Goal: Information Seeking & Learning: Learn about a topic

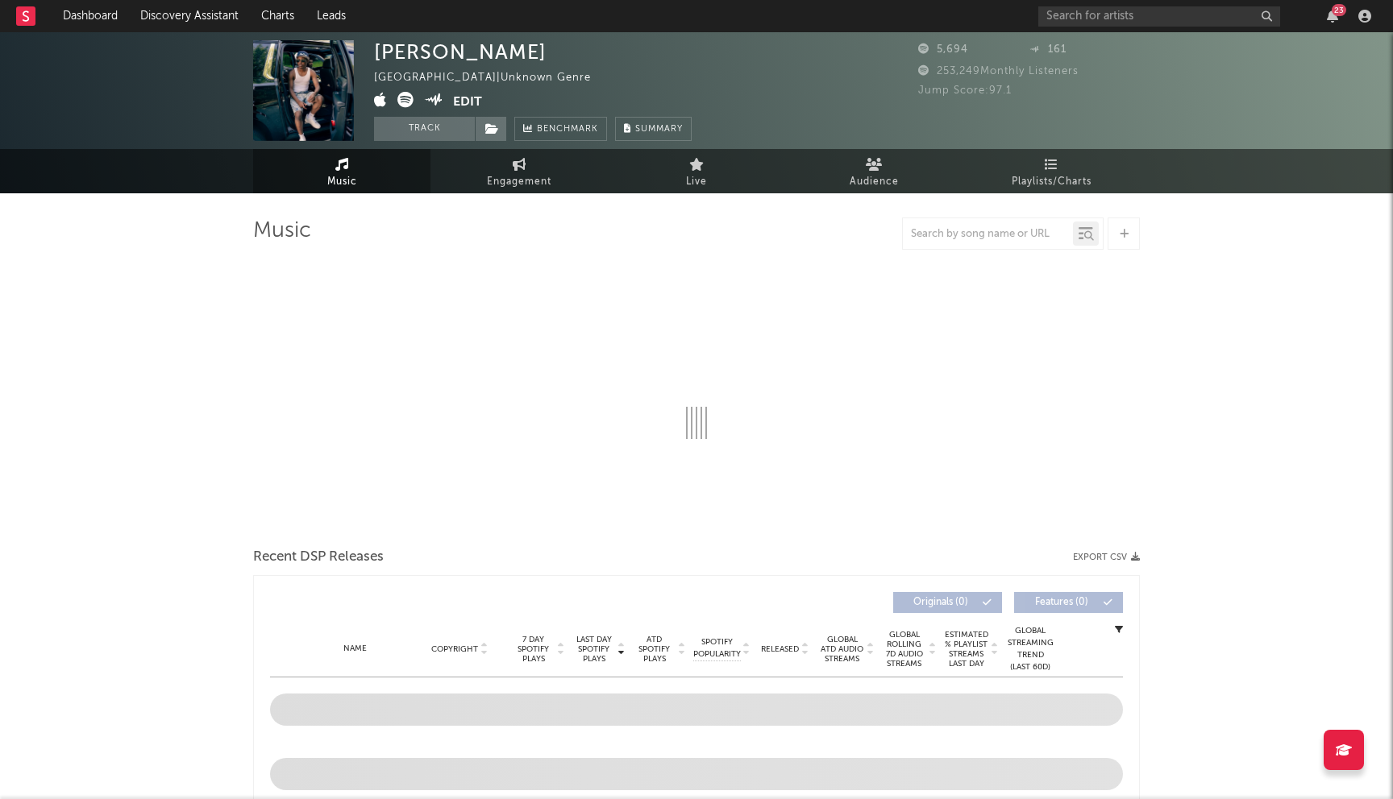
select select "1w"
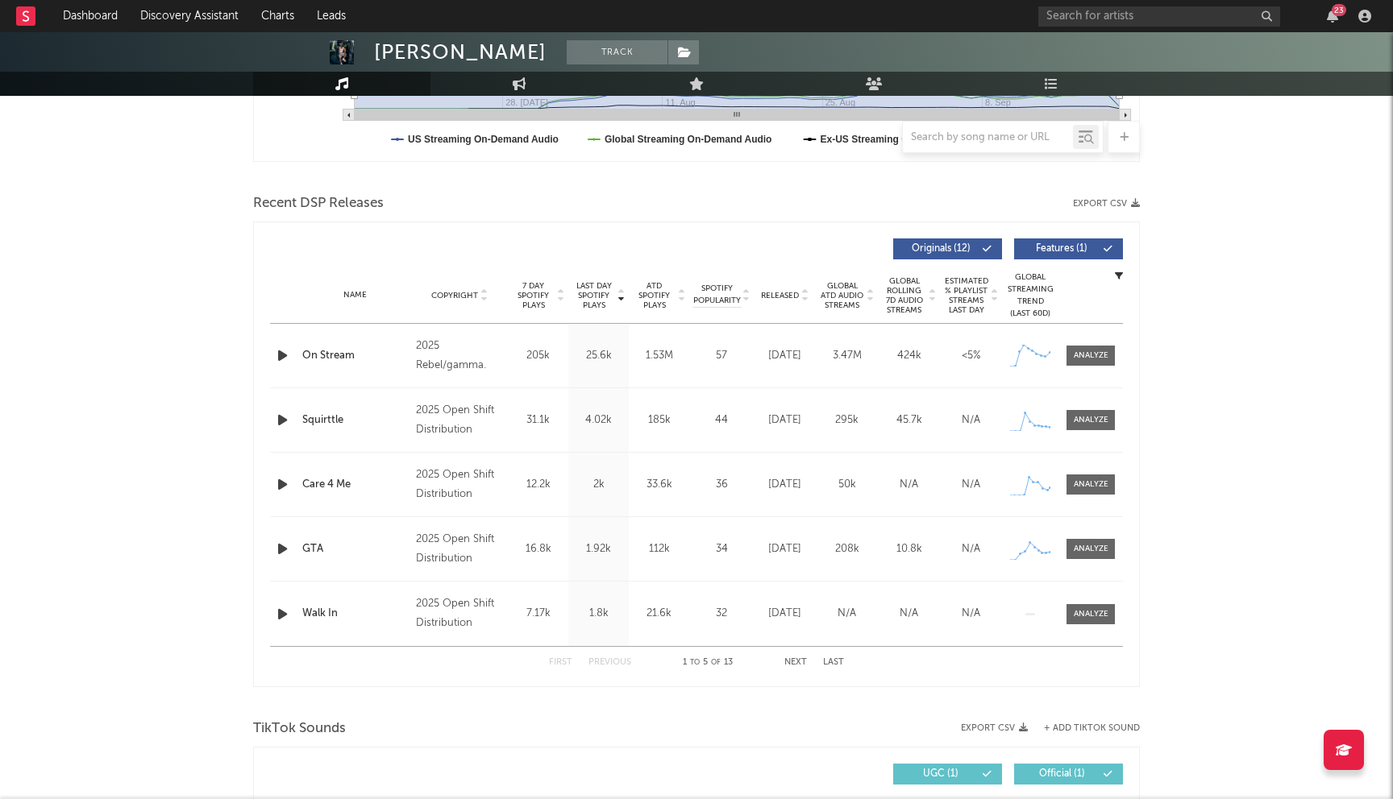
scroll to position [627, 0]
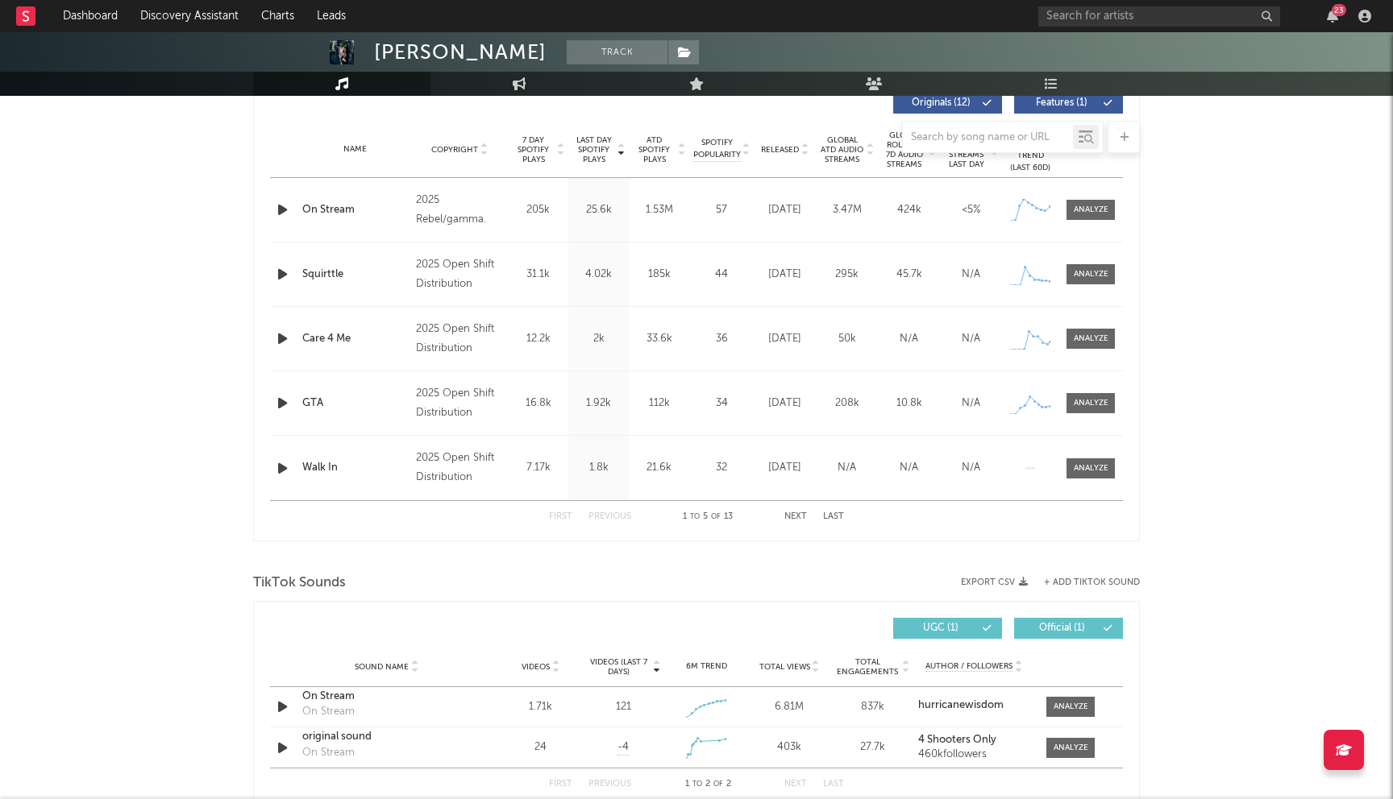
click at [795, 514] on button "Next" at bounding box center [795, 517] width 23 height 9
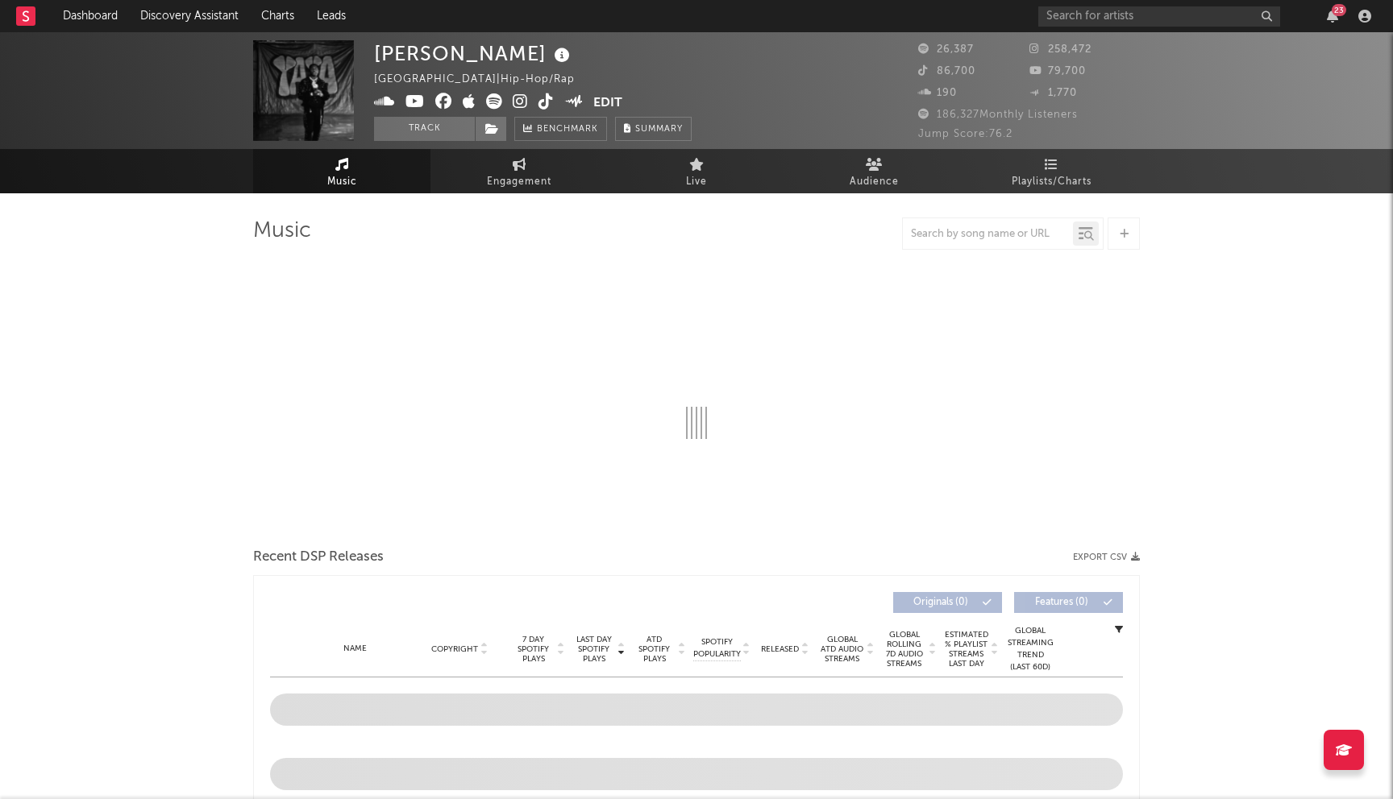
select select "6m"
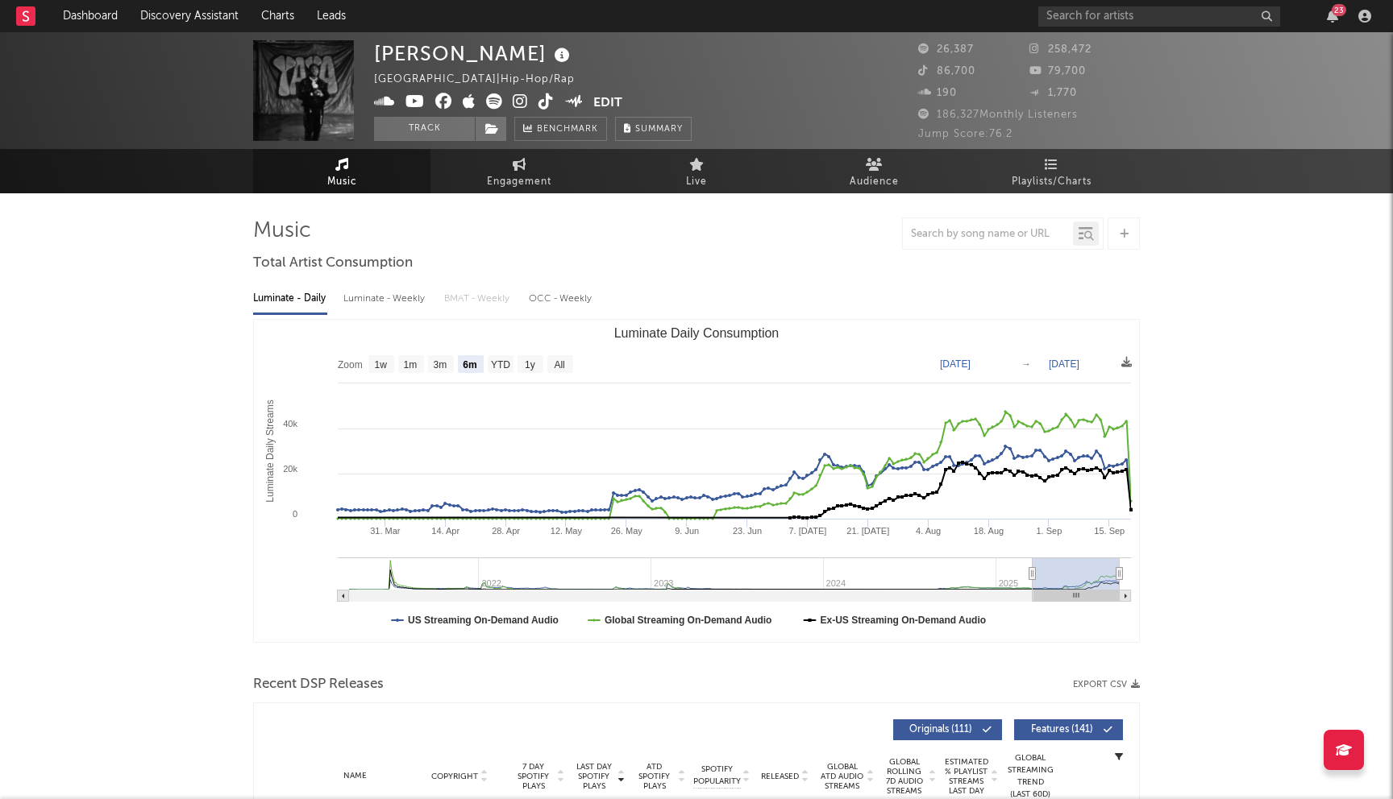
click at [446, 104] on icon at bounding box center [443, 101] width 17 height 16
click at [417, 103] on icon at bounding box center [414, 101] width 19 height 16
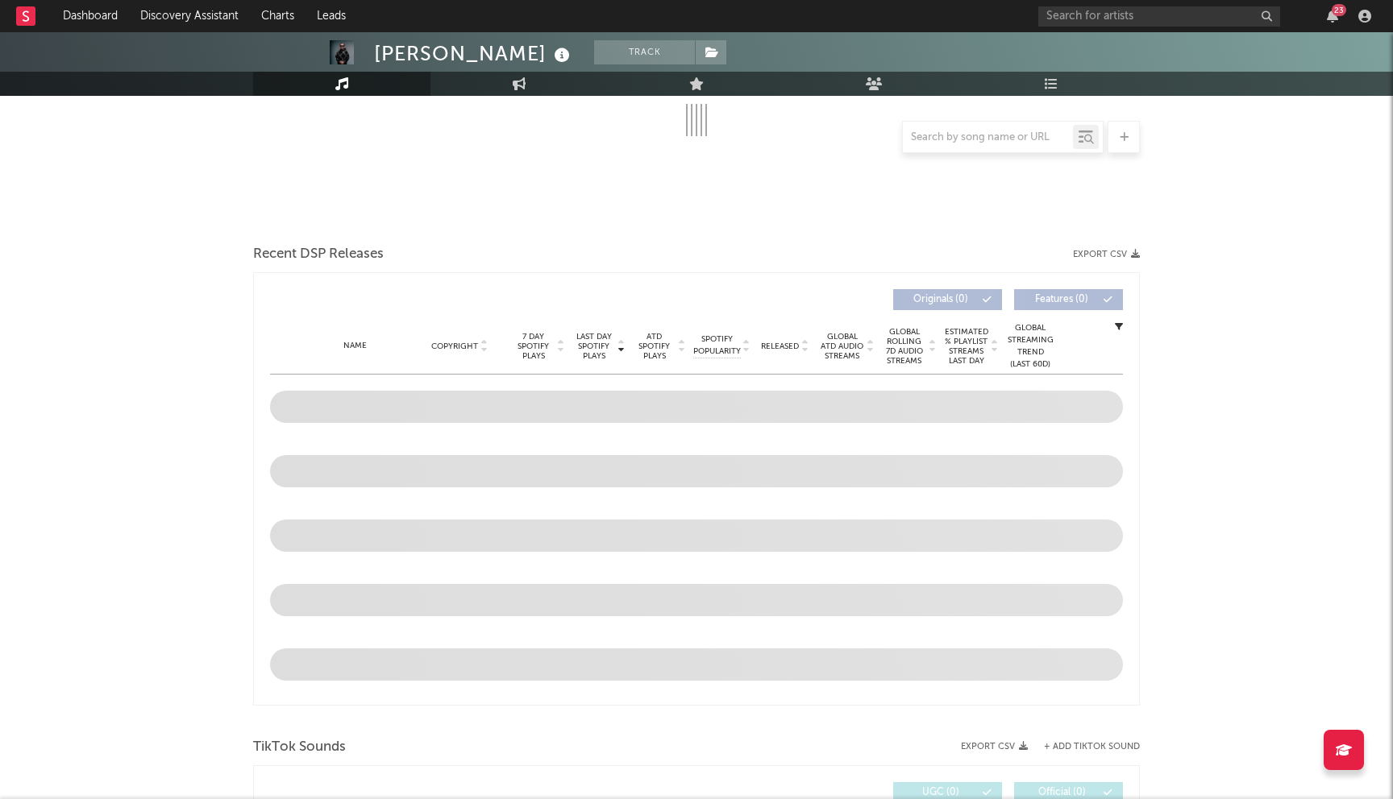
scroll to position [437, 0]
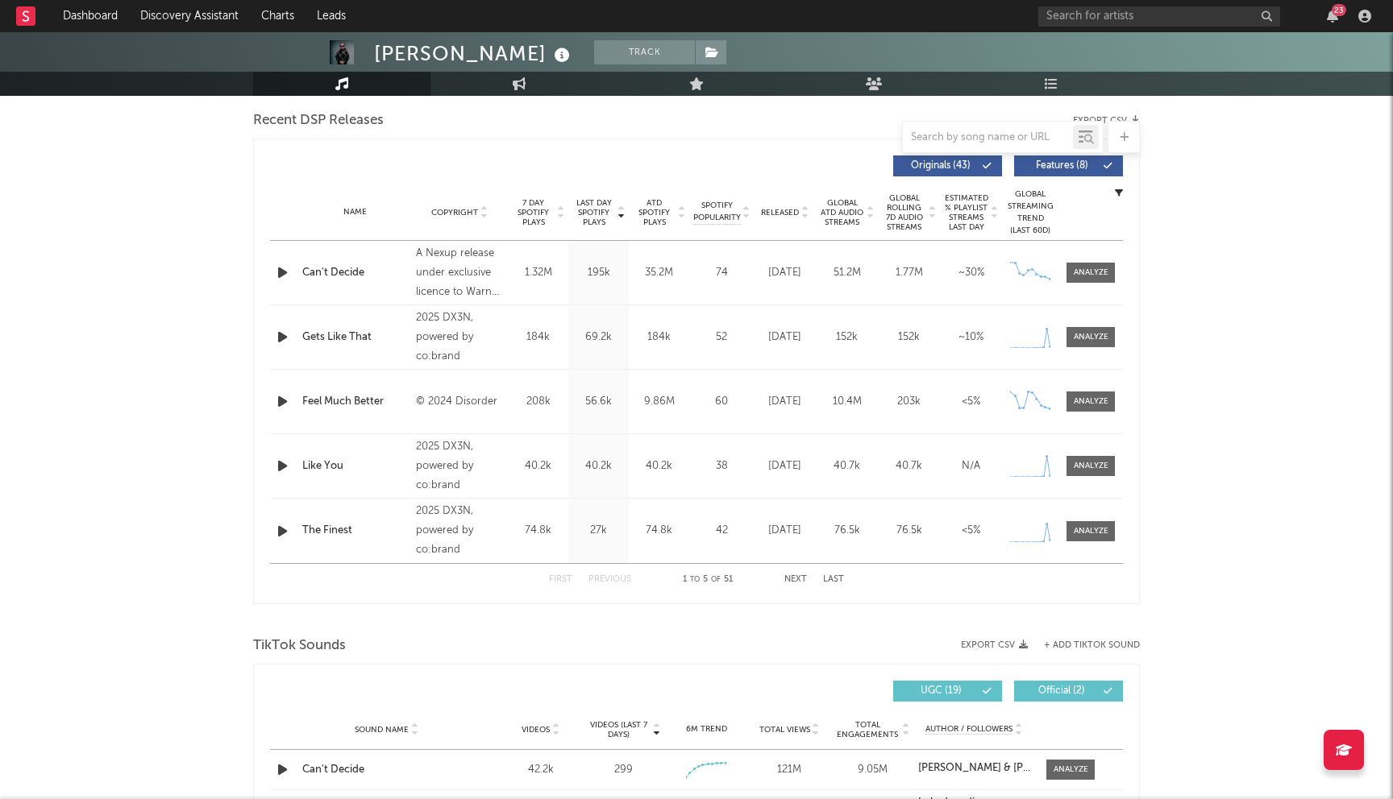
select select "6m"
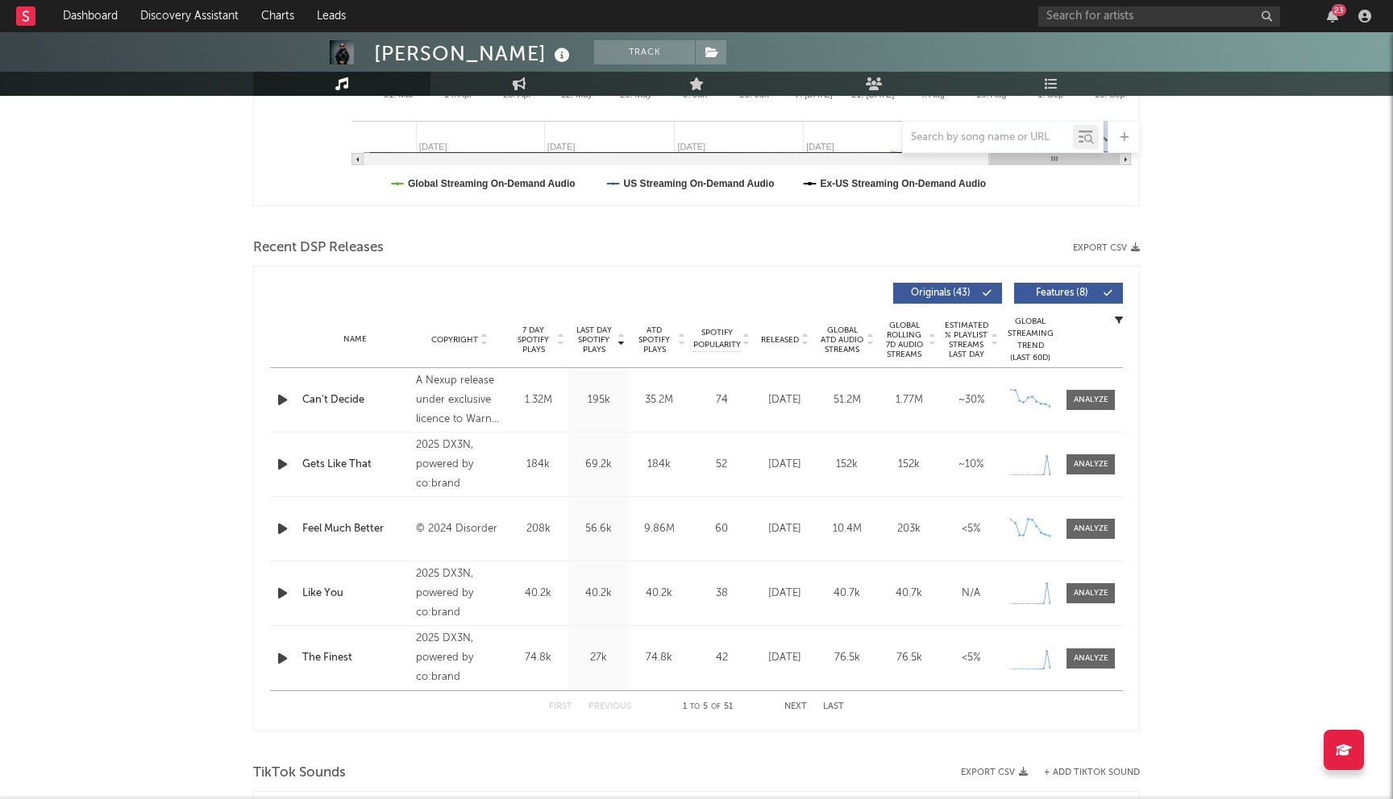
scroll to position [564, 0]
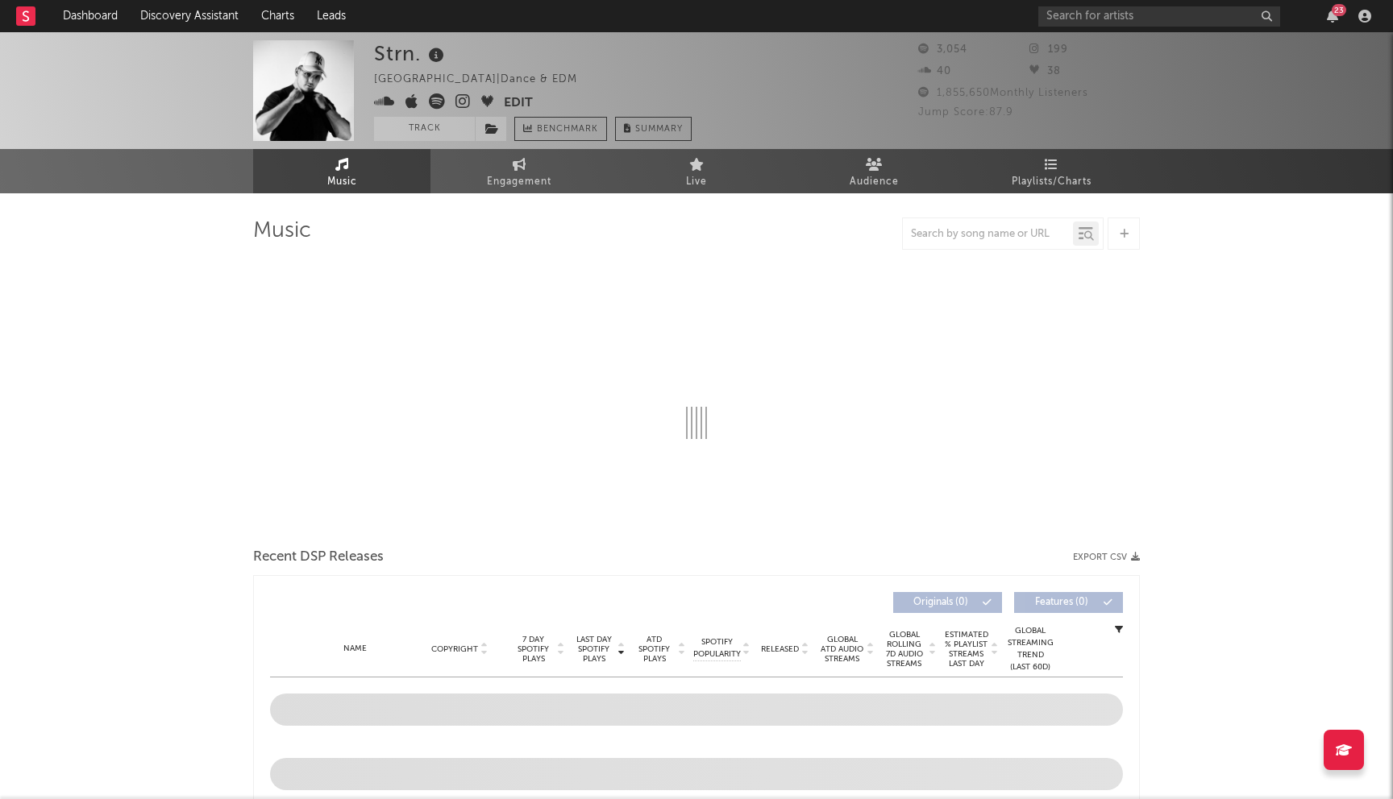
select select "1w"
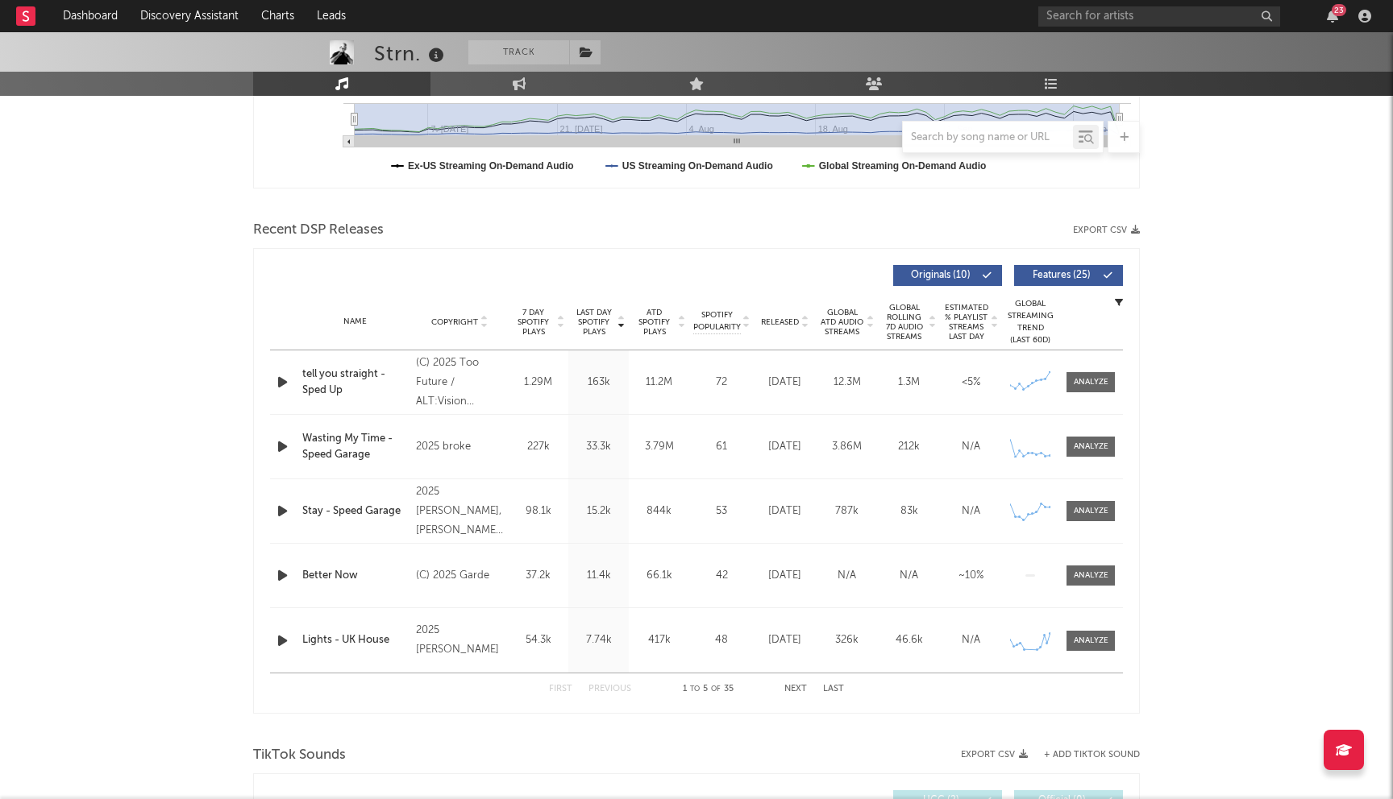
scroll to position [509, 0]
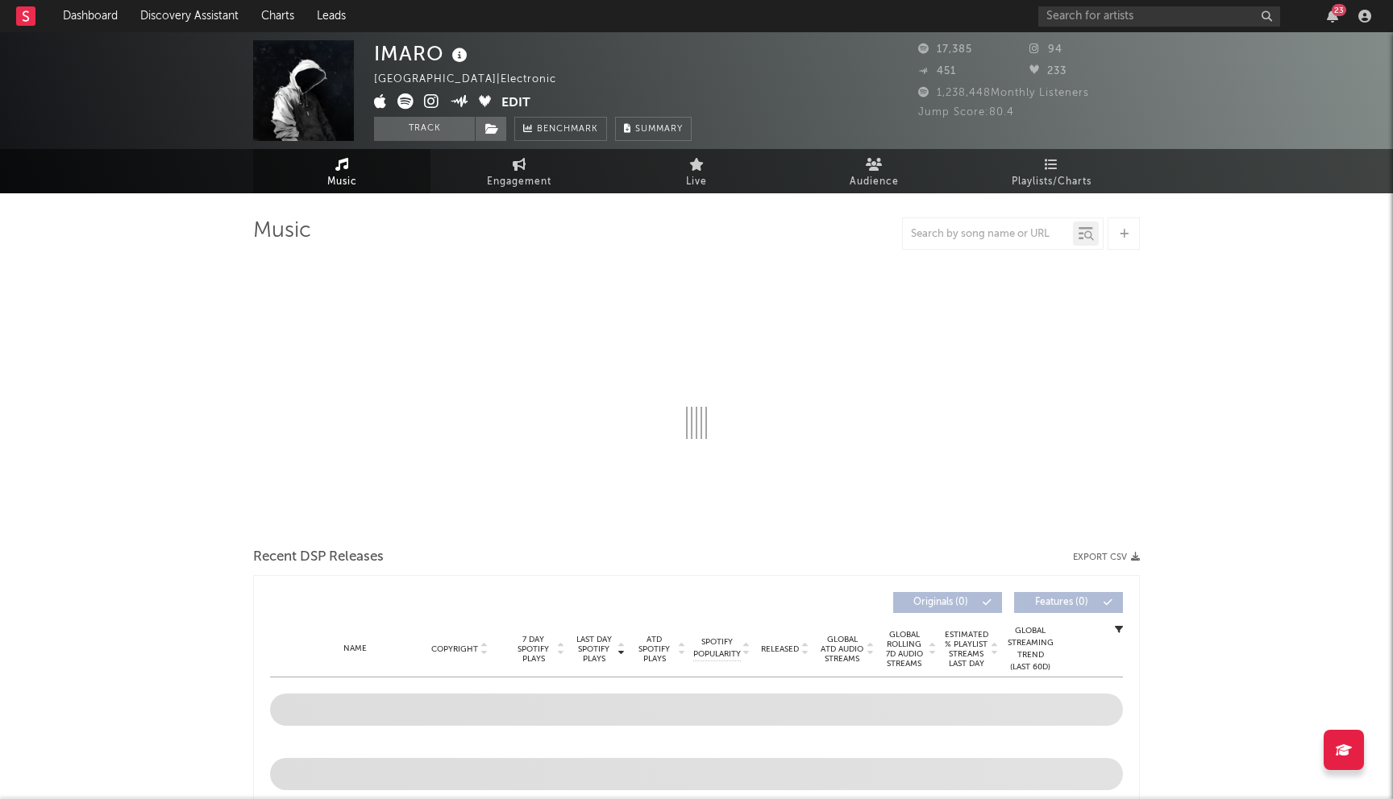
select select "6m"
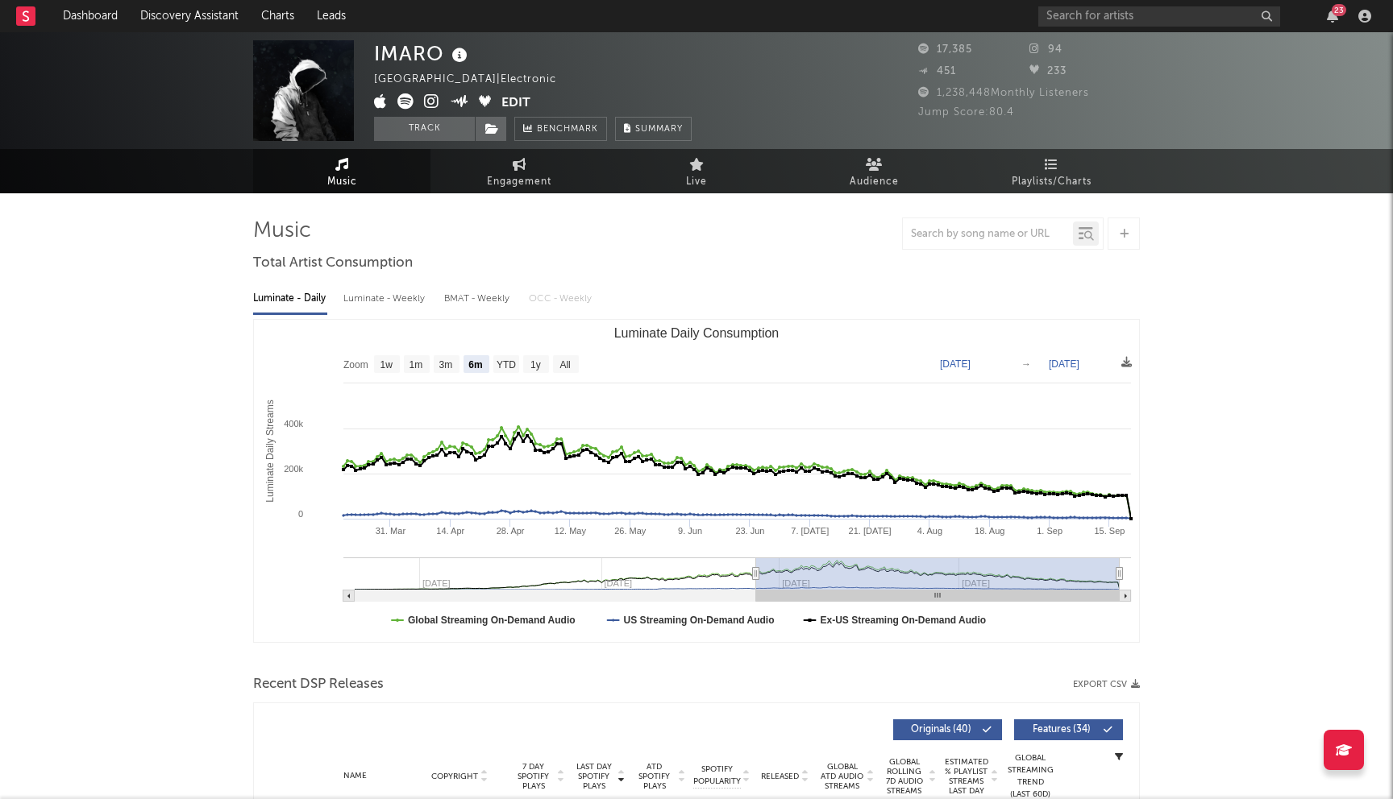
click at [430, 102] on icon at bounding box center [431, 101] width 15 height 16
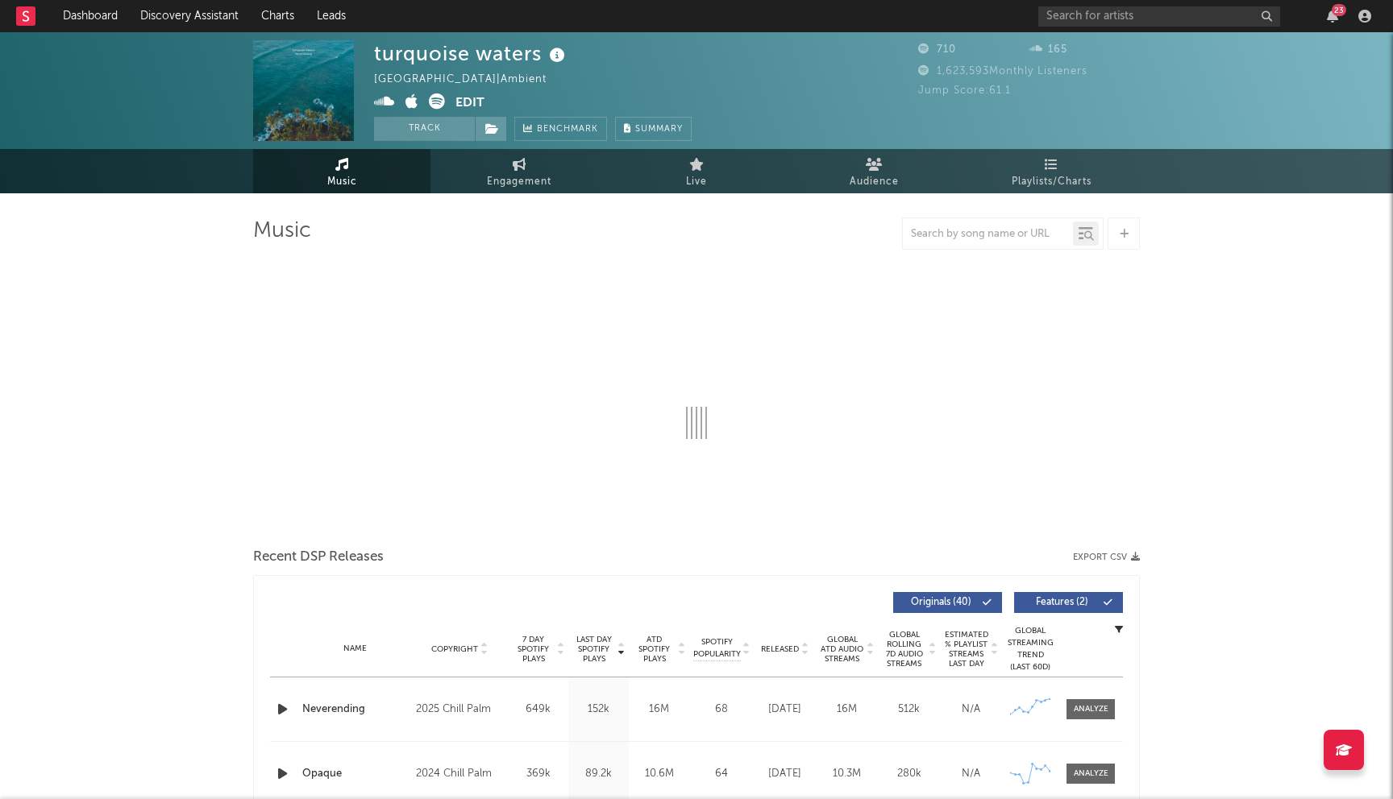
select select "6m"
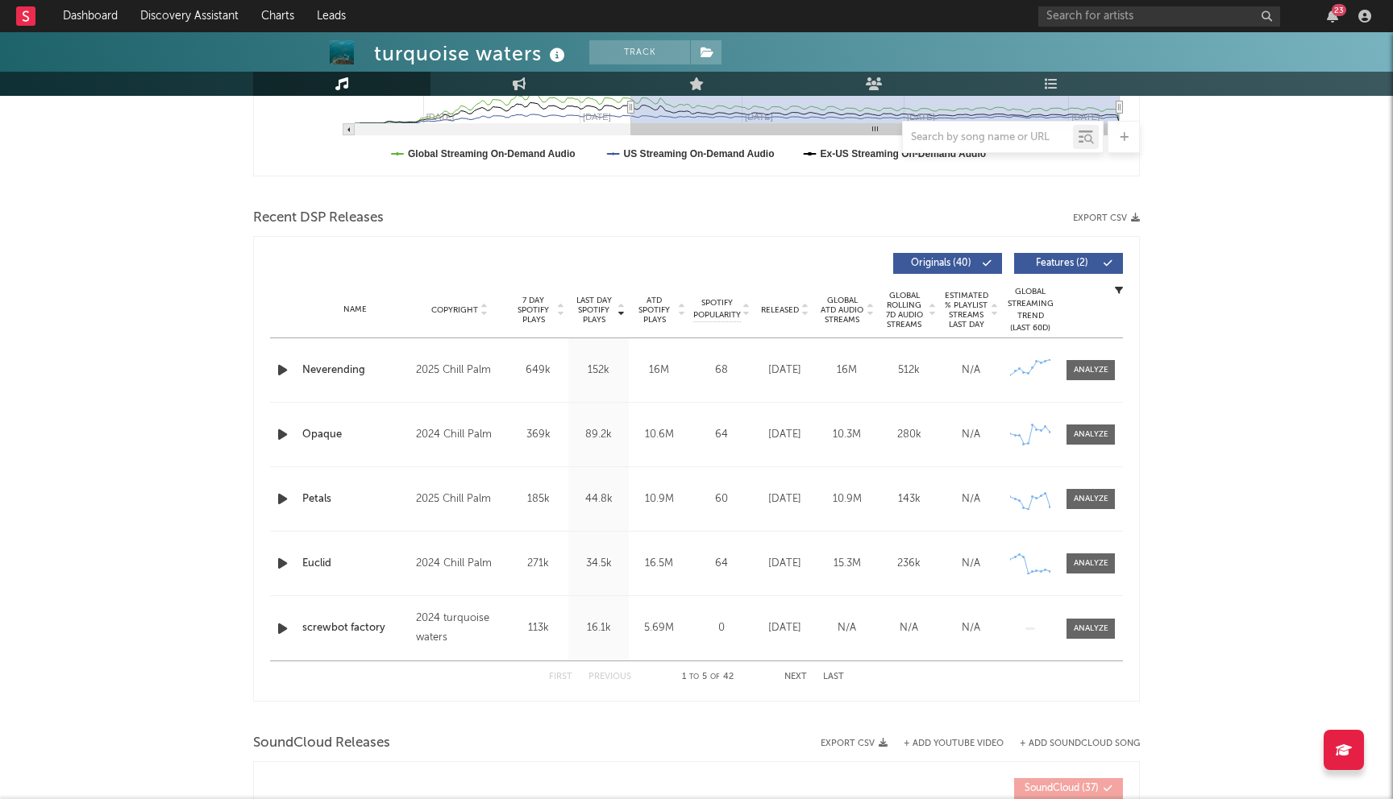
scroll to position [398, 0]
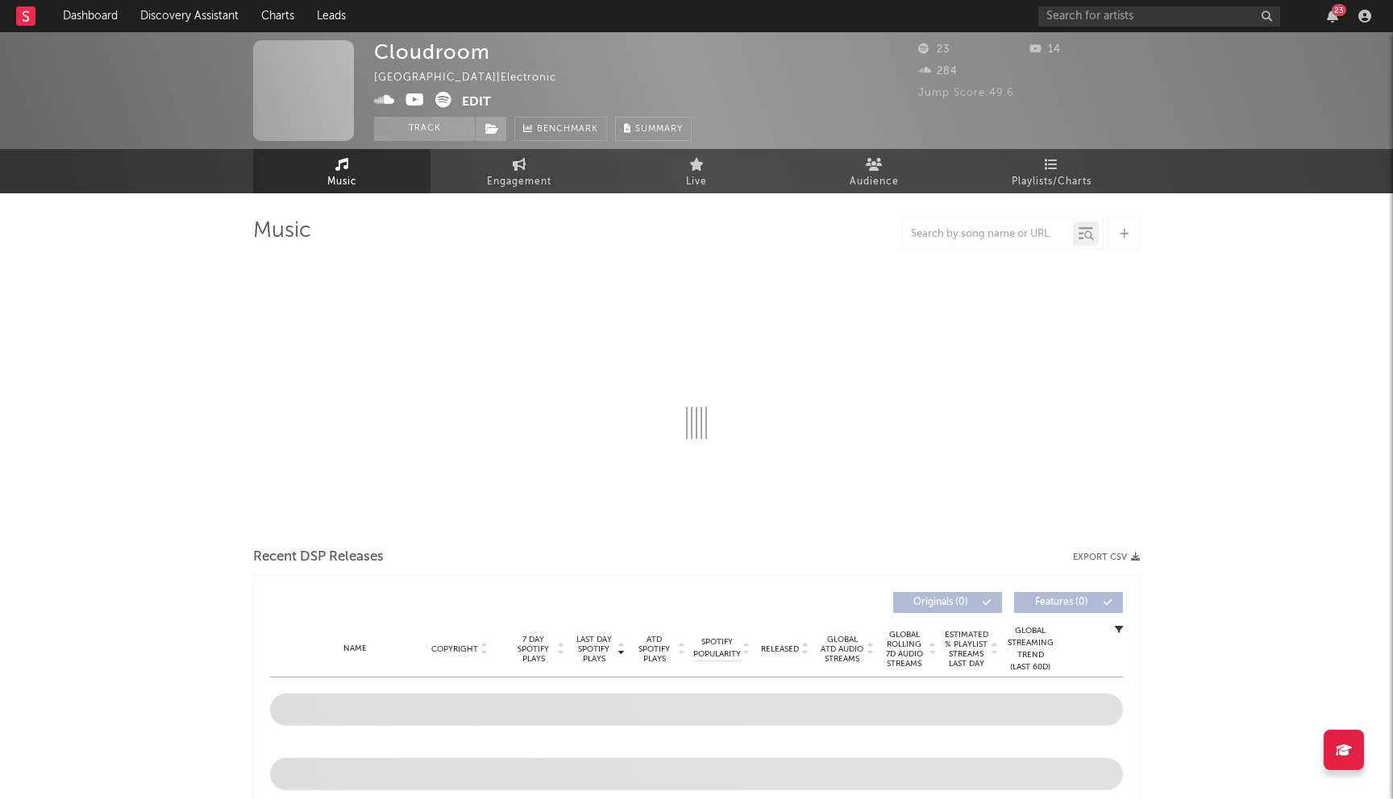
select select "1w"
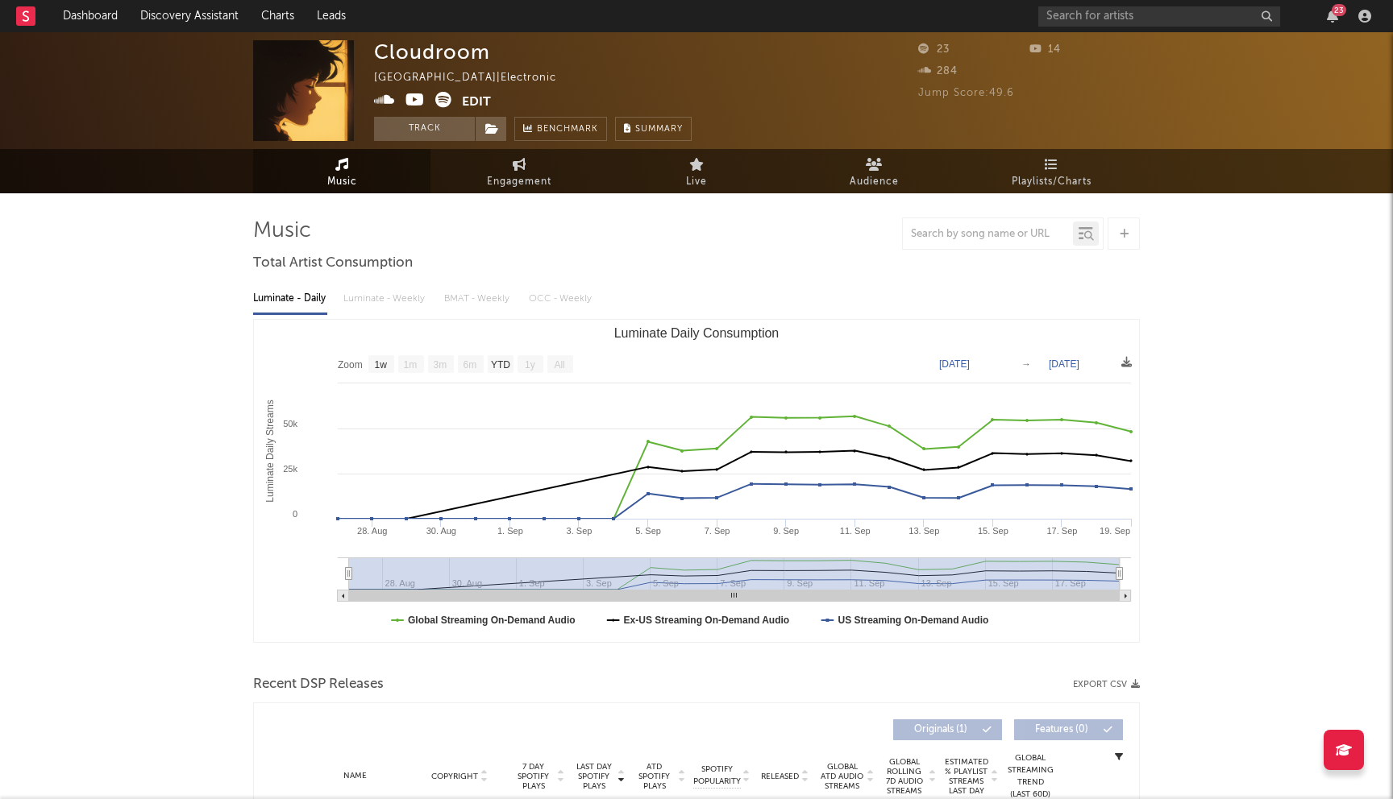
click at [413, 101] on icon at bounding box center [414, 100] width 19 height 16
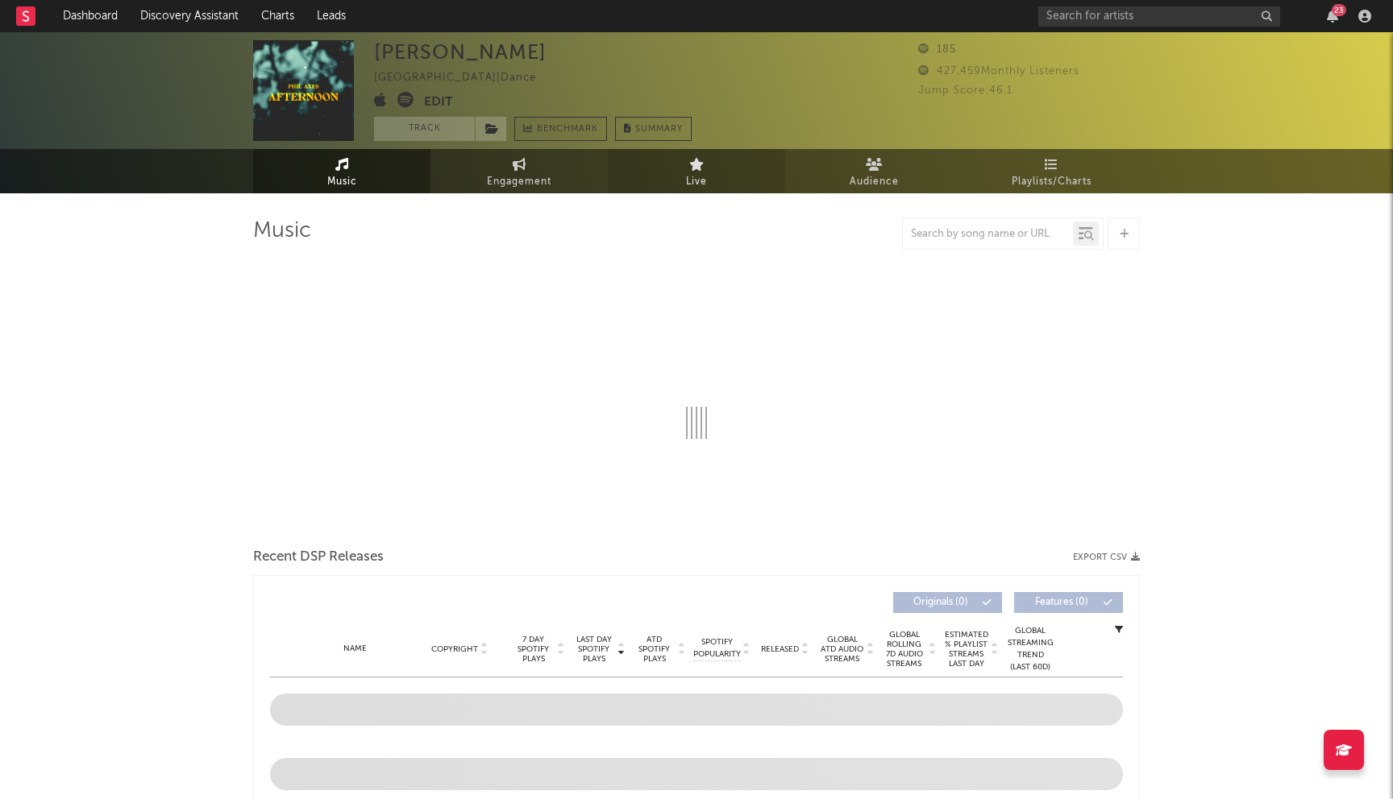
select select "1w"
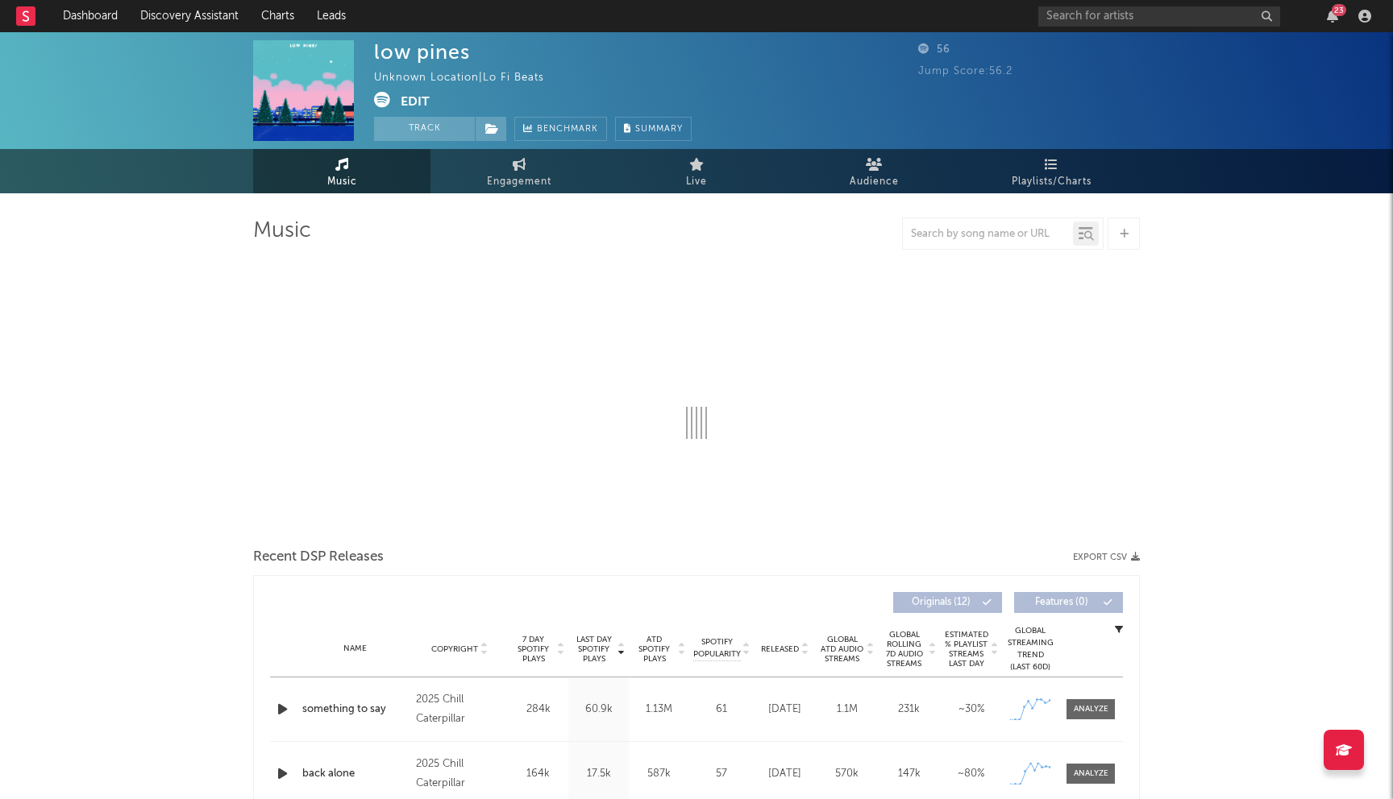
select select "1w"
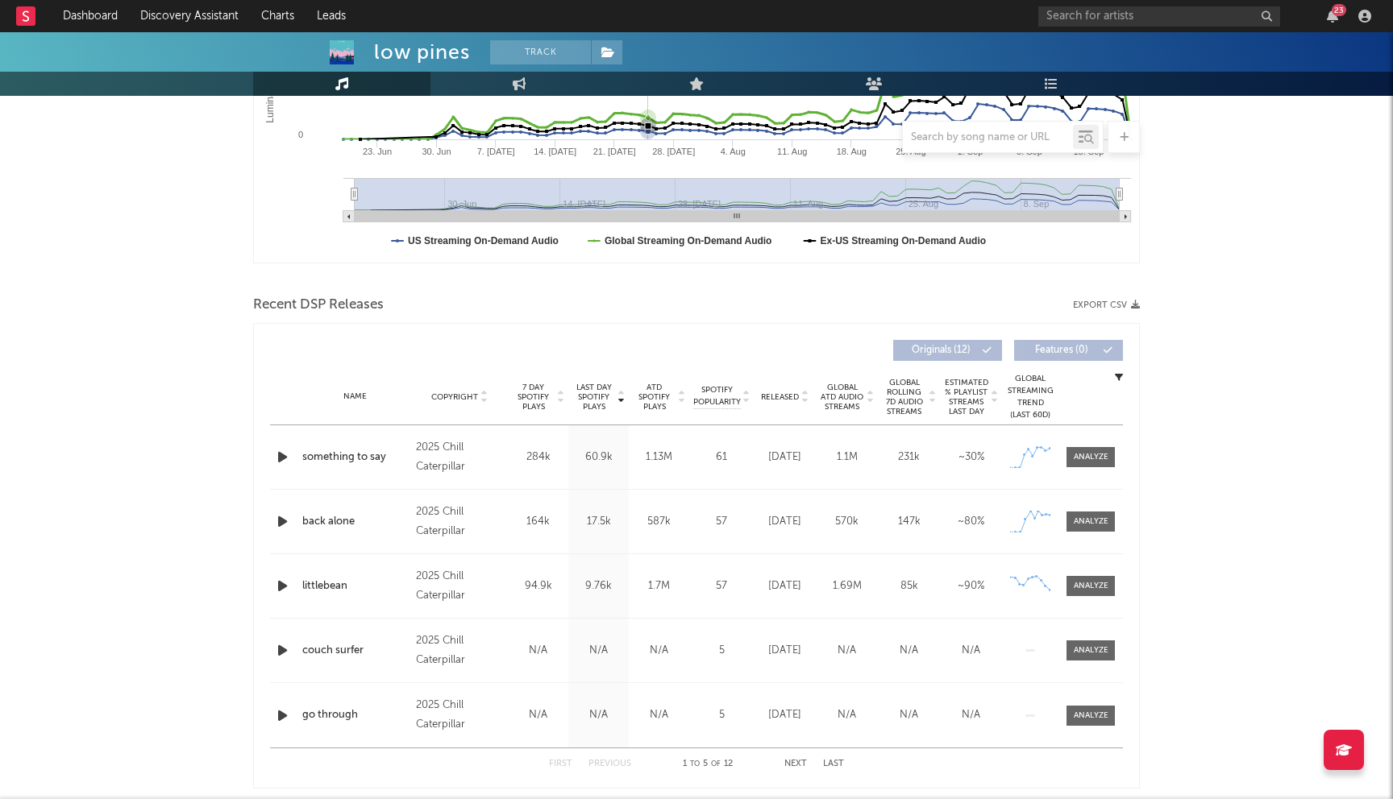
scroll to position [418, 0]
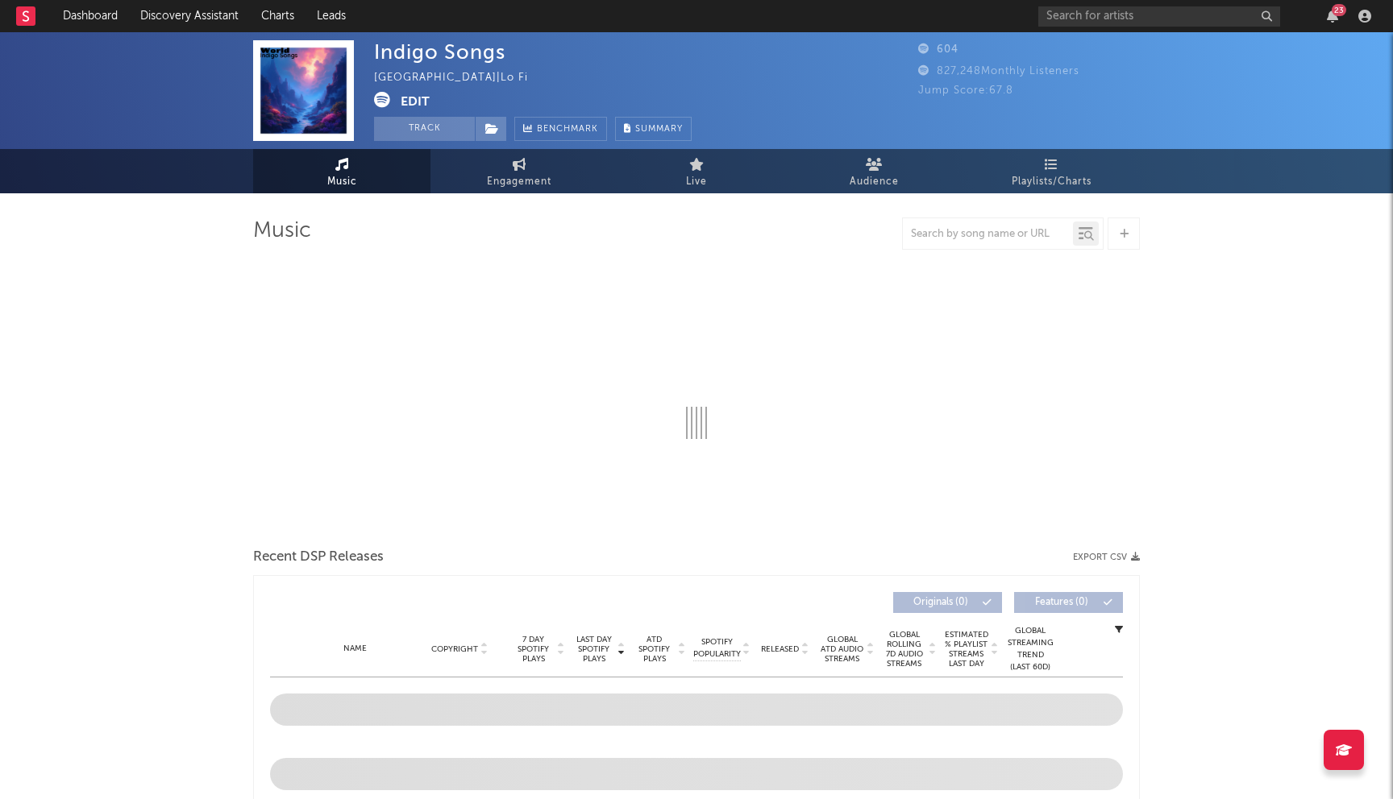
select select "6m"
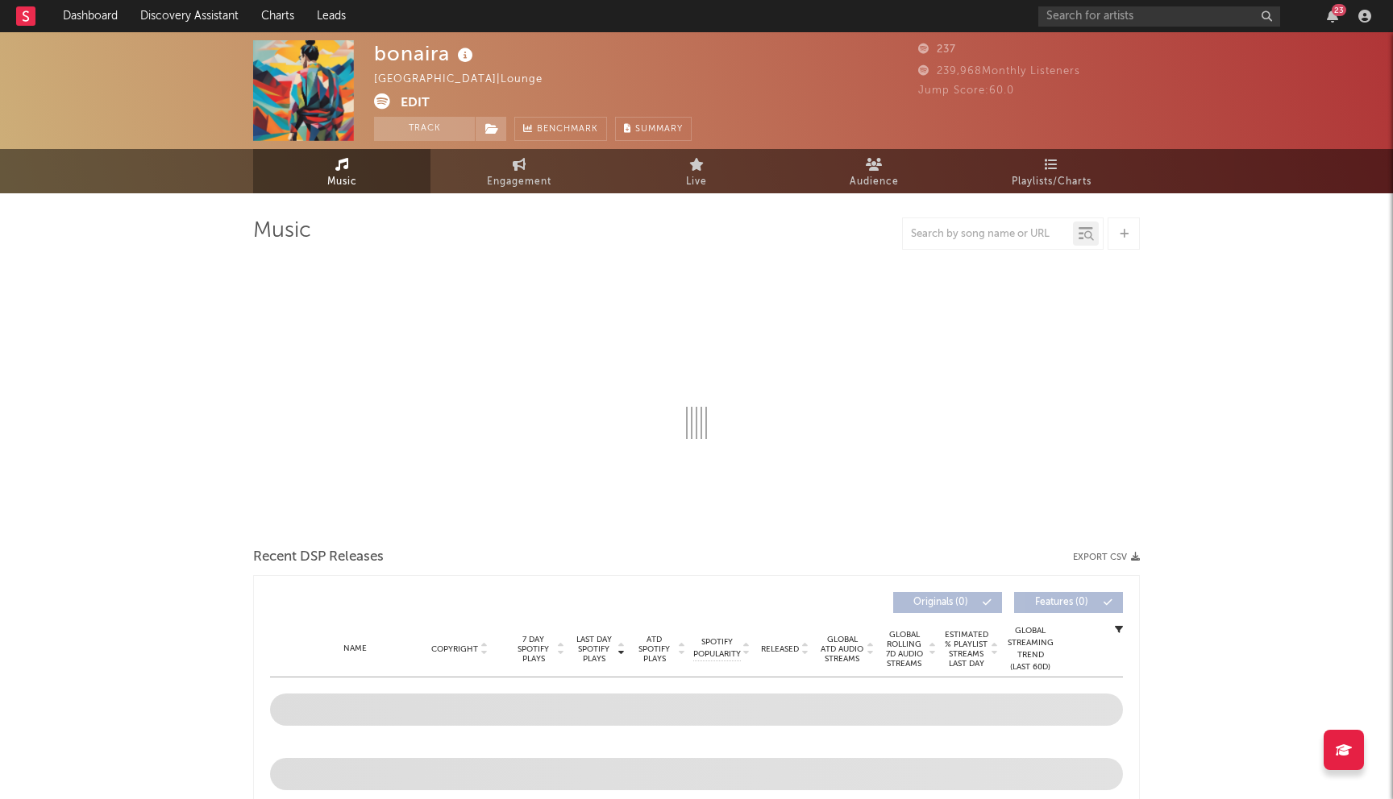
select select "6m"
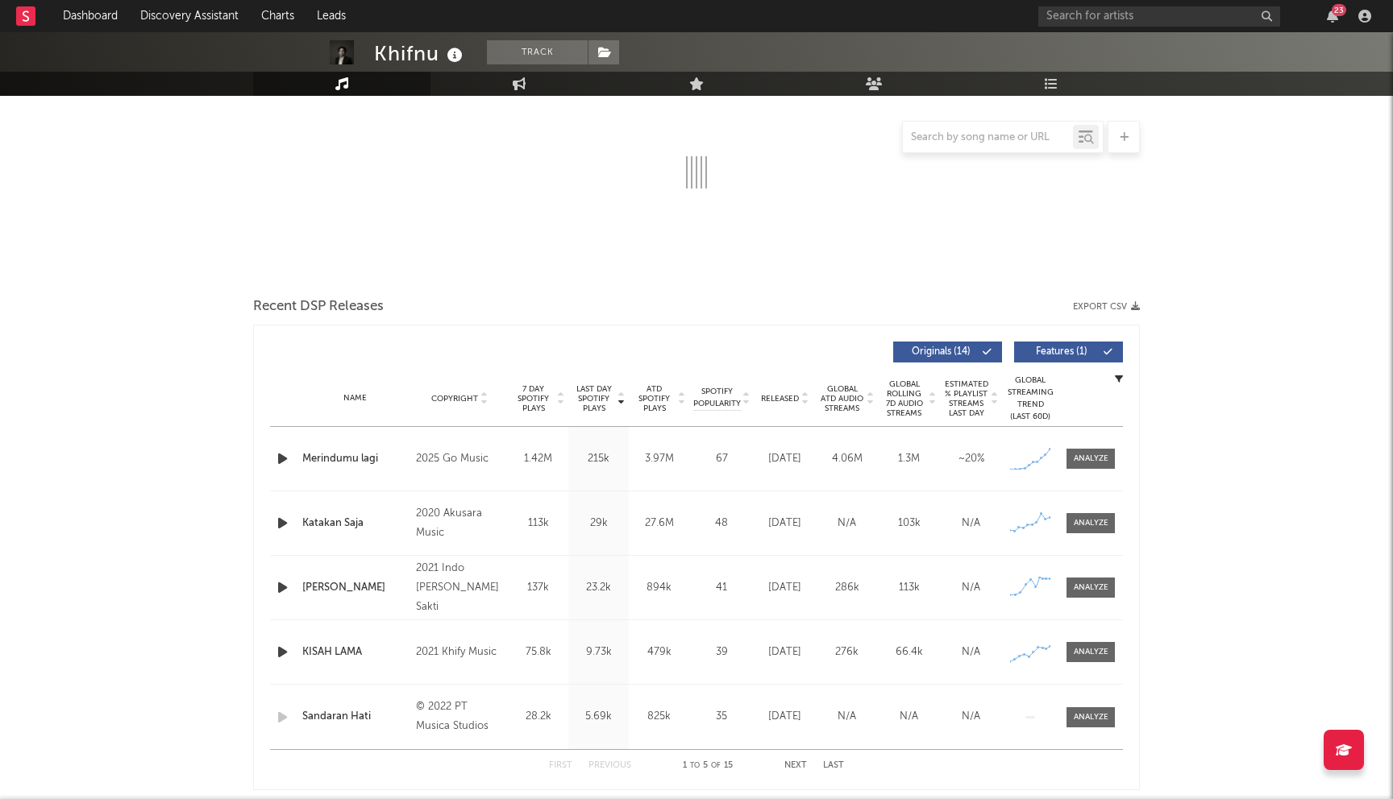
select select "6m"
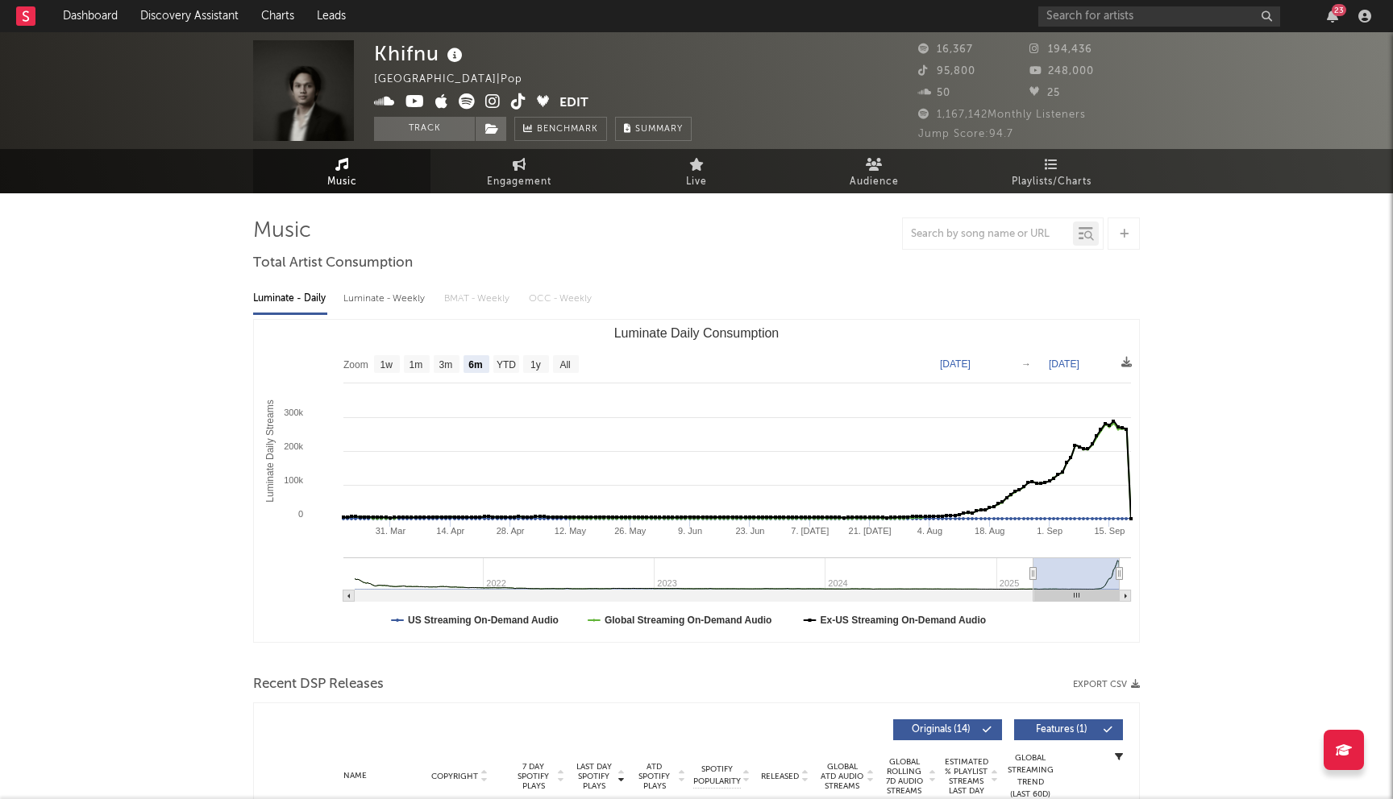
click at [415, 102] on icon at bounding box center [414, 101] width 19 height 16
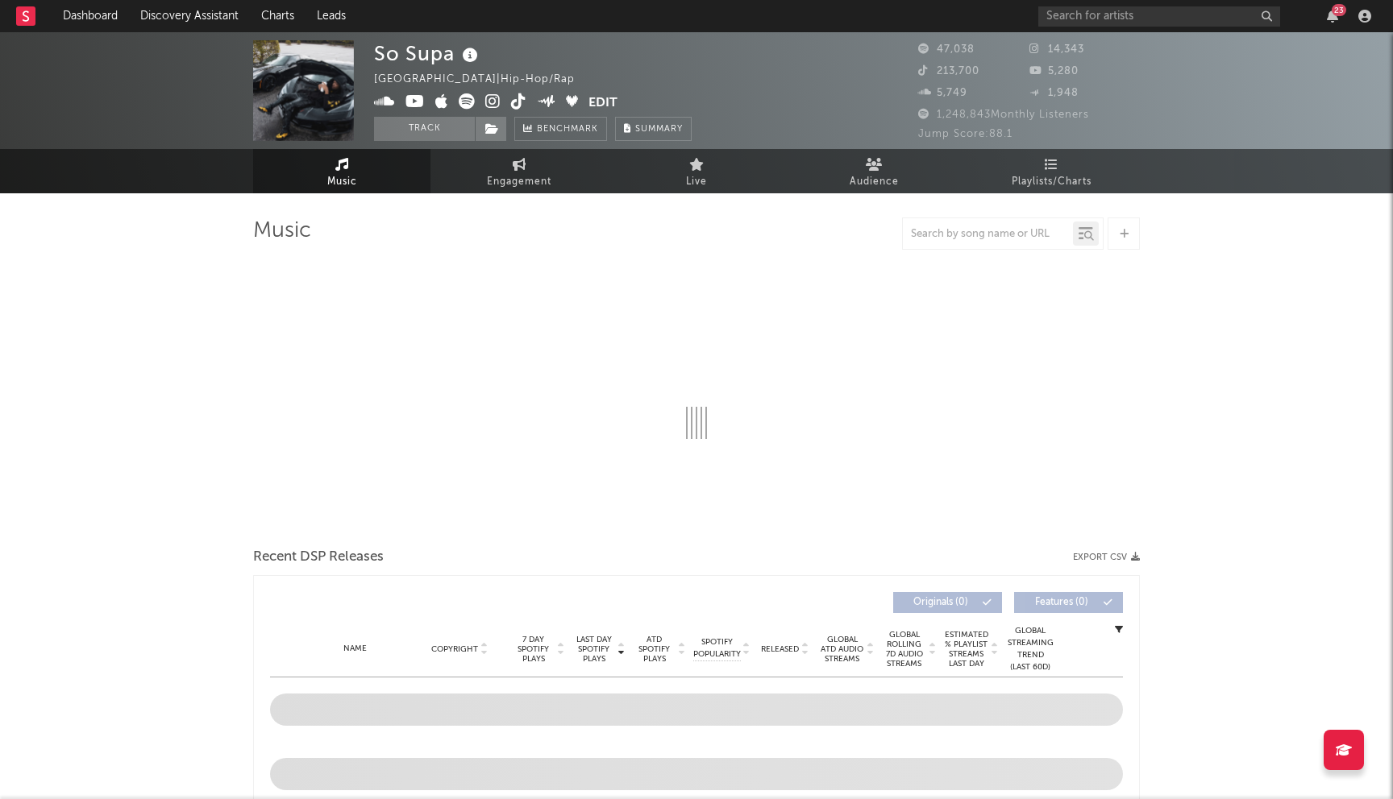
select select "6m"
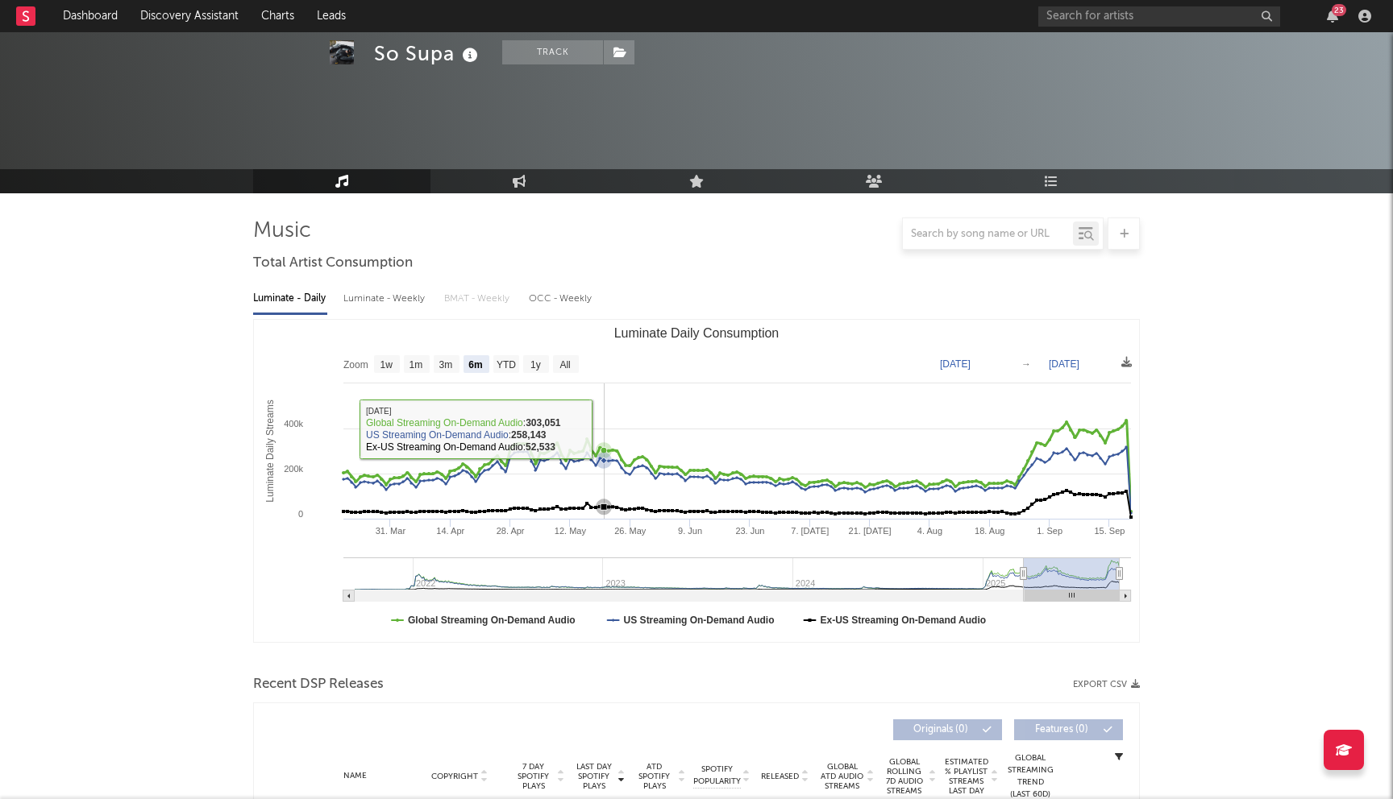
scroll to position [385, 0]
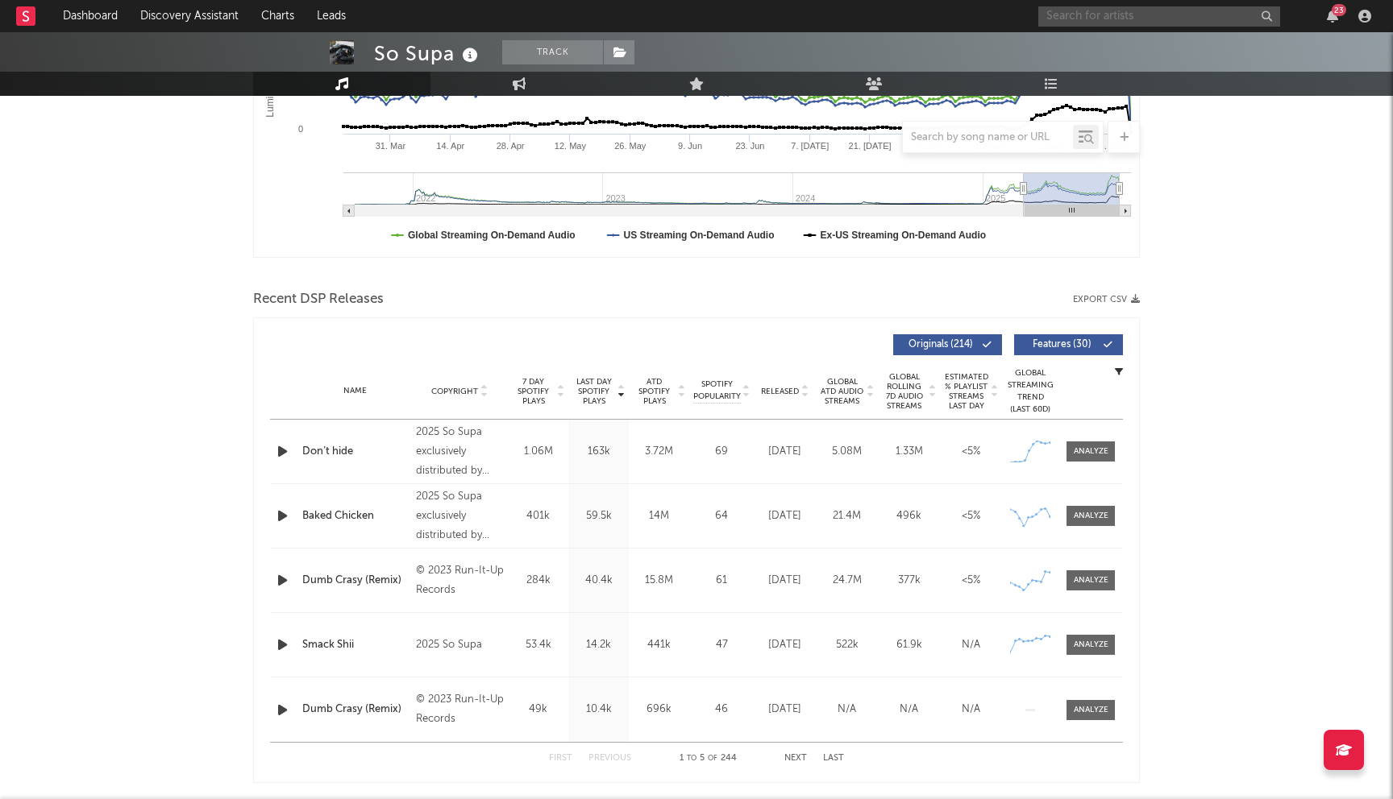
click at [1069, 11] on input "text" at bounding box center [1159, 16] width 242 height 20
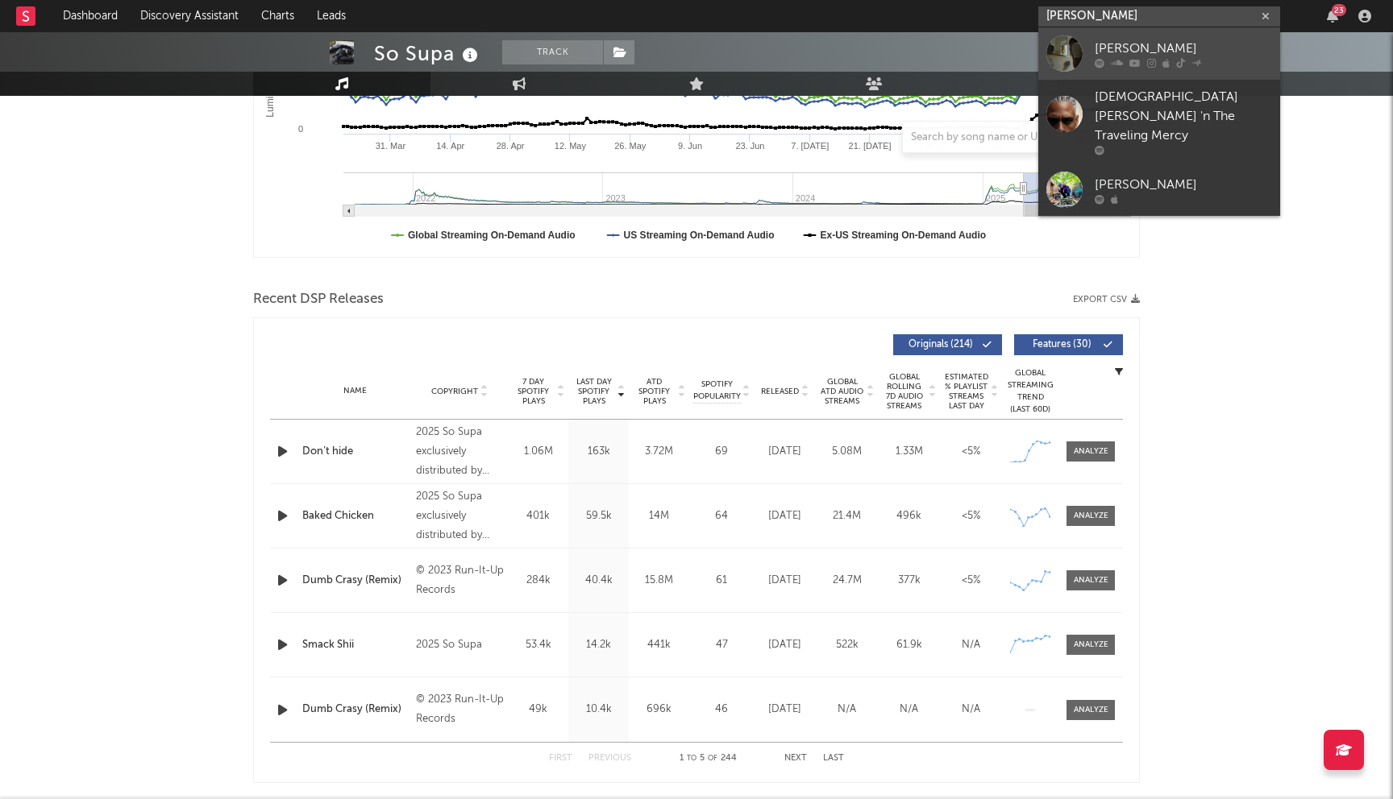
type input "nate trave"
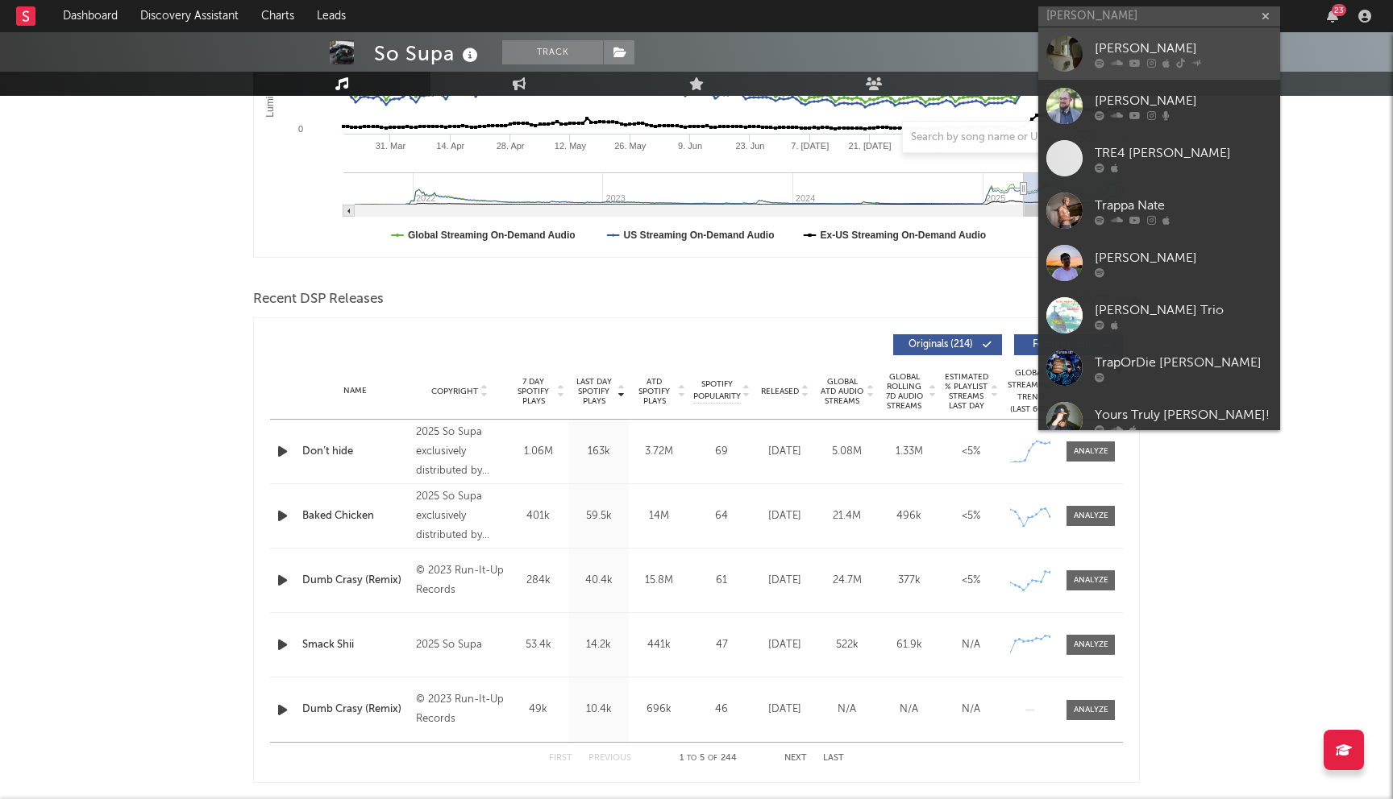
click at [1147, 56] on div "Nate Traveller" at bounding box center [1182, 48] width 177 height 19
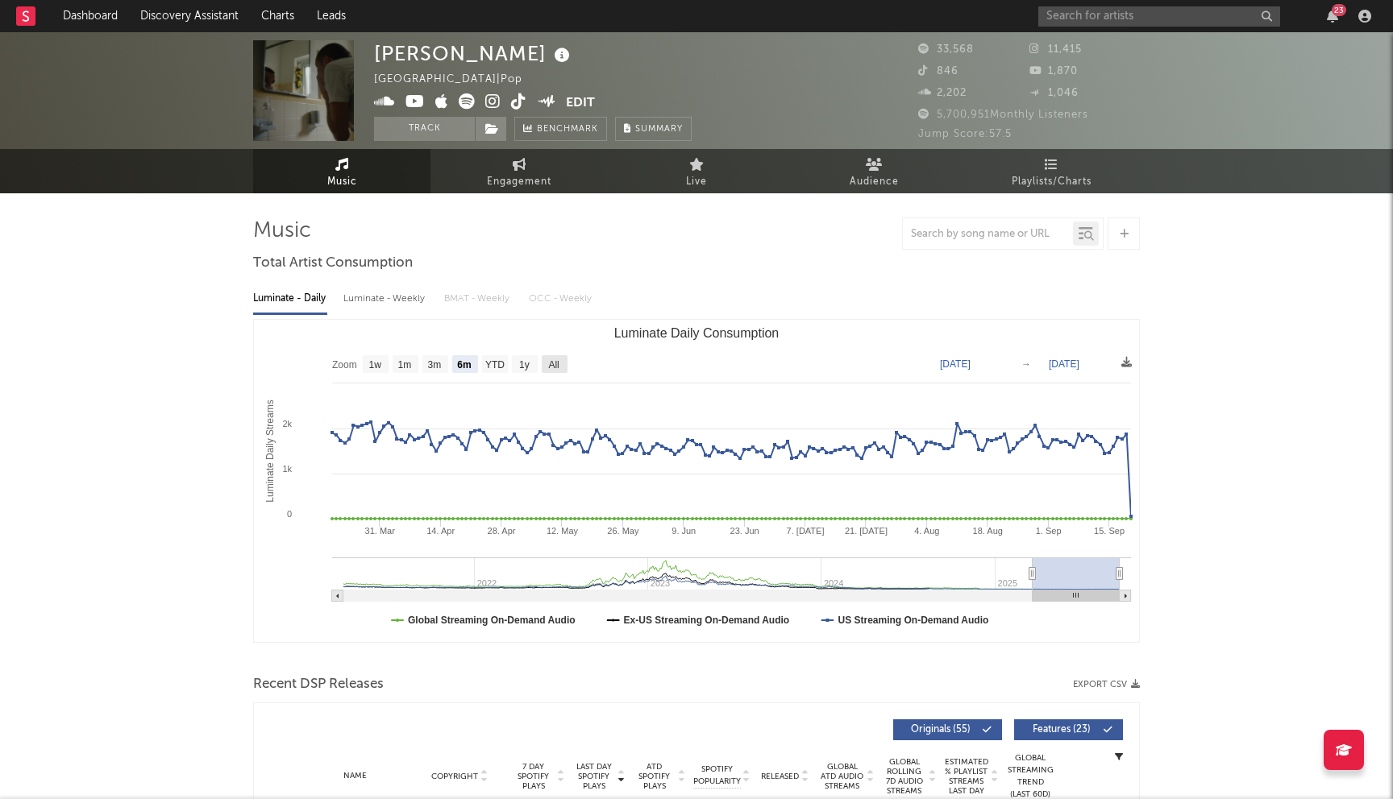
click at [558, 363] on text "All" at bounding box center [553, 364] width 10 height 11
select select "All"
type input "2021-03-31"
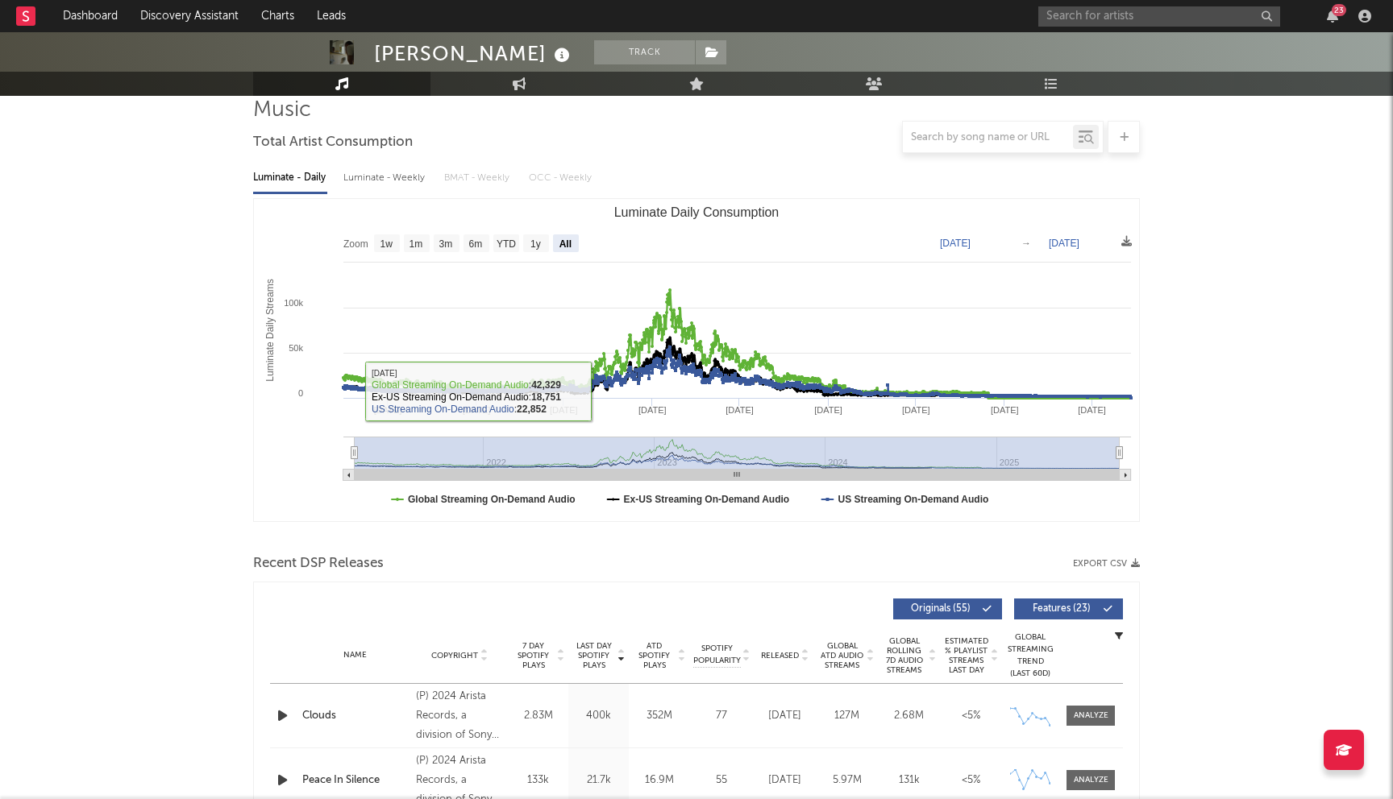
scroll to position [216, 0]
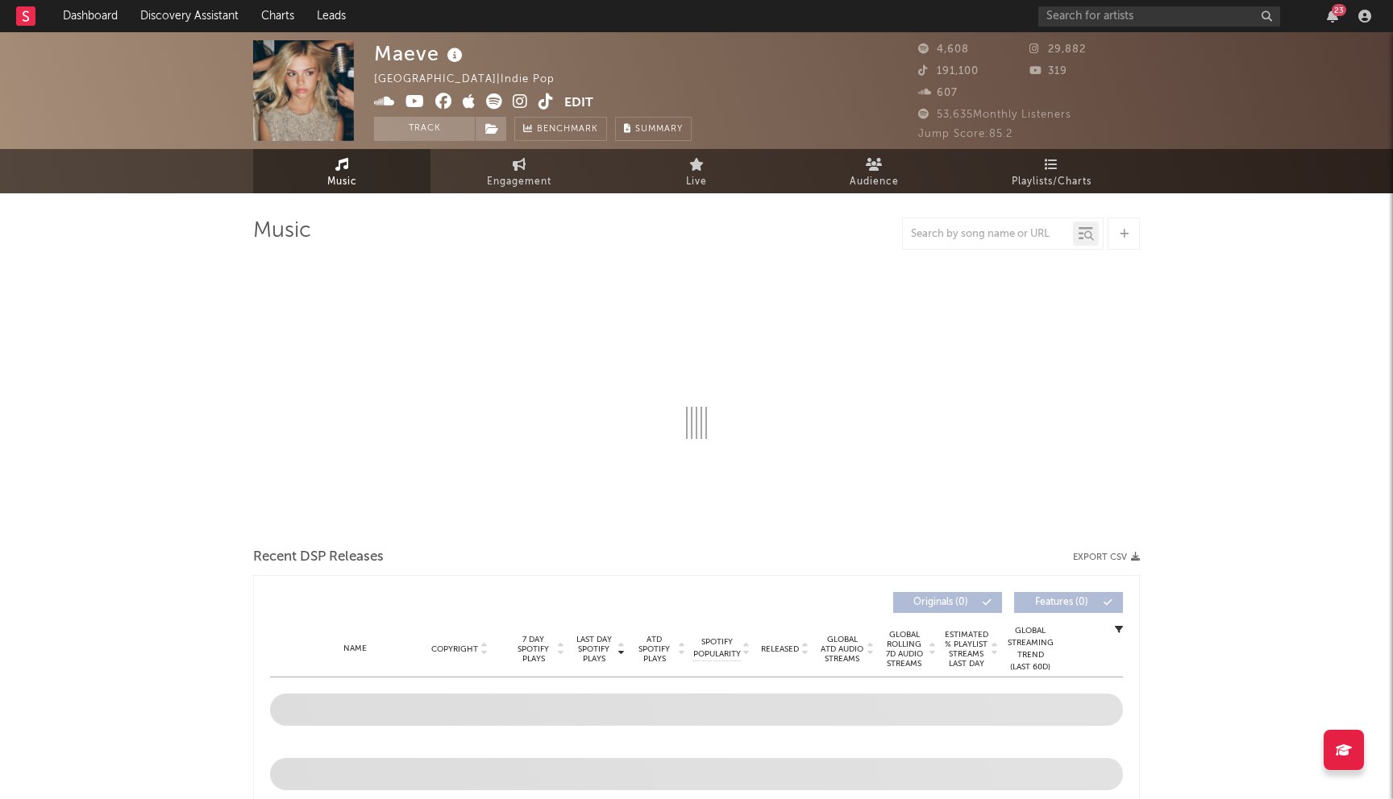
select select "1w"
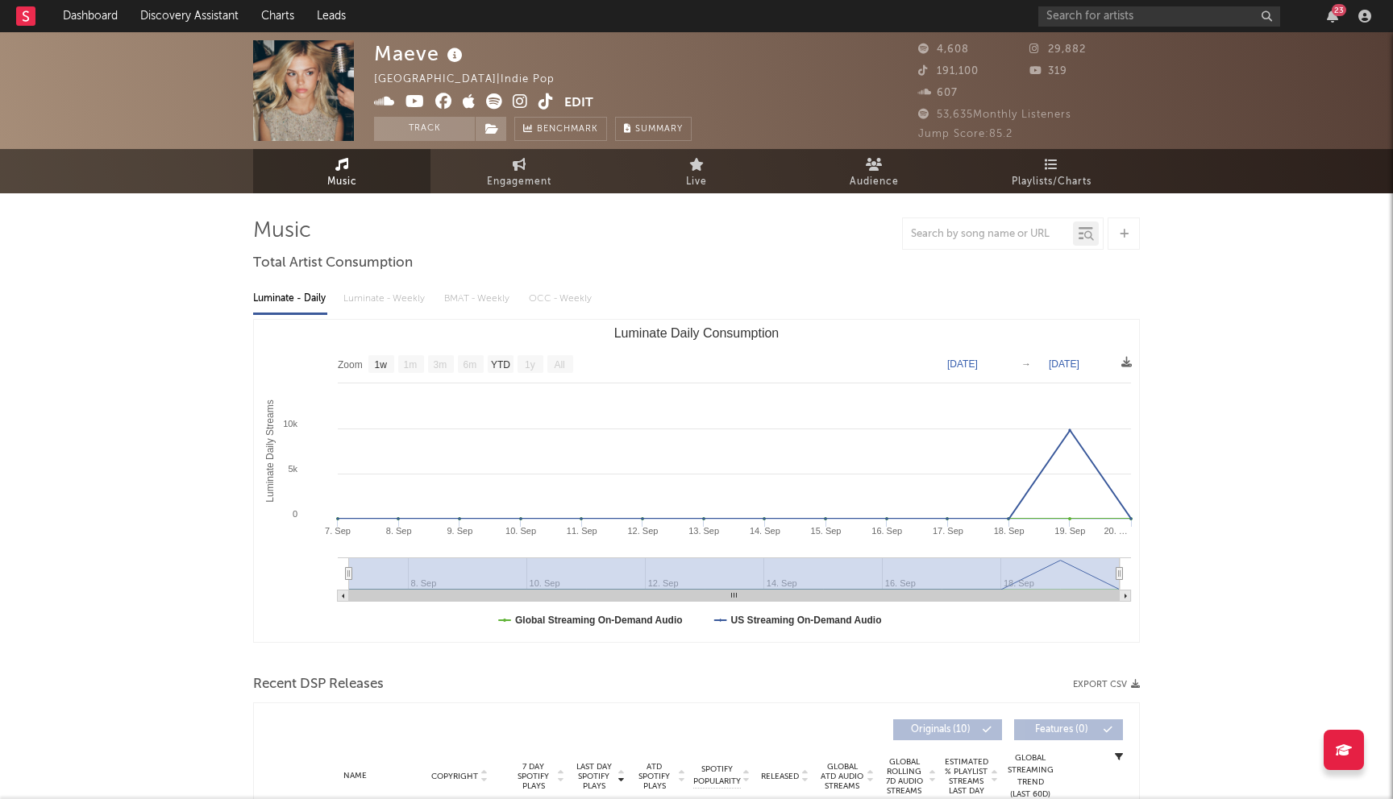
click at [442, 100] on icon at bounding box center [443, 101] width 17 height 16
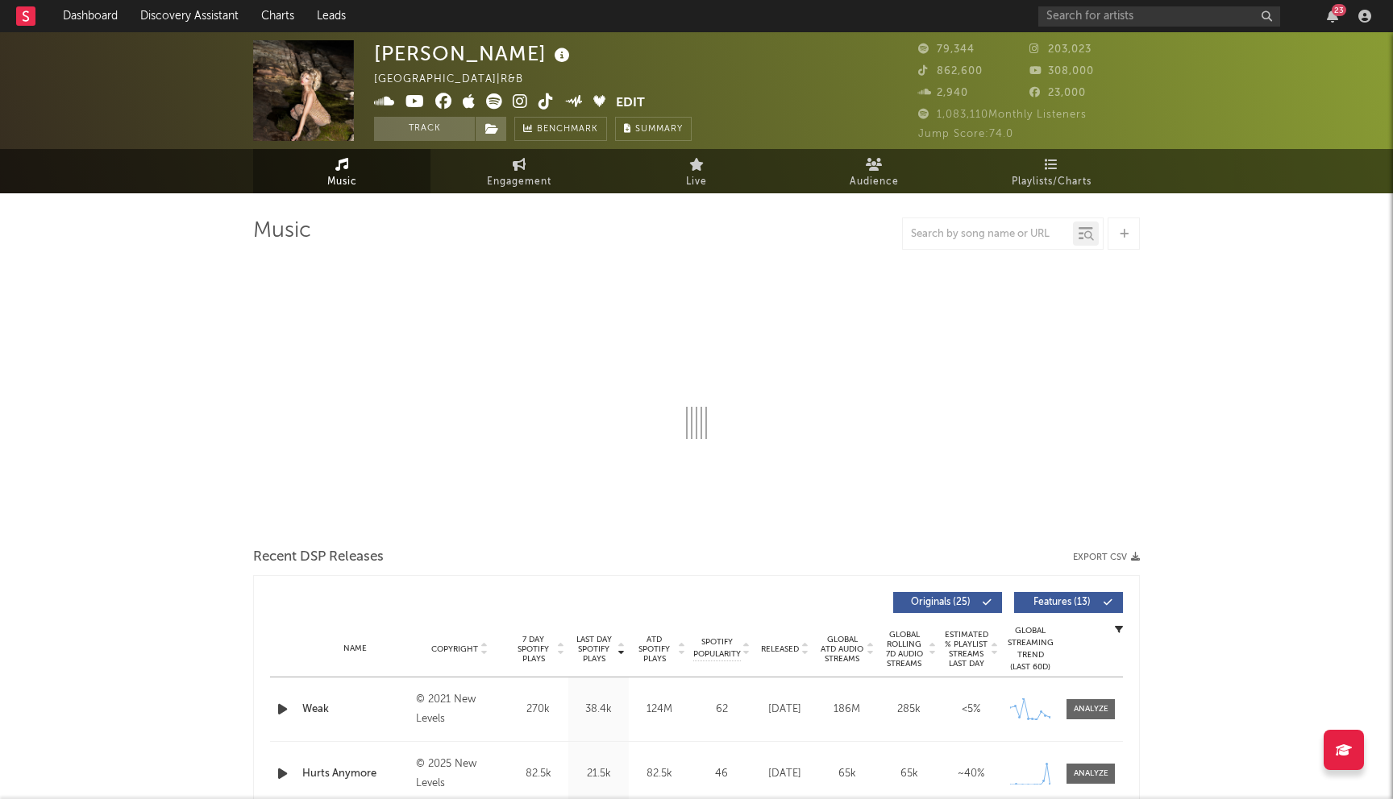
select select "6m"
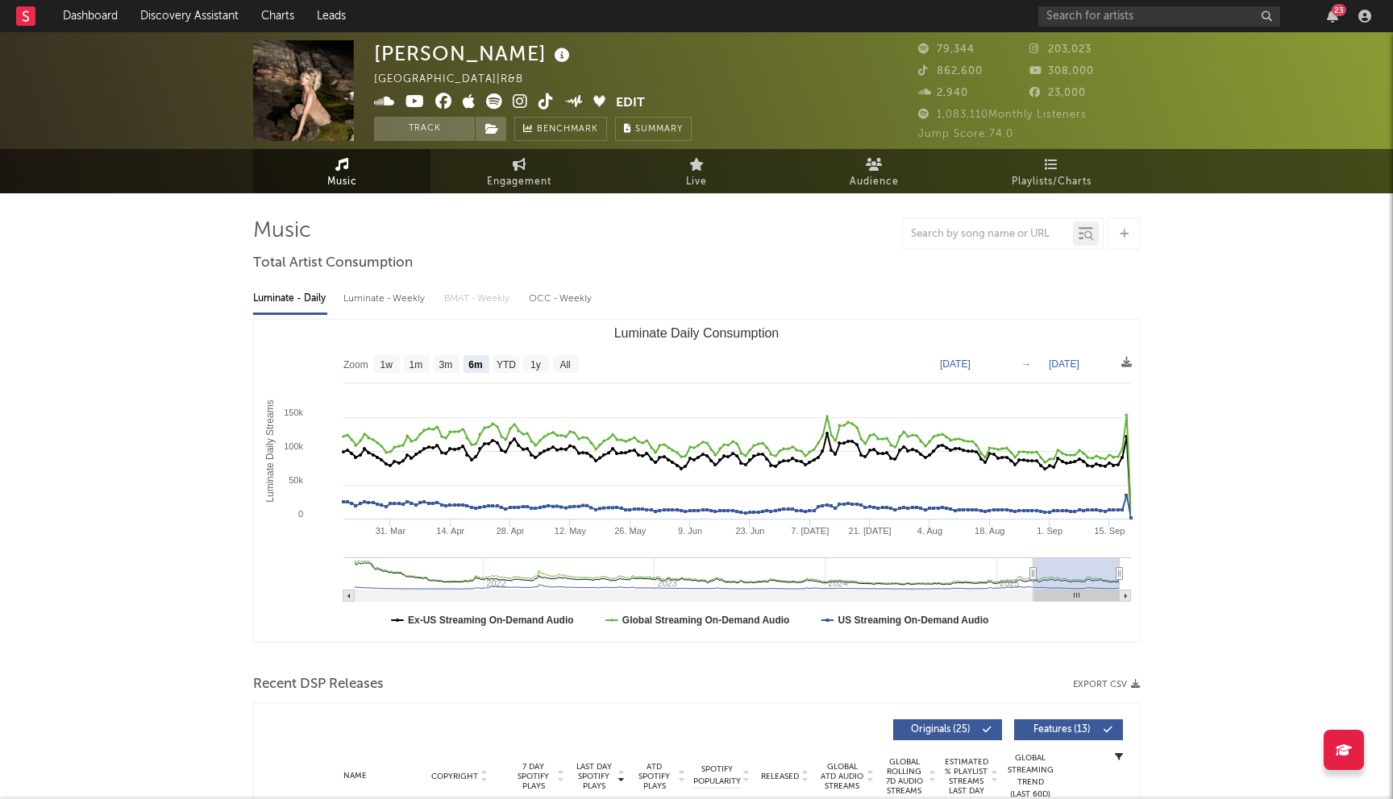
click at [440, 102] on icon at bounding box center [443, 101] width 17 height 16
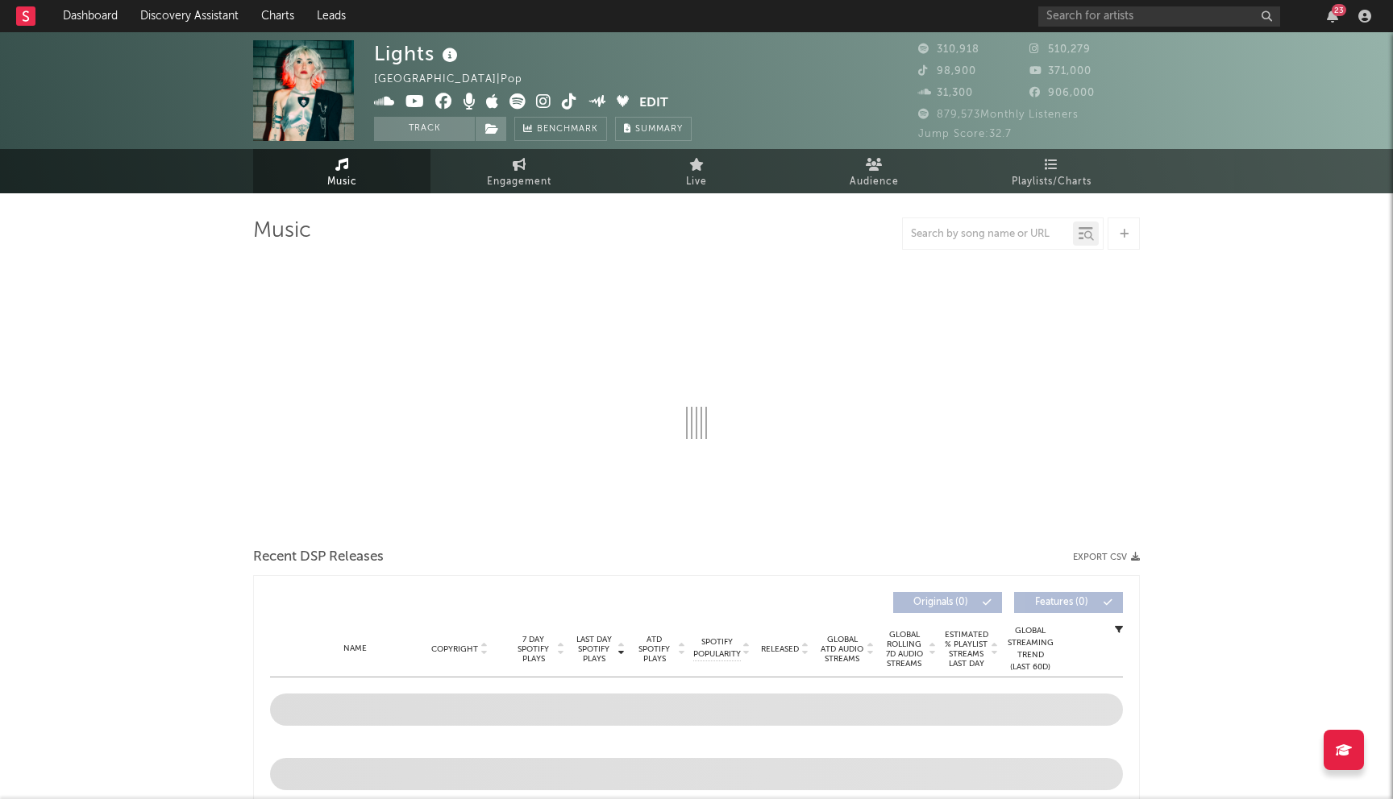
select select "6m"
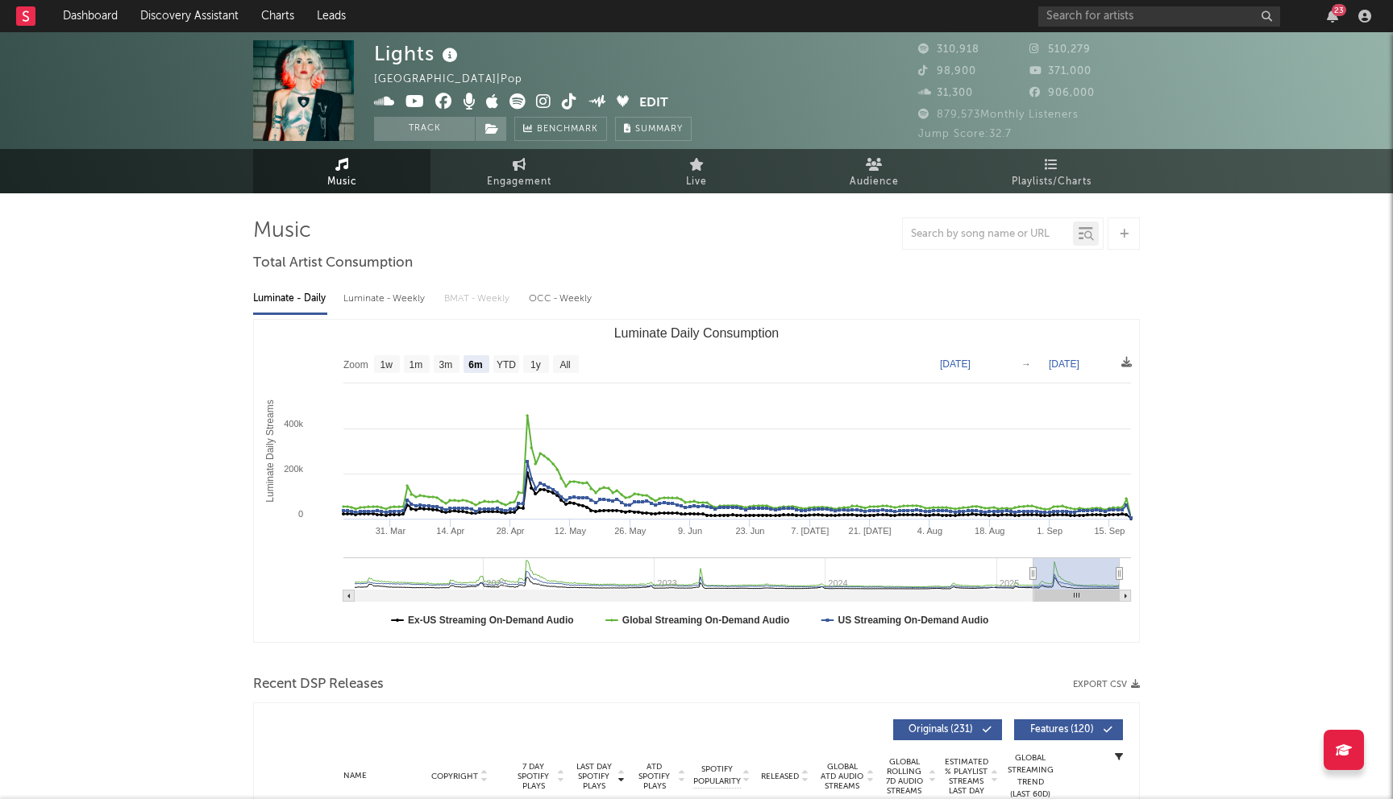
click at [435, 104] on icon at bounding box center [443, 101] width 17 height 16
click at [413, 106] on icon at bounding box center [414, 101] width 19 height 16
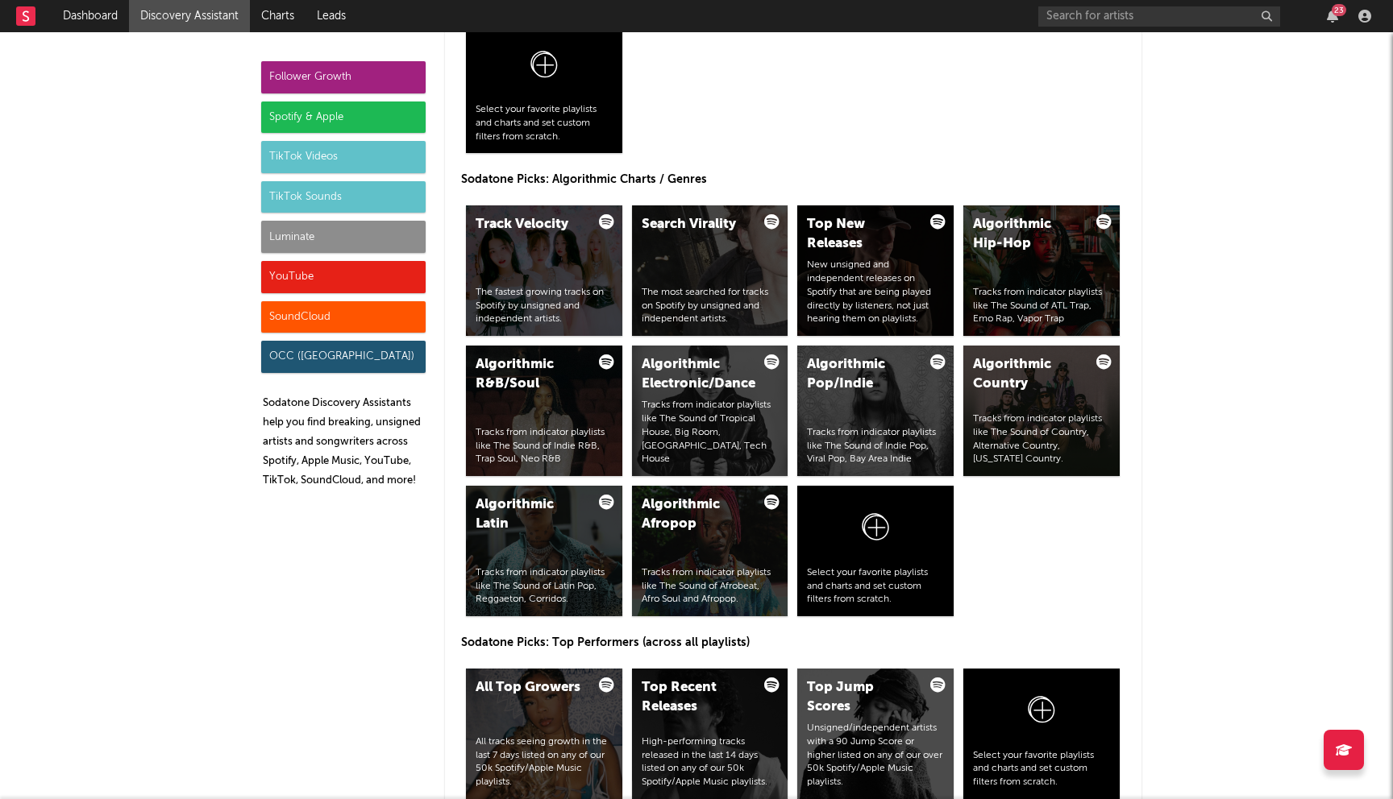
scroll to position [2025, 0]
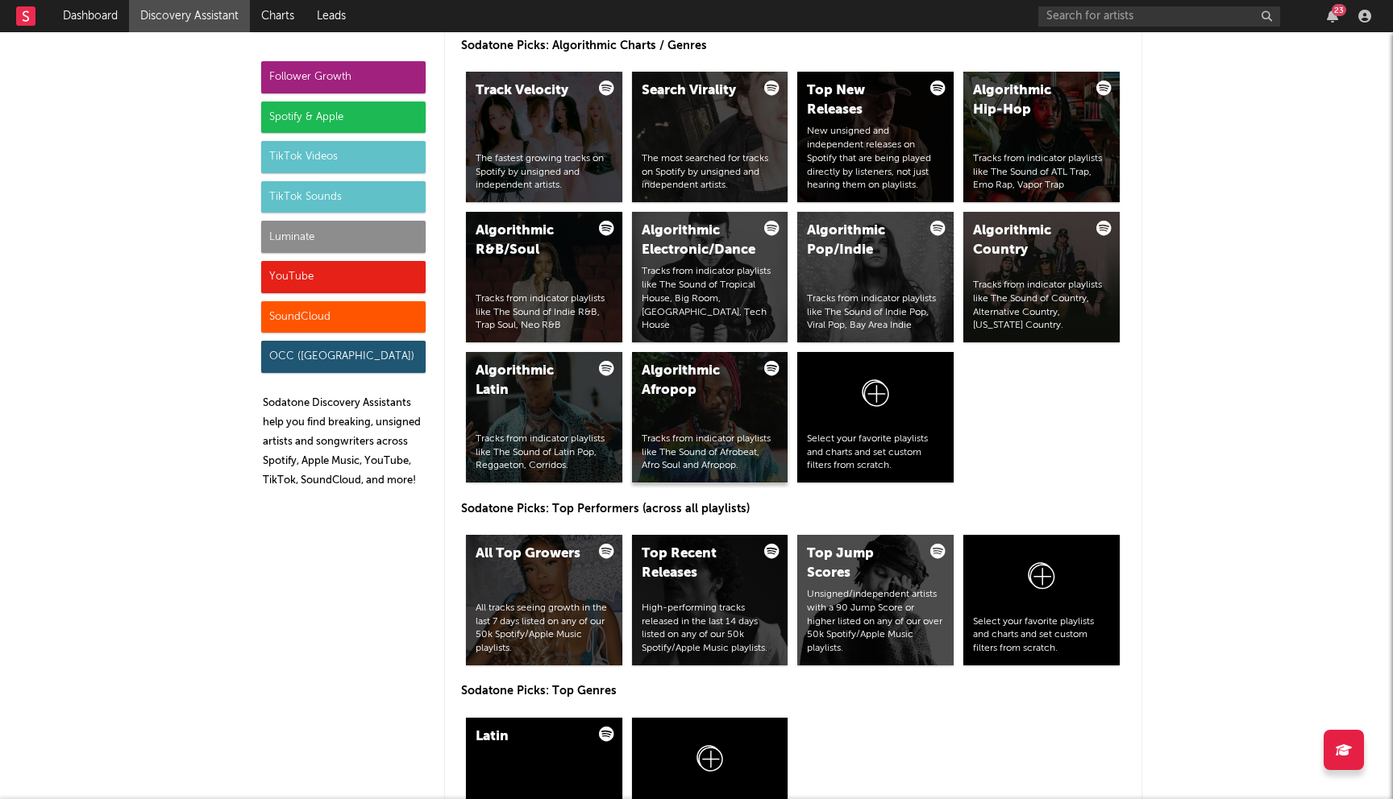
click at [675, 392] on div "Algorithmic Afropop" at bounding box center [696, 381] width 110 height 39
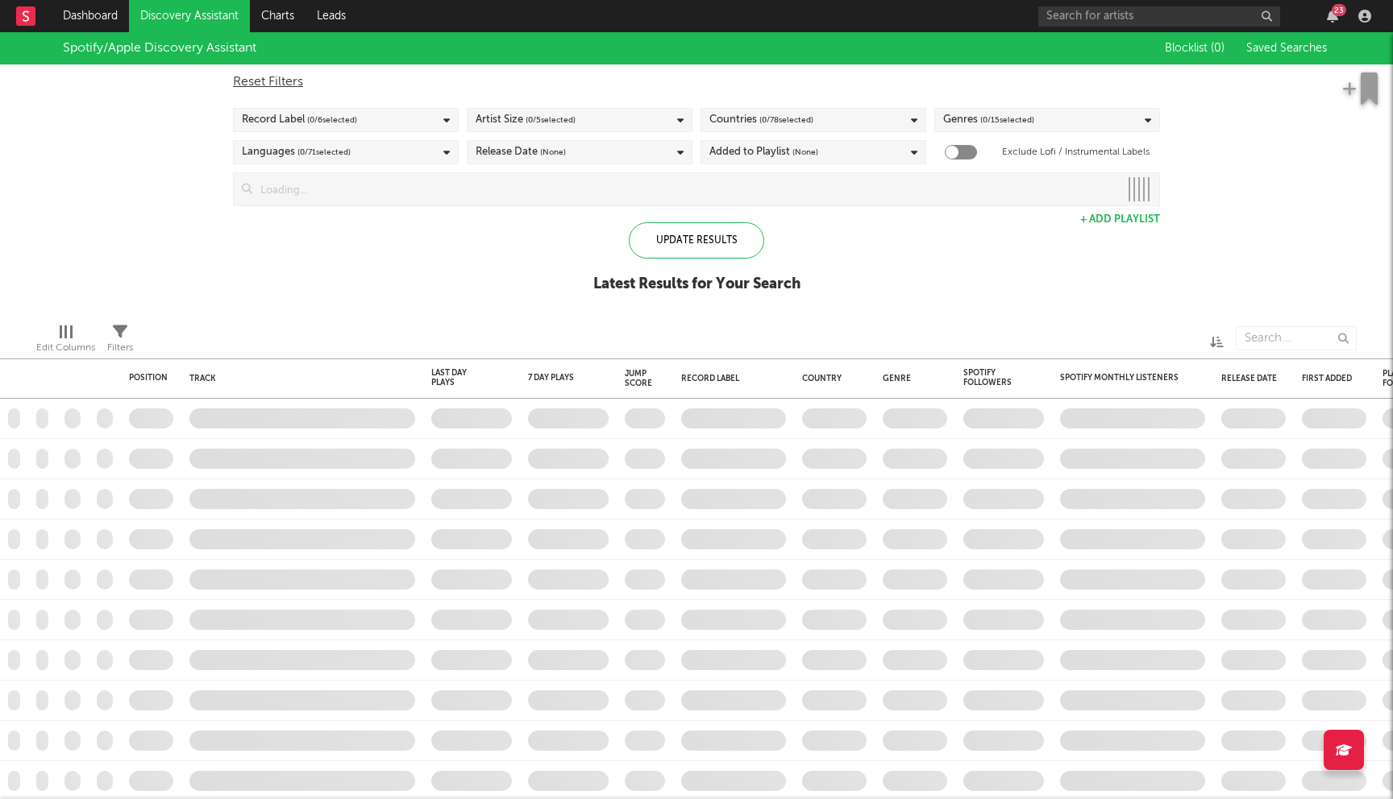
checkbox input "true"
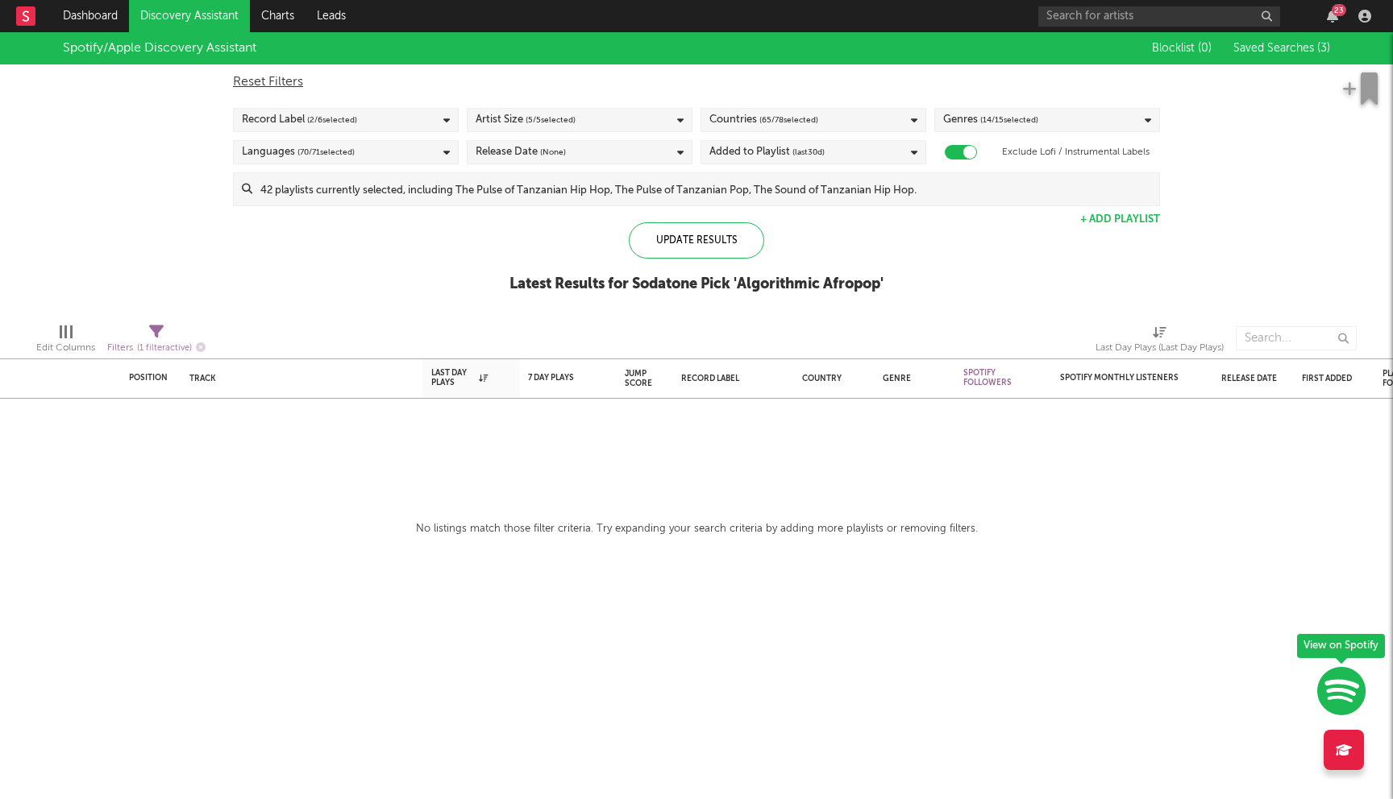
click at [185, 18] on link "Discovery Assistant" at bounding box center [189, 16] width 121 height 32
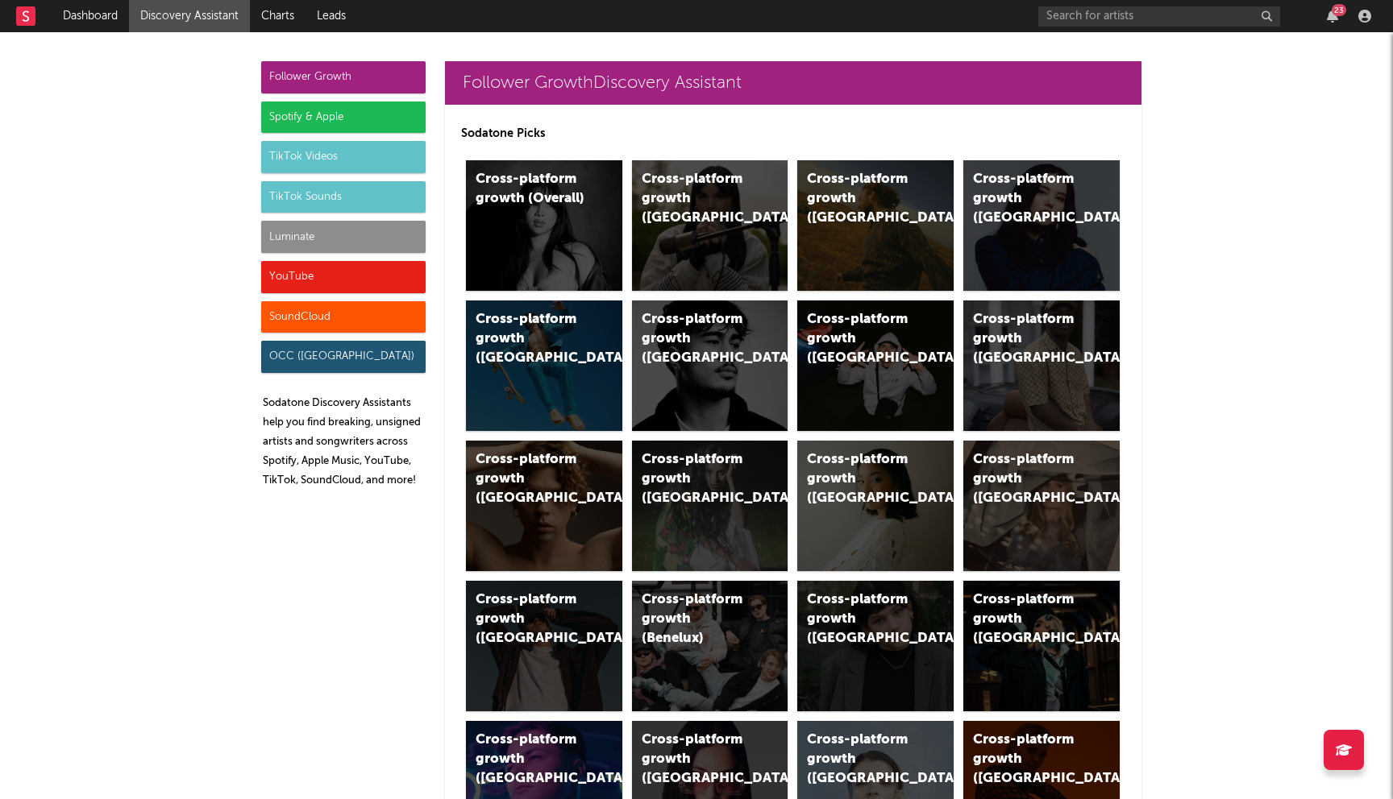
click at [334, 114] on div "Spotify & Apple" at bounding box center [343, 118] width 164 height 32
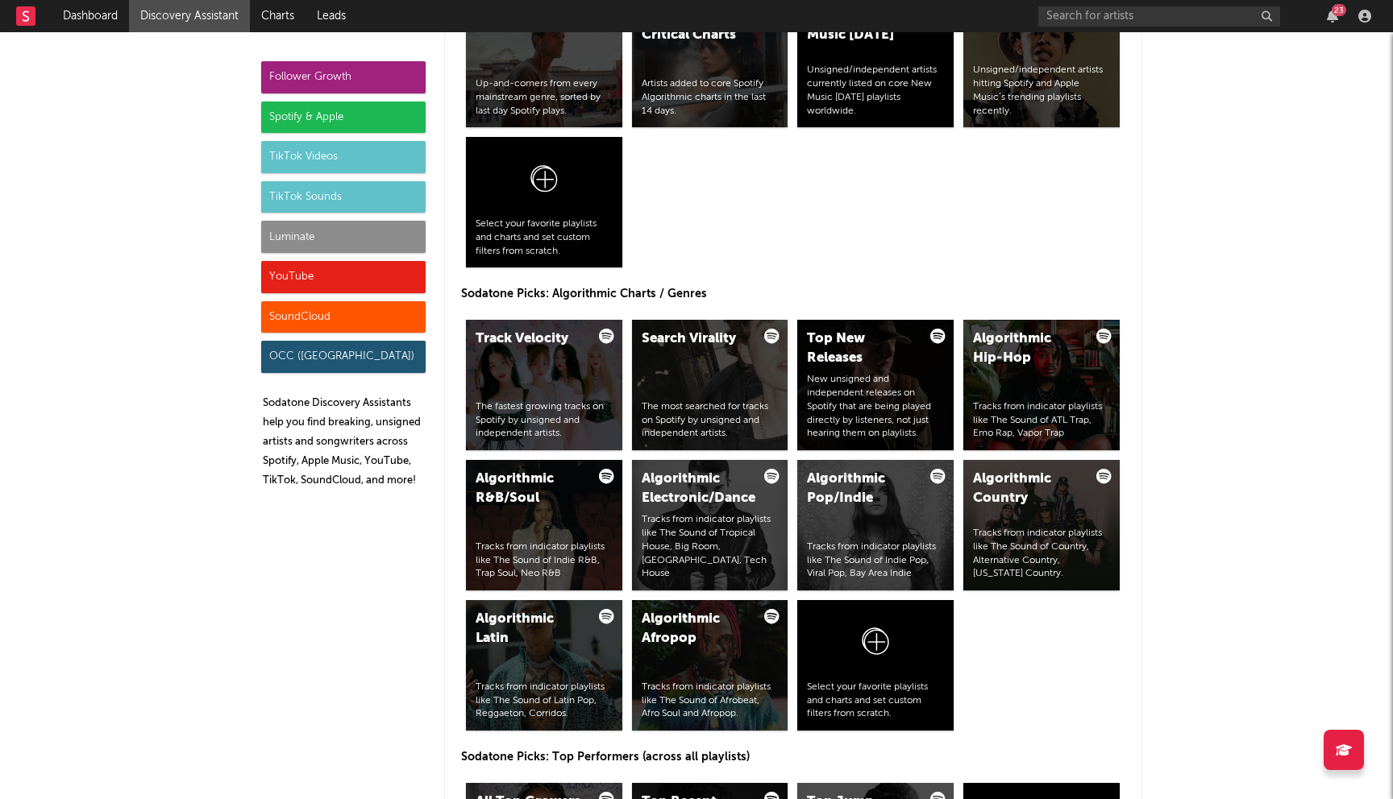
scroll to position [2044, 0]
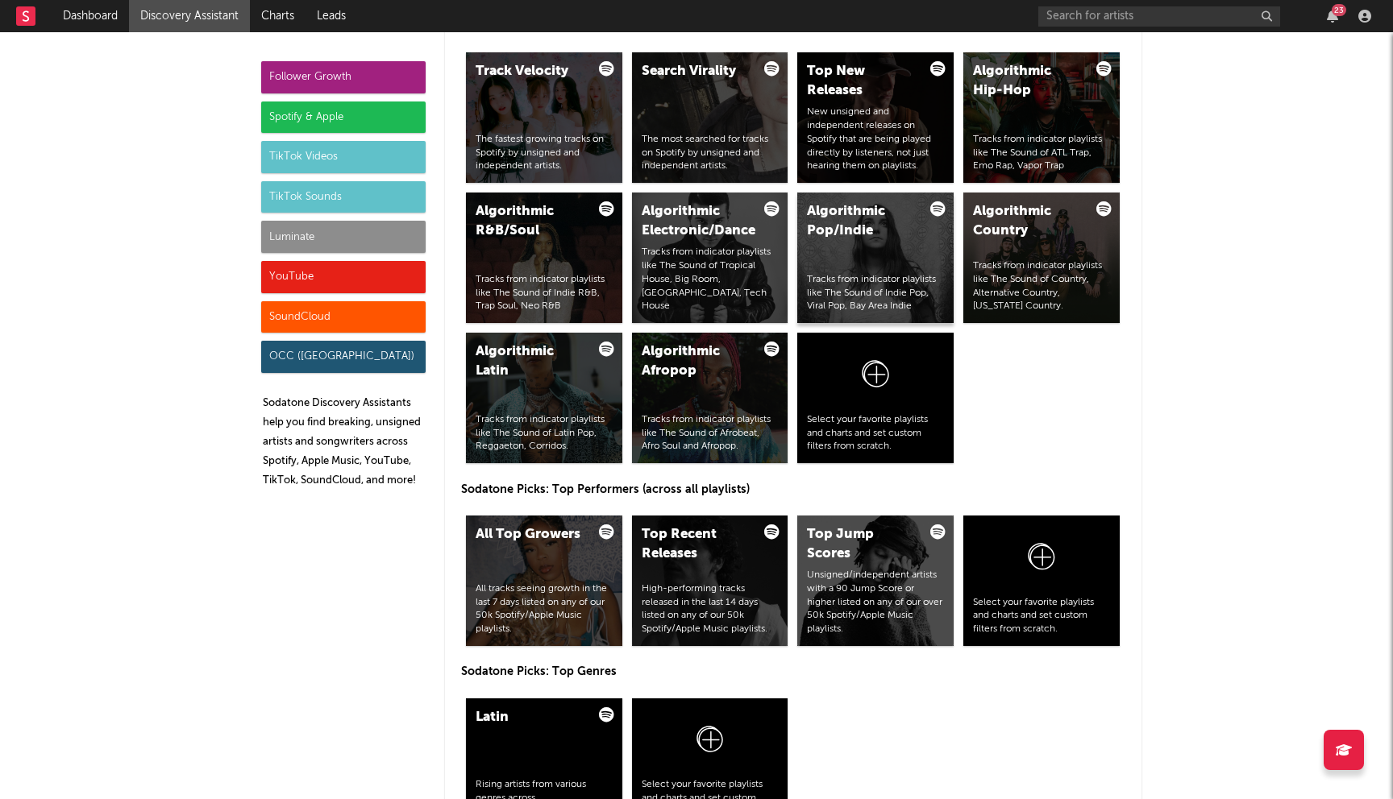
click at [865, 259] on div "Algorithmic Pop/Indie Tracks from indicator playlists like The Sound of Indie P…" at bounding box center [875, 258] width 156 height 131
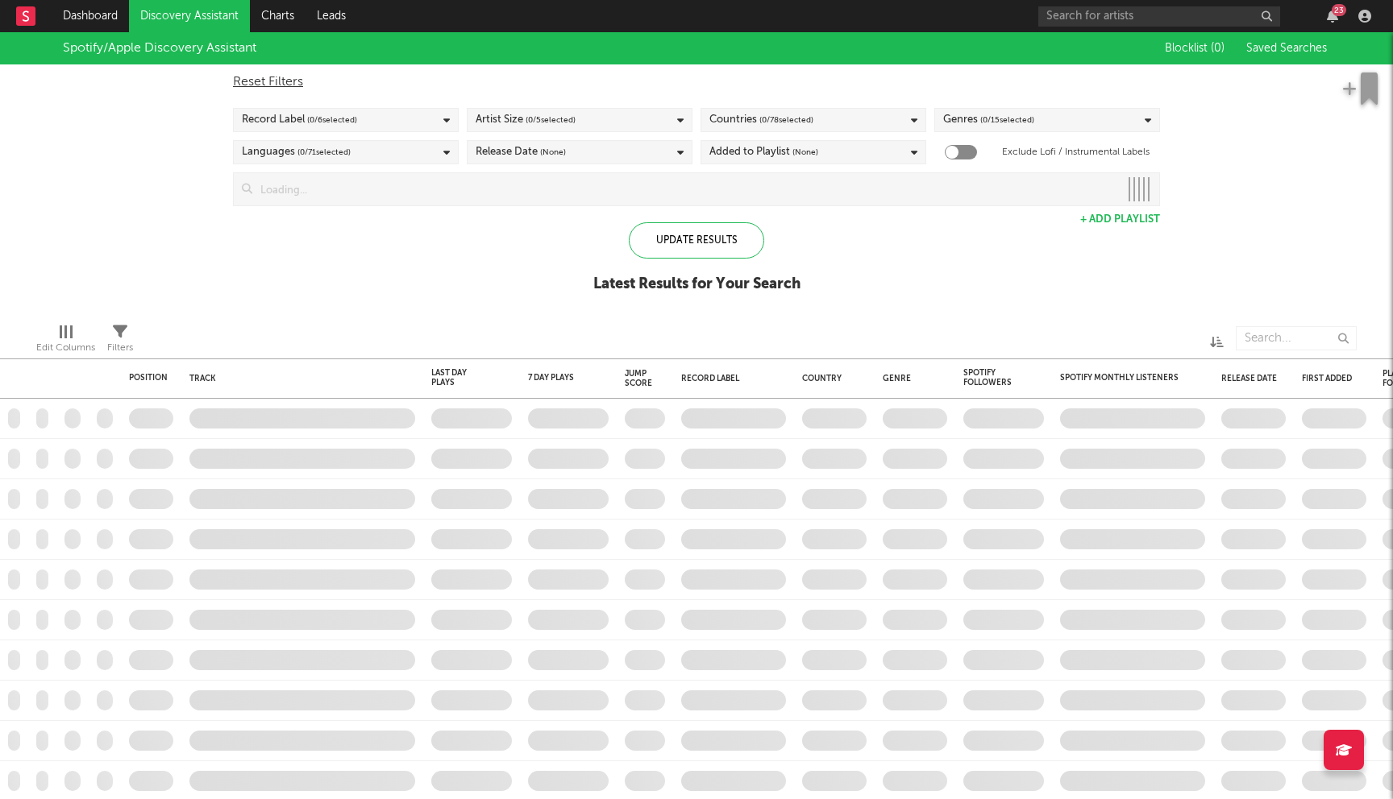
checkbox input "true"
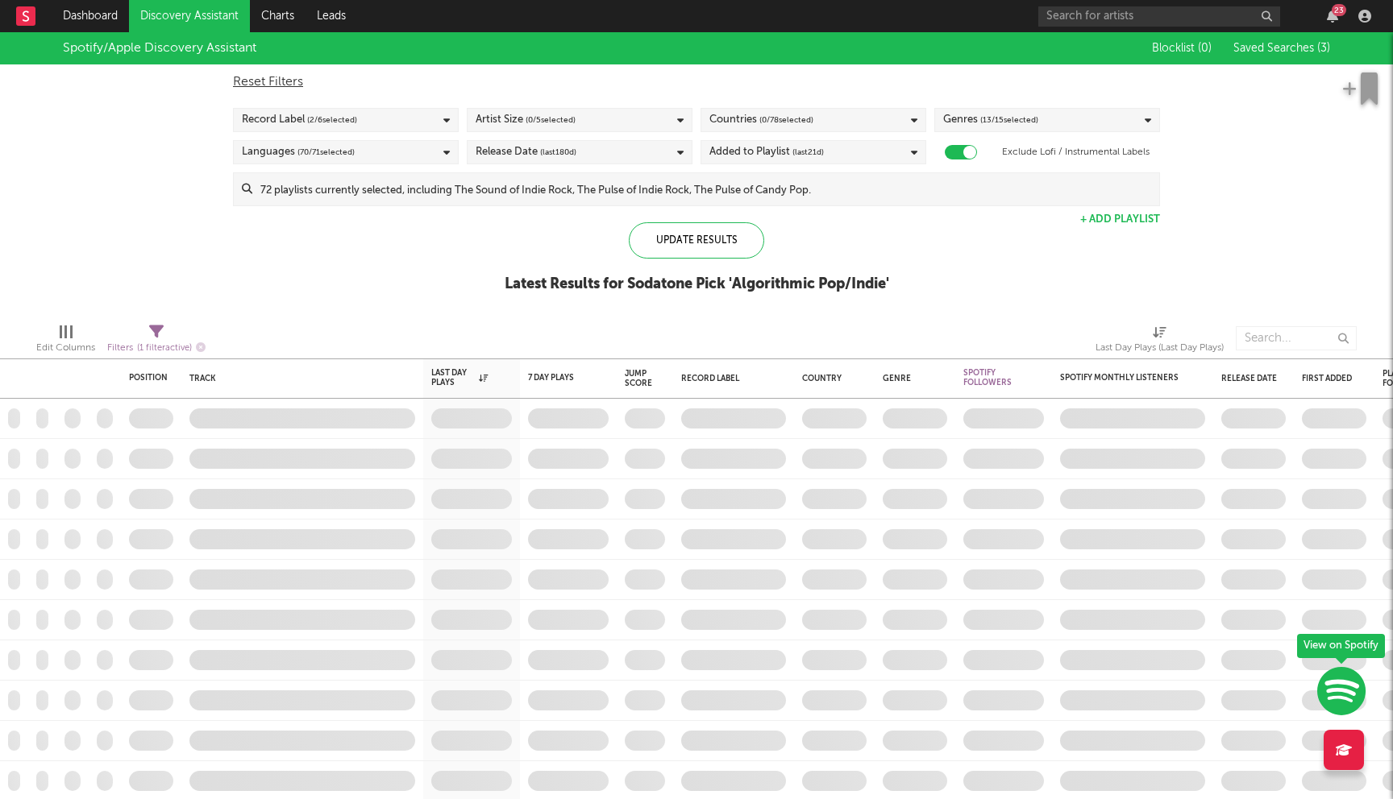
click at [442, 193] on input at bounding box center [705, 189] width 907 height 32
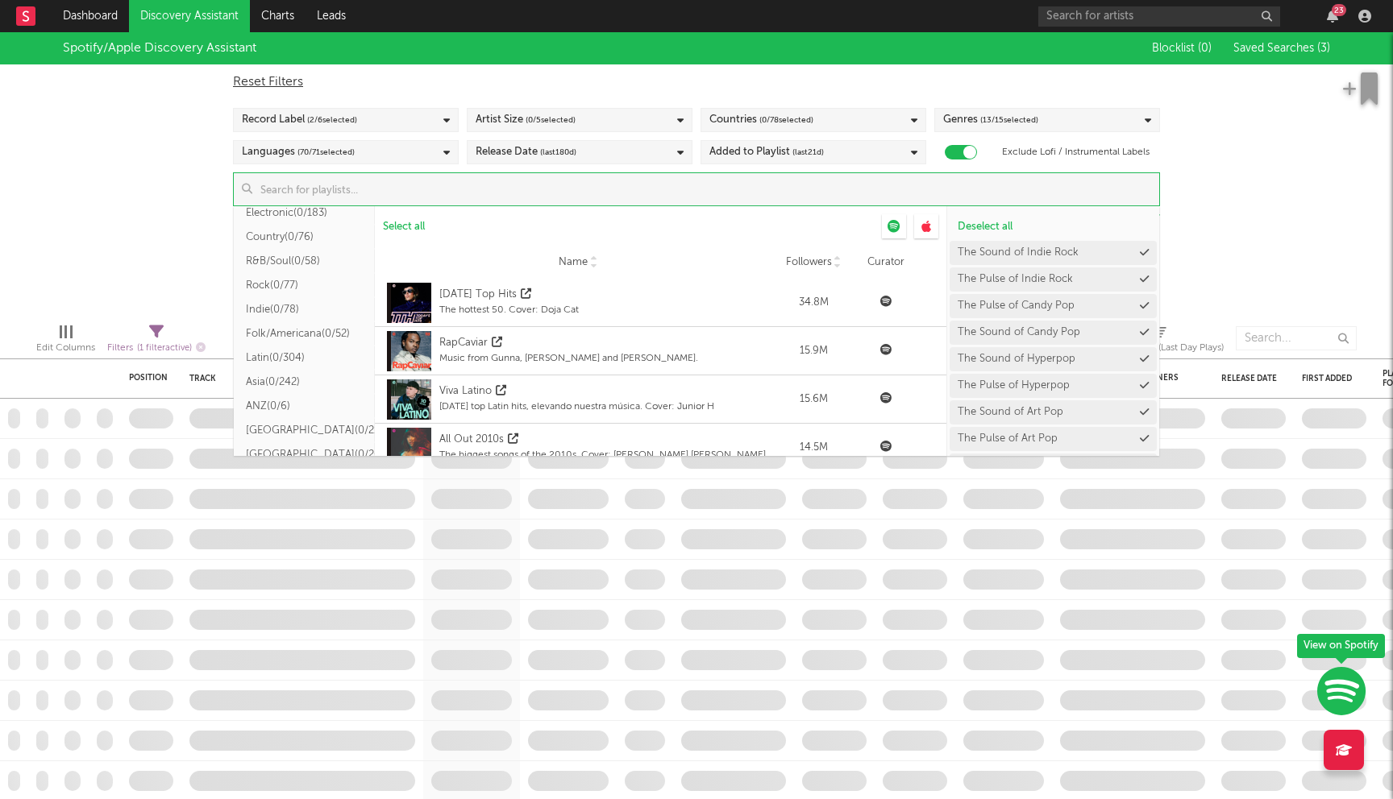
scroll to position [242, 0]
click at [297, 280] on button "Indie ( 0/78 )" at bounding box center [304, 275] width 141 height 24
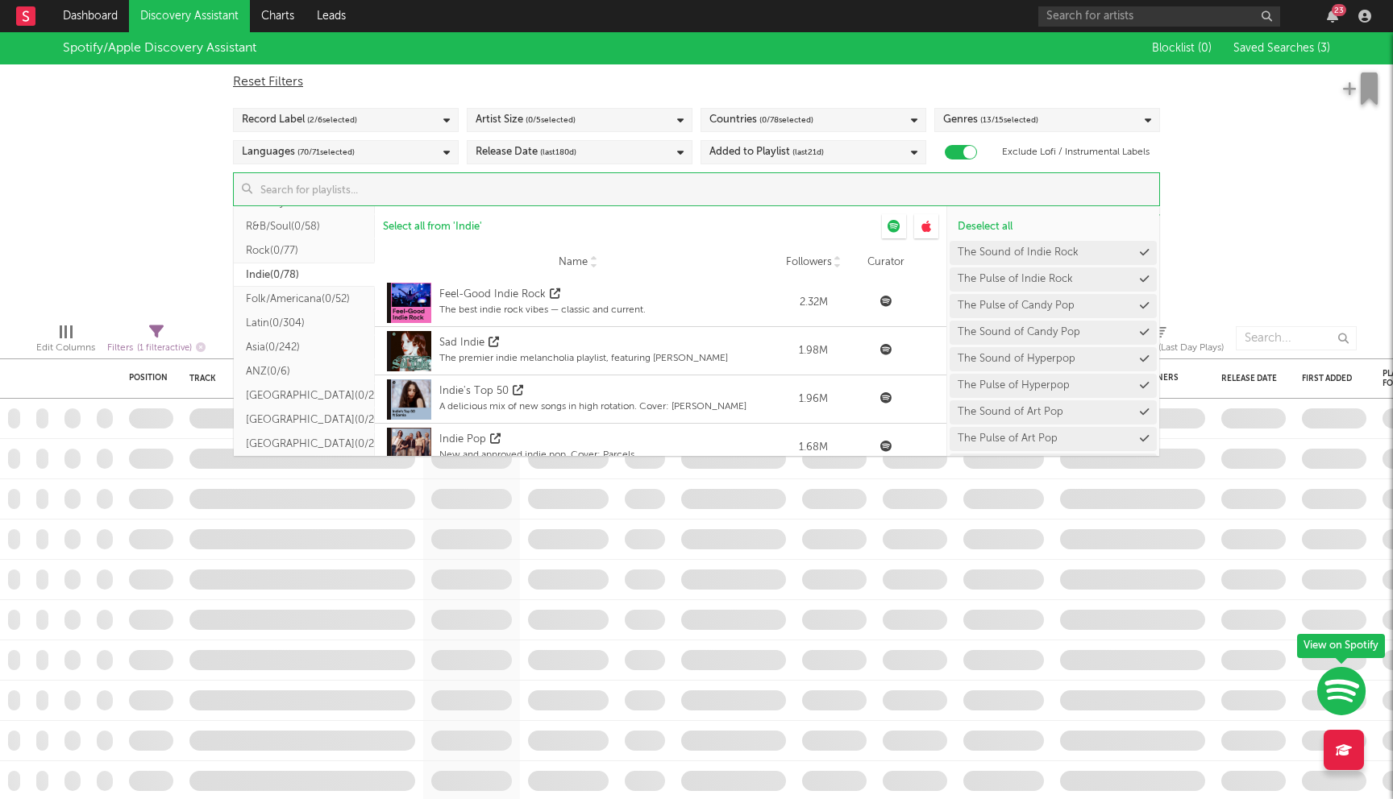
click at [330, 259] on button "Rock ( 0/77 )" at bounding box center [304, 251] width 141 height 24
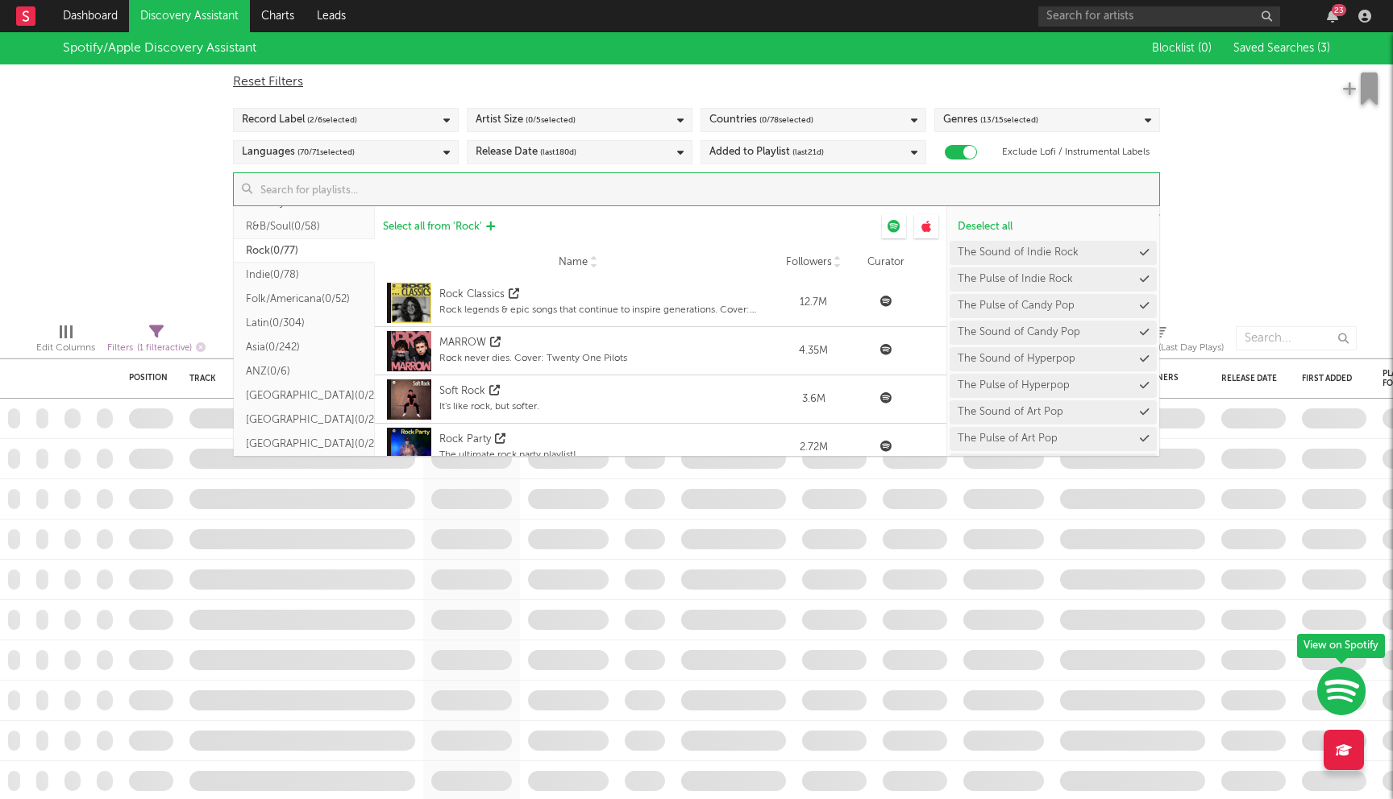
click at [429, 225] on span "Select all from ' Rock '" at bounding box center [432, 227] width 99 height 10
click at [131, 198] on div "Spotify/Apple Discovery Assistant Blocklist ( 0 ) Saved Searches ( 3 ) Reset Fi…" at bounding box center [696, 171] width 1393 height 278
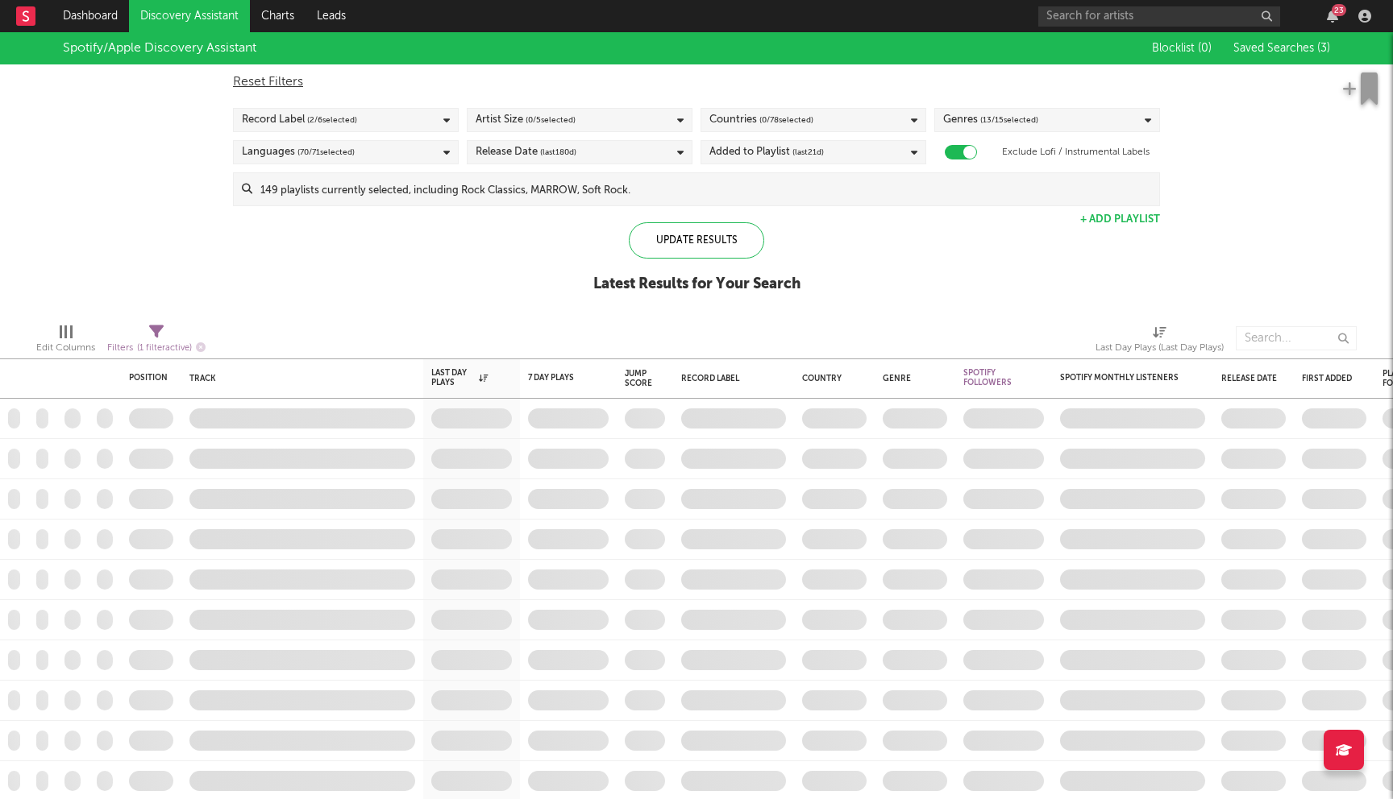
click at [837, 122] on div "Countries ( 0 / 78 selected)" at bounding box center [813, 120] width 226 height 24
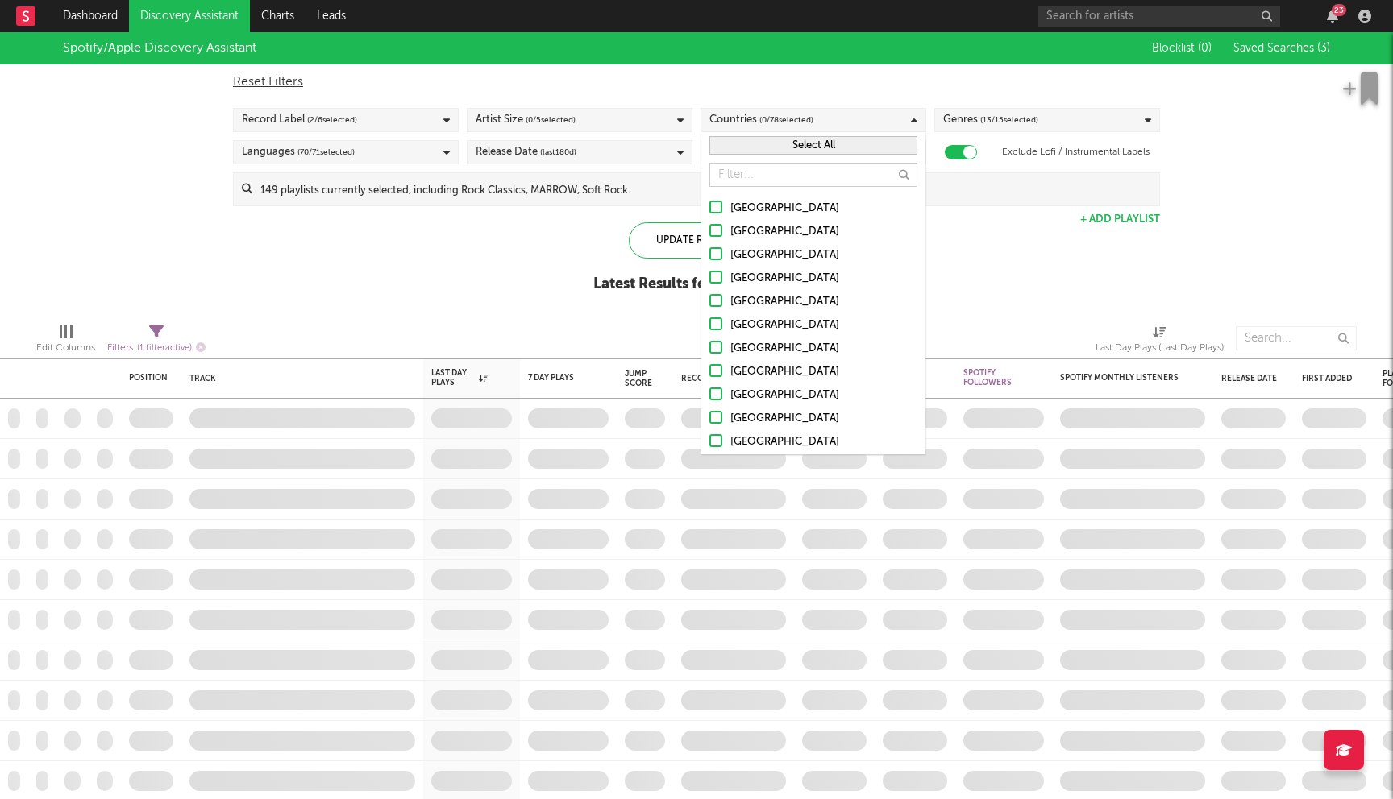
click at [750, 209] on div "United States" at bounding box center [823, 208] width 187 height 19
click at [709, 209] on input "United States" at bounding box center [709, 208] width 0 height 19
click at [740, 237] on div "Australia" at bounding box center [823, 231] width 187 height 19
click at [709, 237] on input "Australia" at bounding box center [709, 231] width 0 height 19
click at [739, 247] on div "Canada" at bounding box center [823, 255] width 187 height 19
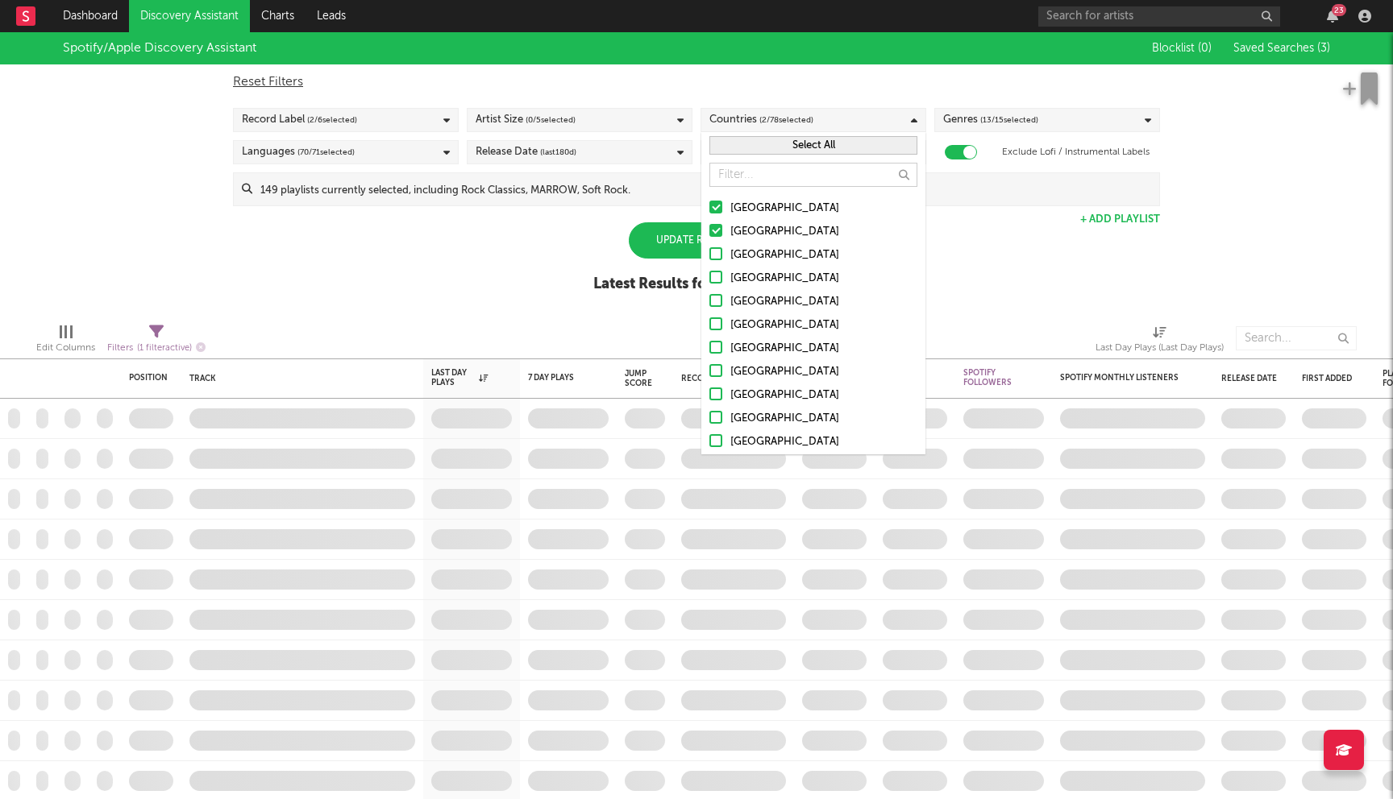
click at [709, 247] on input "Canada" at bounding box center [709, 255] width 0 height 19
click at [733, 271] on div "United Kingdom" at bounding box center [823, 278] width 187 height 19
click at [709, 271] on input "United Kingdom" at bounding box center [709, 278] width 0 height 19
click at [718, 306] on div at bounding box center [715, 300] width 13 height 13
click at [709, 306] on input "Ireland" at bounding box center [709, 302] width 0 height 19
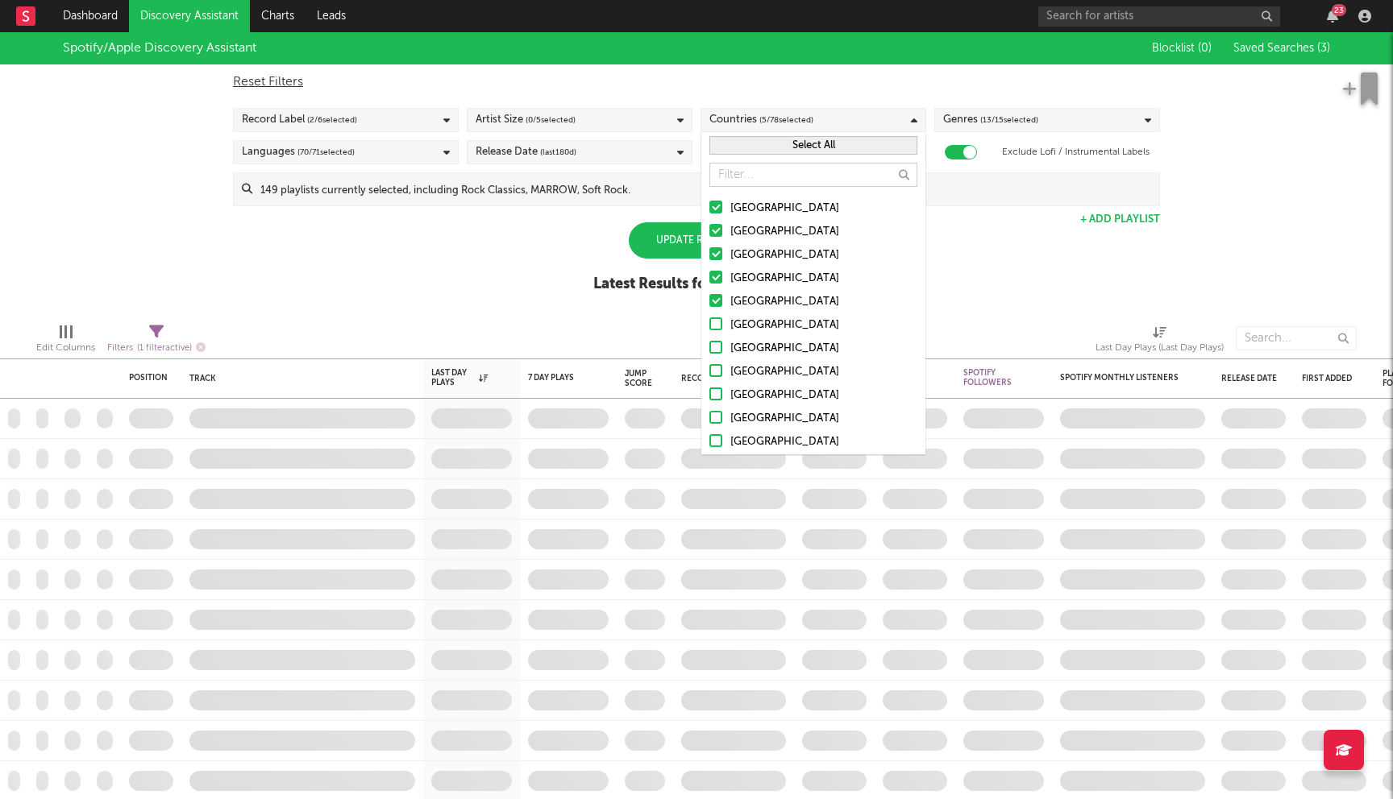
click at [716, 322] on div at bounding box center [715, 324] width 13 height 13
click at [709, 322] on input "[GEOGRAPHIC_DATA]" at bounding box center [709, 325] width 0 height 19
click at [716, 345] on div at bounding box center [715, 347] width 13 height 13
click at [709, 345] on input "Belgium" at bounding box center [709, 348] width 0 height 19
click at [716, 367] on div at bounding box center [715, 370] width 13 height 13
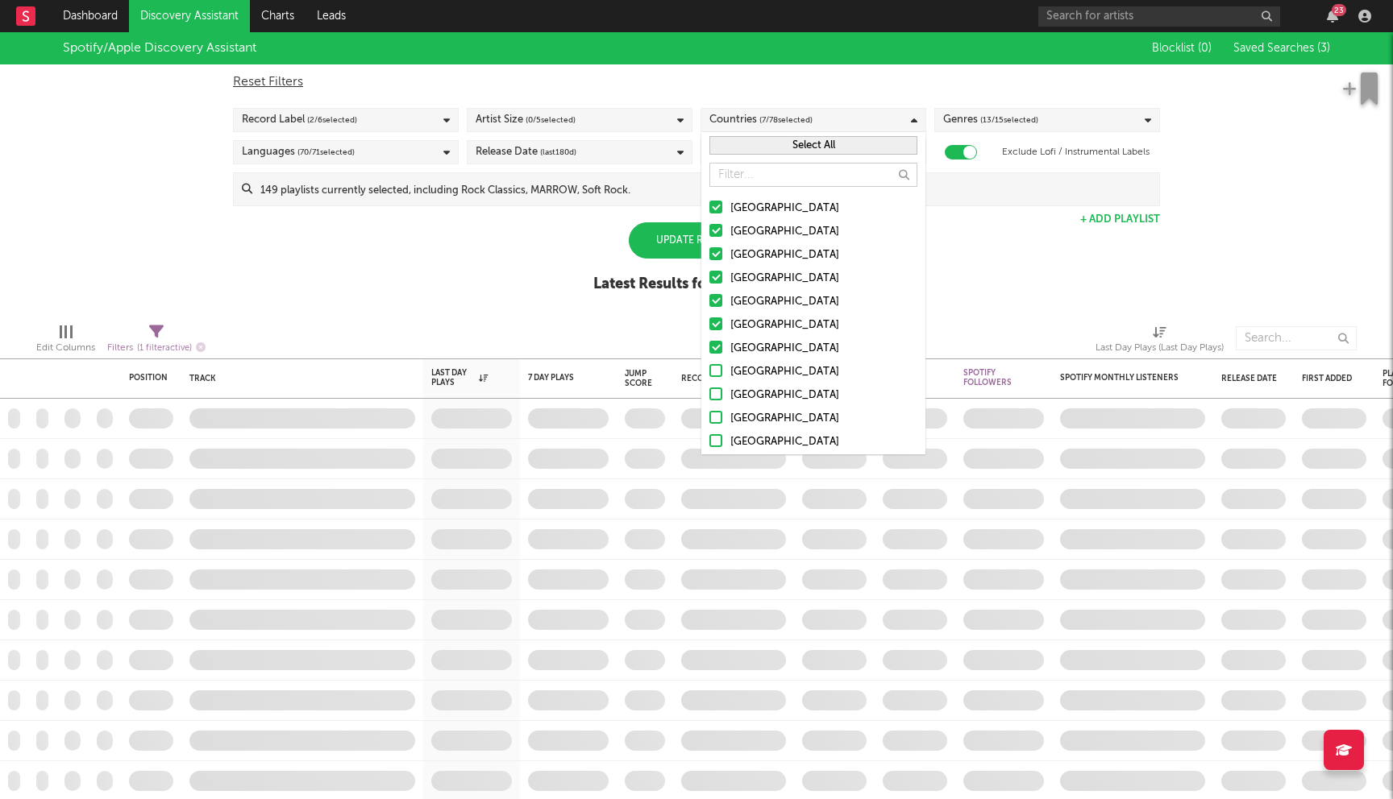
click at [709, 367] on input "France" at bounding box center [709, 372] width 0 height 19
click at [714, 388] on div at bounding box center [715, 394] width 13 height 13
click at [709, 388] on input "Netherlands" at bounding box center [709, 395] width 0 height 19
click at [714, 413] on div at bounding box center [715, 417] width 13 height 13
click at [709, 413] on input "Austria" at bounding box center [709, 418] width 0 height 19
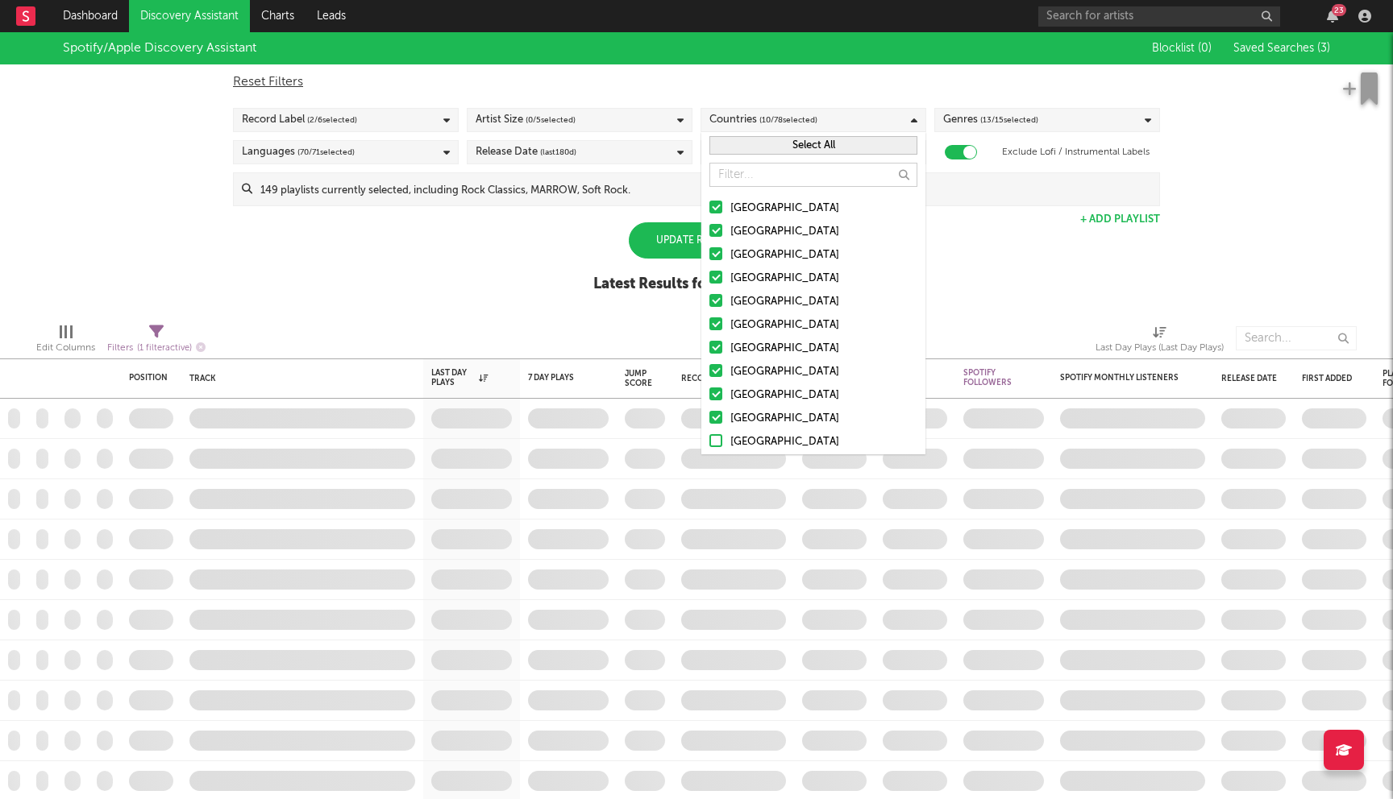
click at [714, 437] on div at bounding box center [715, 440] width 13 height 13
click at [709, 437] on input "Switzerland" at bounding box center [709, 442] width 0 height 19
click at [427, 269] on div "Spotify/Apple Discovery Assistant Blocklist ( 0 ) Saved Searches ( 3 ) Reset Fi…" at bounding box center [696, 171] width 1393 height 278
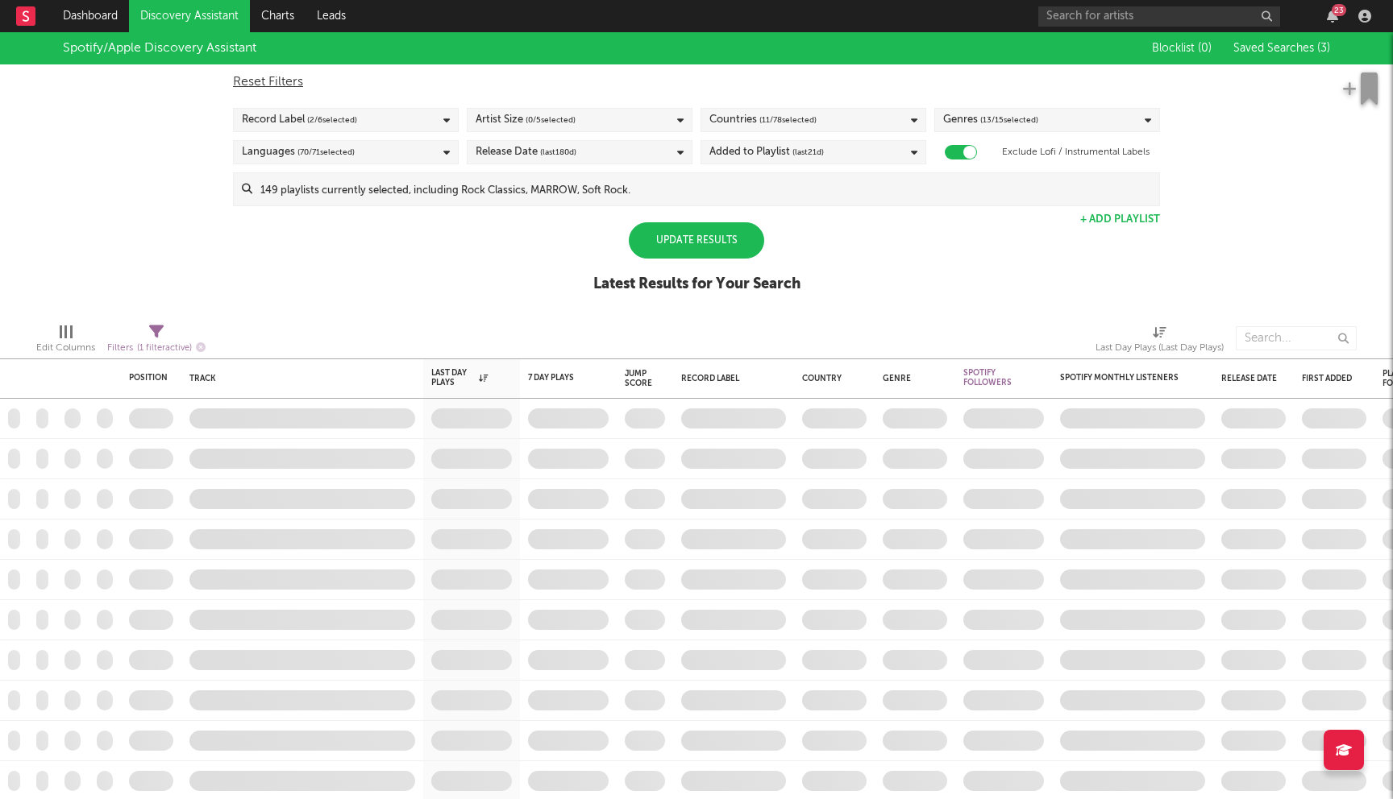
click at [672, 251] on div "Update Results" at bounding box center [696, 240] width 135 height 36
click at [603, 120] on div "Artist Size ( 0 / 5 selected)" at bounding box center [580, 120] width 226 height 24
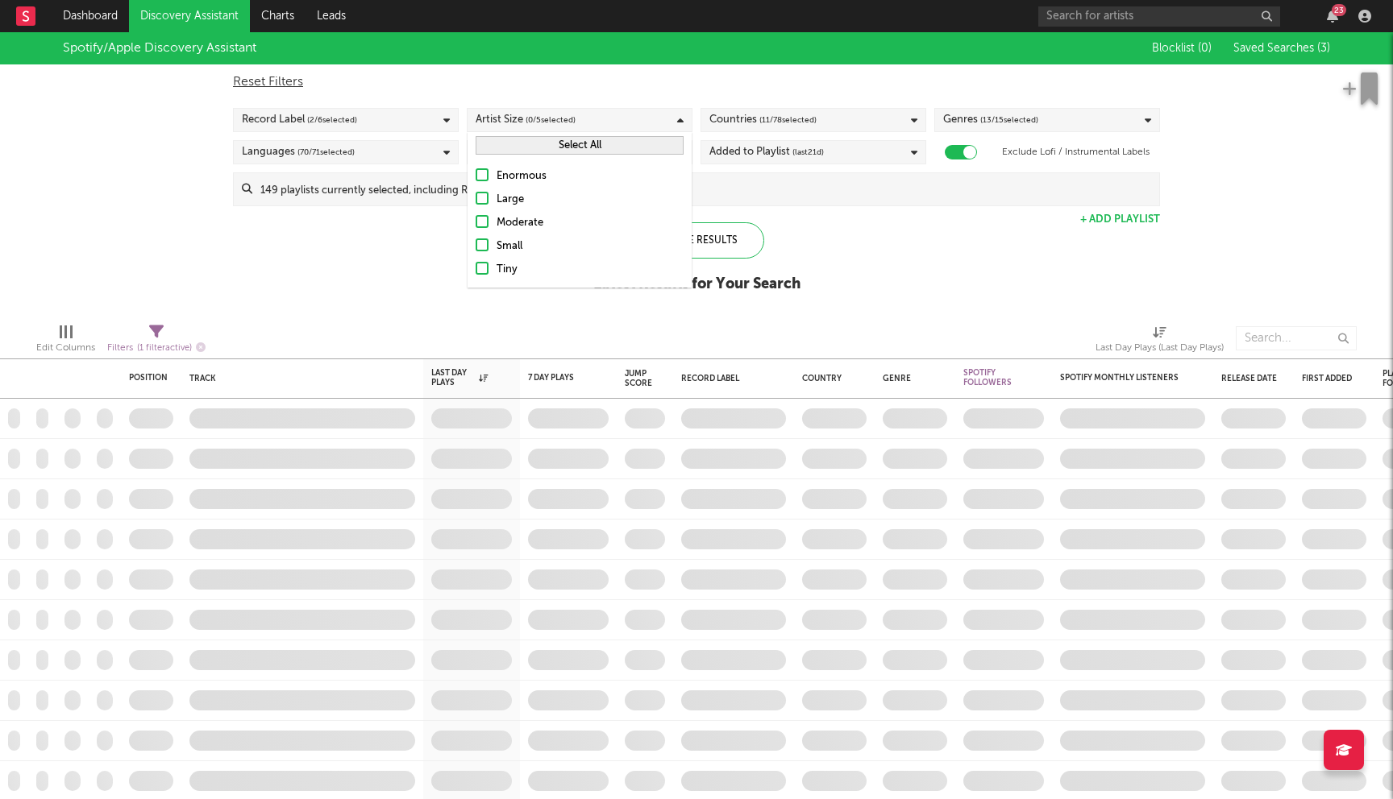
click at [524, 210] on div "Enormous Large Moderate Small Tiny" at bounding box center [579, 223] width 224 height 129
click at [484, 222] on div at bounding box center [481, 221] width 13 height 13
click at [475, 222] on input "Moderate" at bounding box center [475, 223] width 0 height 19
click at [484, 199] on div at bounding box center [481, 198] width 13 height 13
click at [475, 199] on input "Large" at bounding box center [475, 199] width 0 height 19
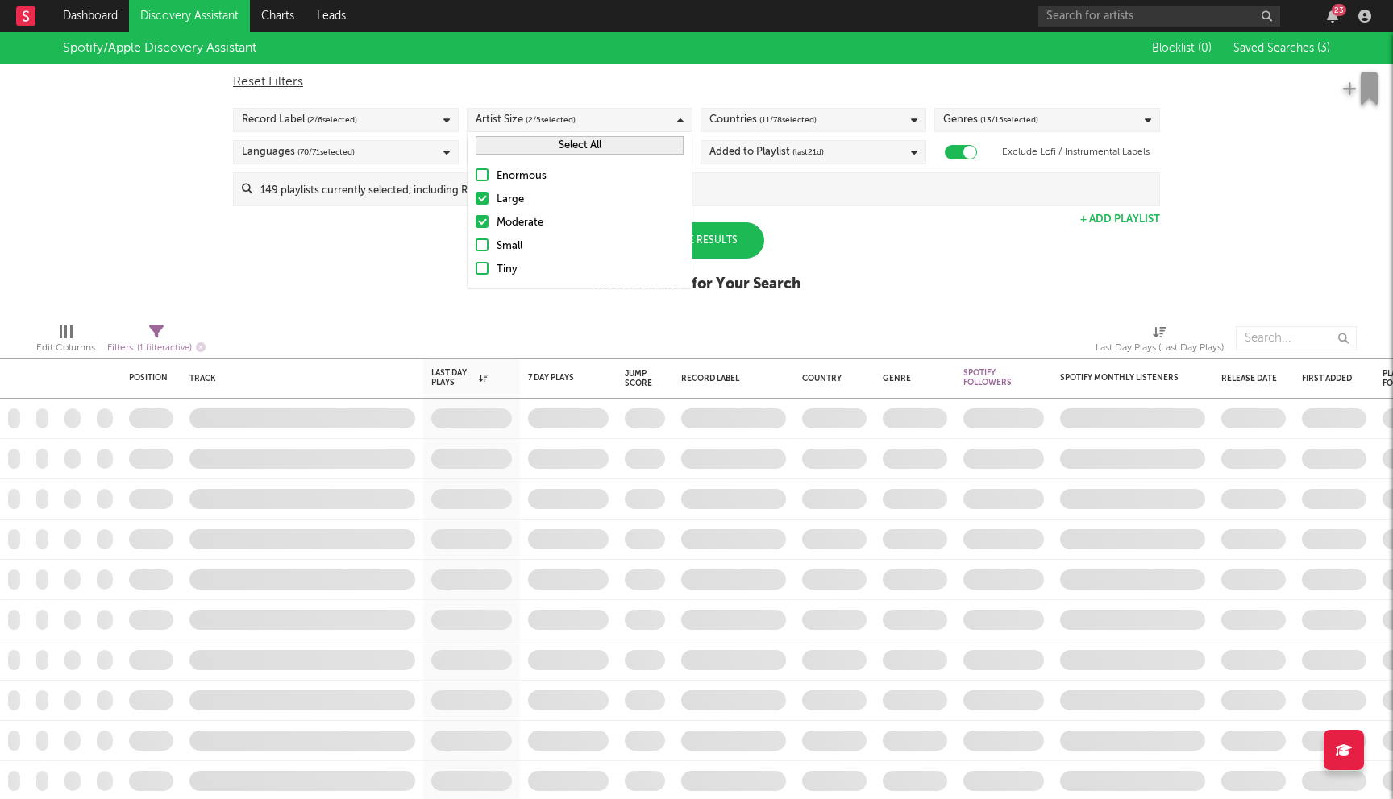
click at [482, 247] on div at bounding box center [481, 245] width 13 height 13
click at [475, 247] on input "Small" at bounding box center [475, 246] width 0 height 19
click at [481, 265] on div at bounding box center [481, 268] width 13 height 13
click at [475, 265] on input "Tiny" at bounding box center [475, 269] width 0 height 19
click at [382, 255] on div "Spotify/Apple Discovery Assistant Blocklist ( 0 ) Saved Searches ( 3 ) Reset Fi…" at bounding box center [696, 171] width 1393 height 278
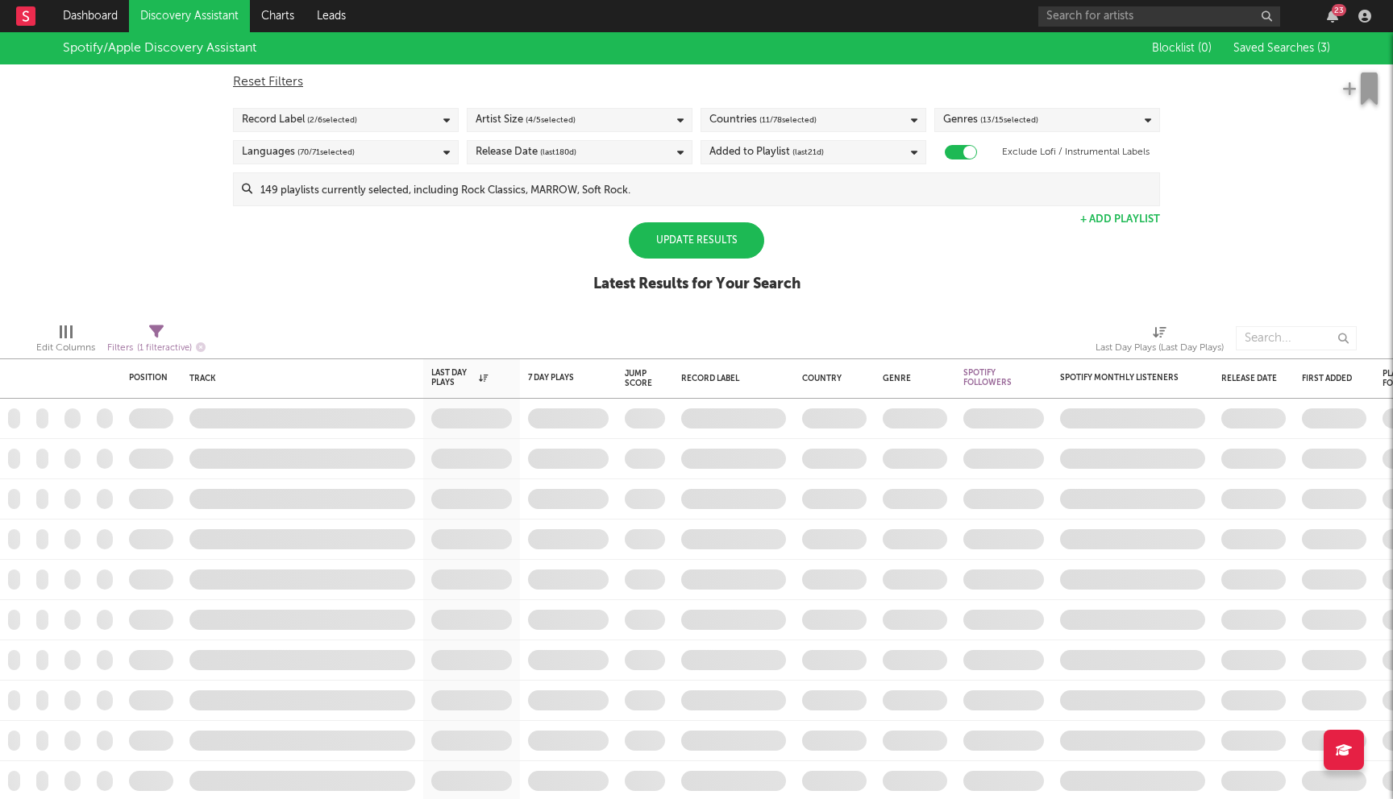
click at [716, 251] on div "Update Results" at bounding box center [696, 240] width 135 height 36
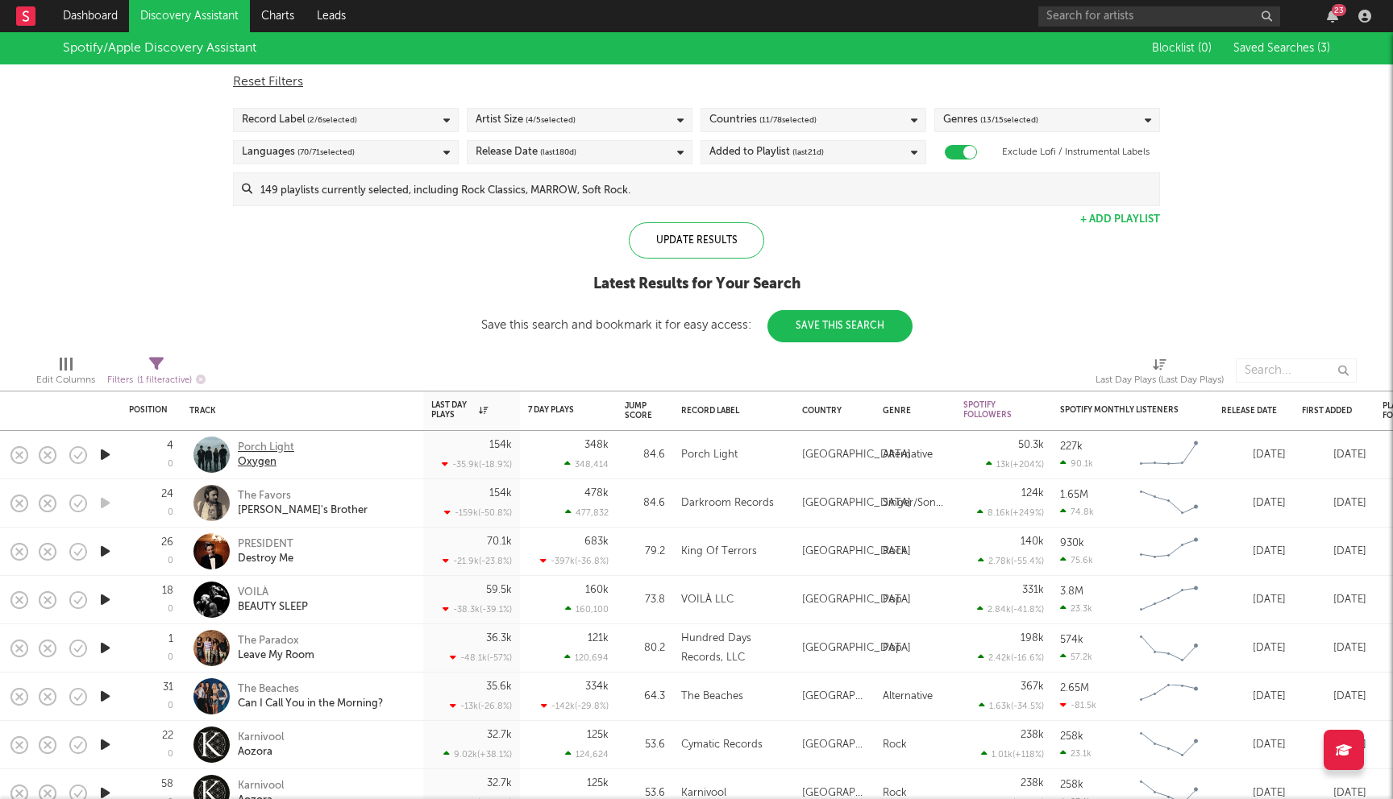
click at [265, 448] on div "Porch Light" at bounding box center [266, 448] width 56 height 15
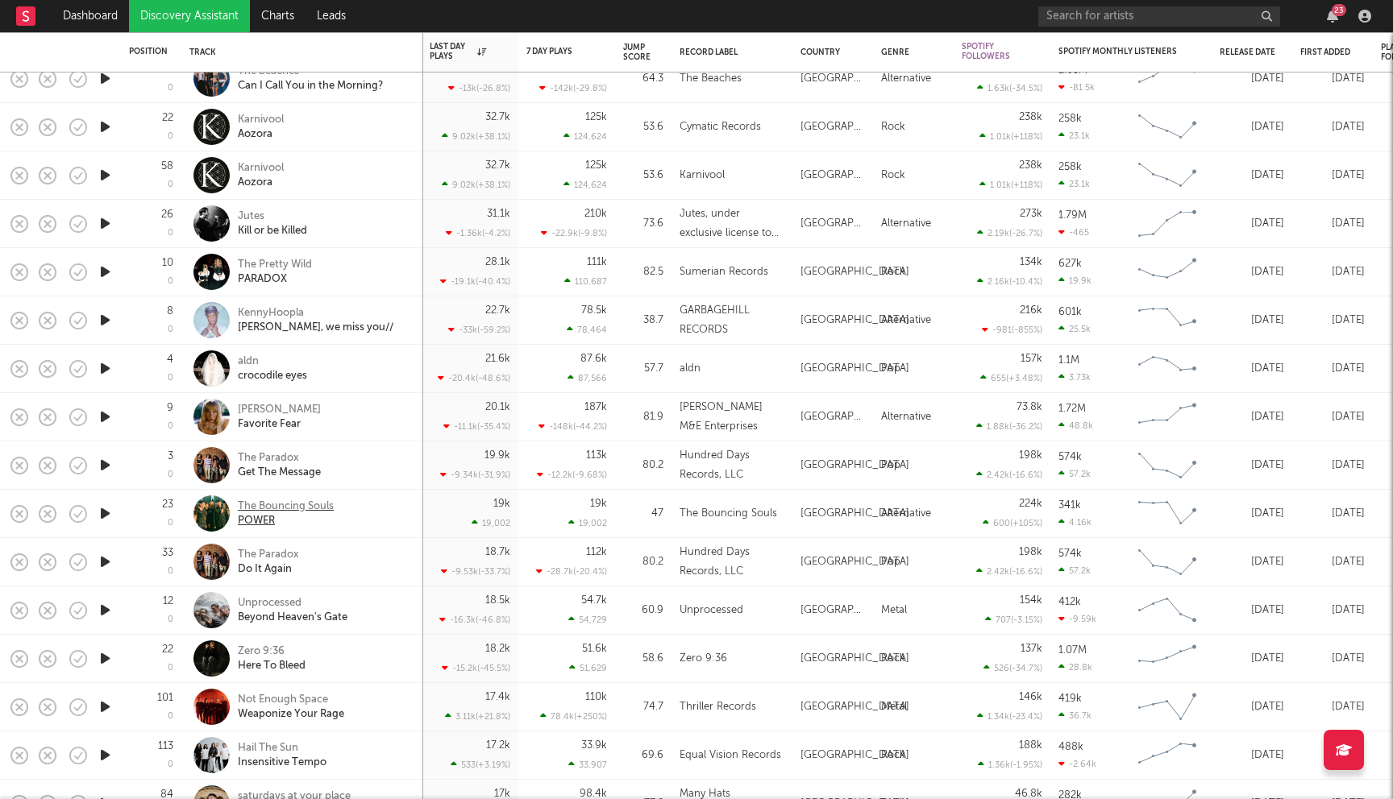
click at [295, 507] on div "The Bouncing Souls" at bounding box center [286, 507] width 96 height 15
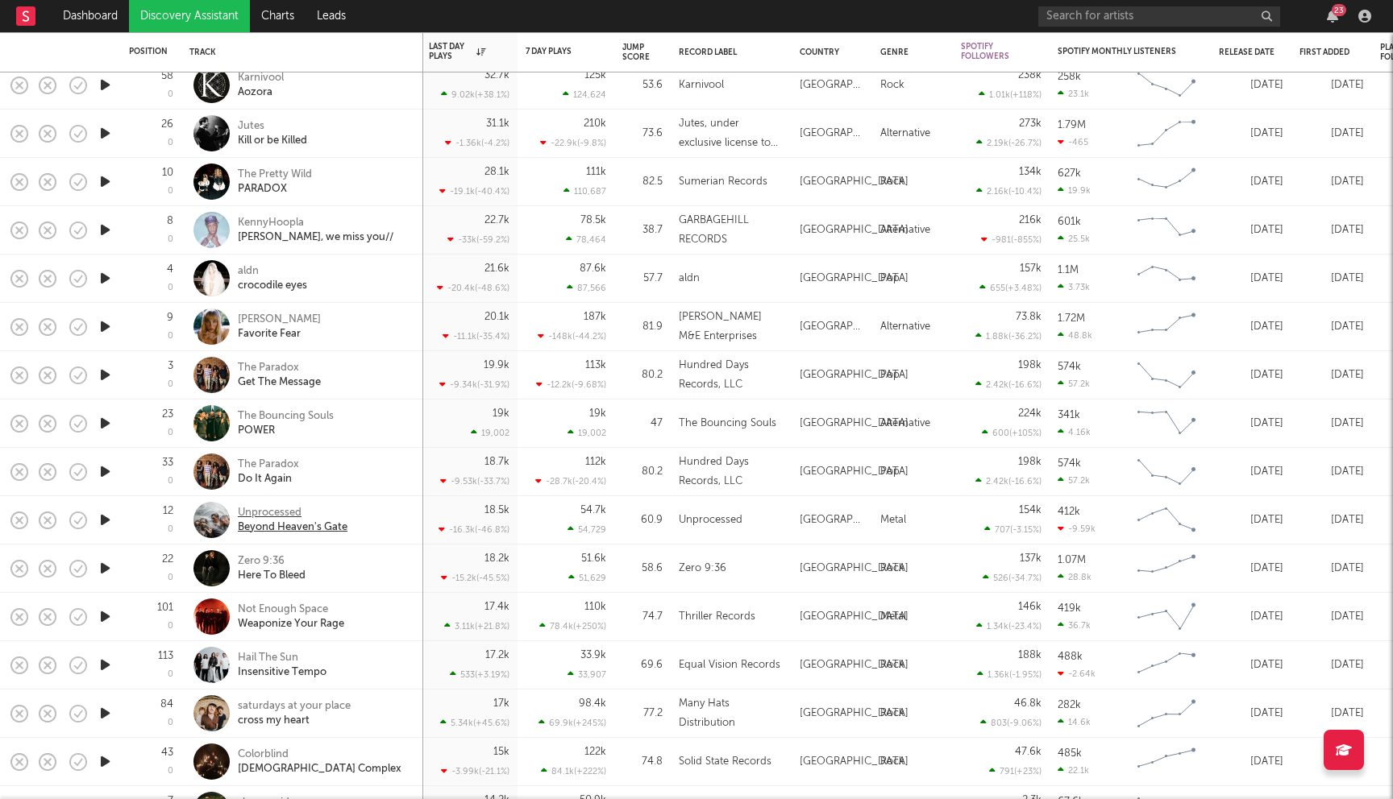
click at [275, 513] on div "Unprocessed" at bounding box center [293, 513] width 110 height 15
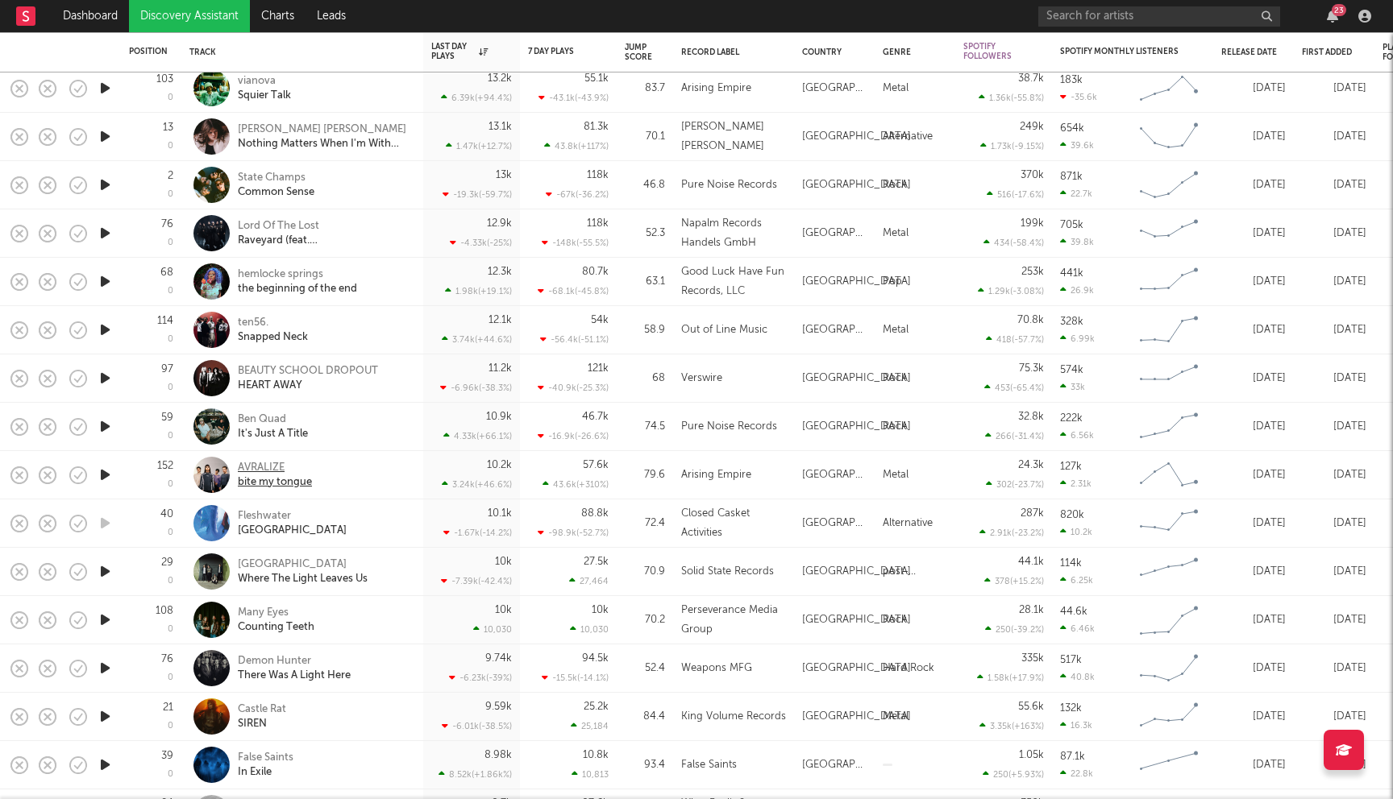
click at [262, 468] on div "AVRALIZE" at bounding box center [275, 468] width 74 height 15
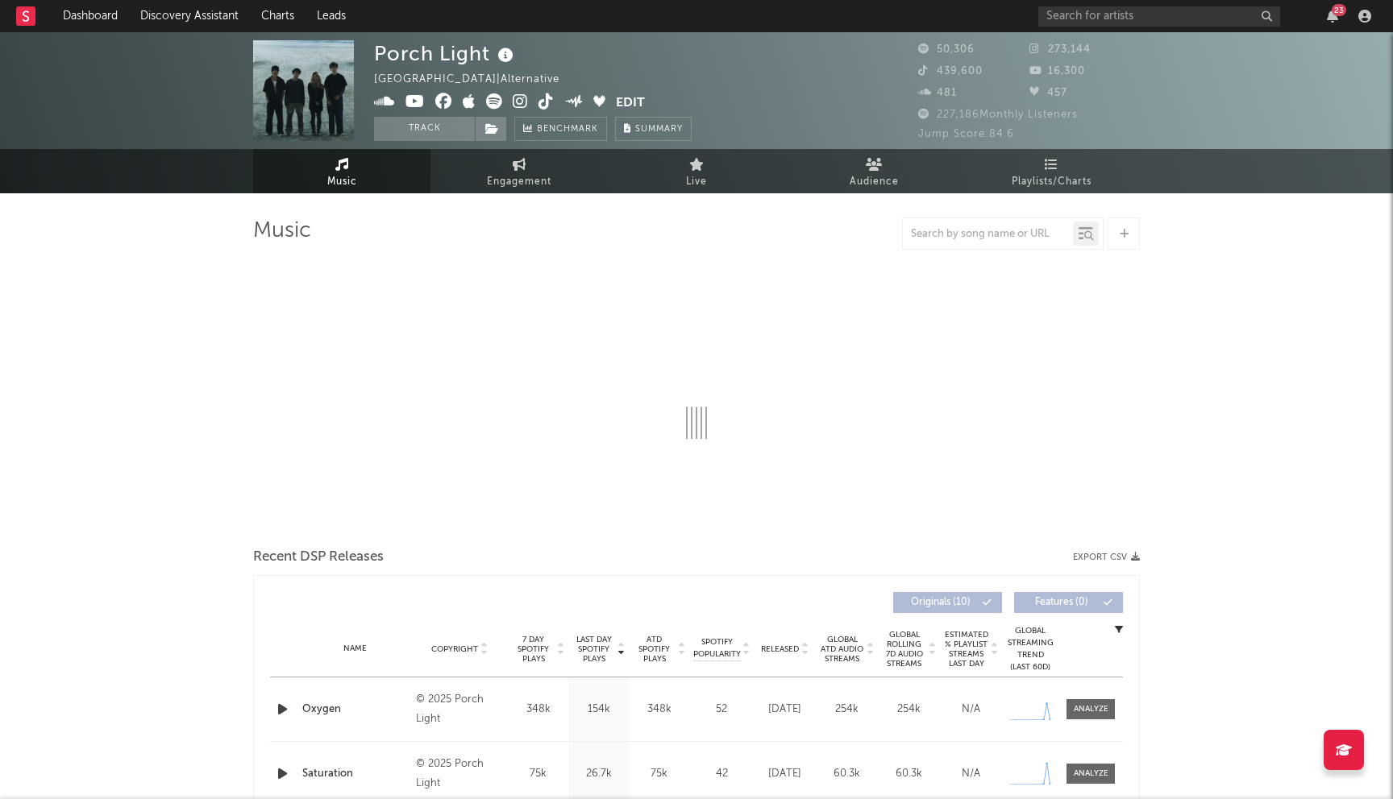
select select "6m"
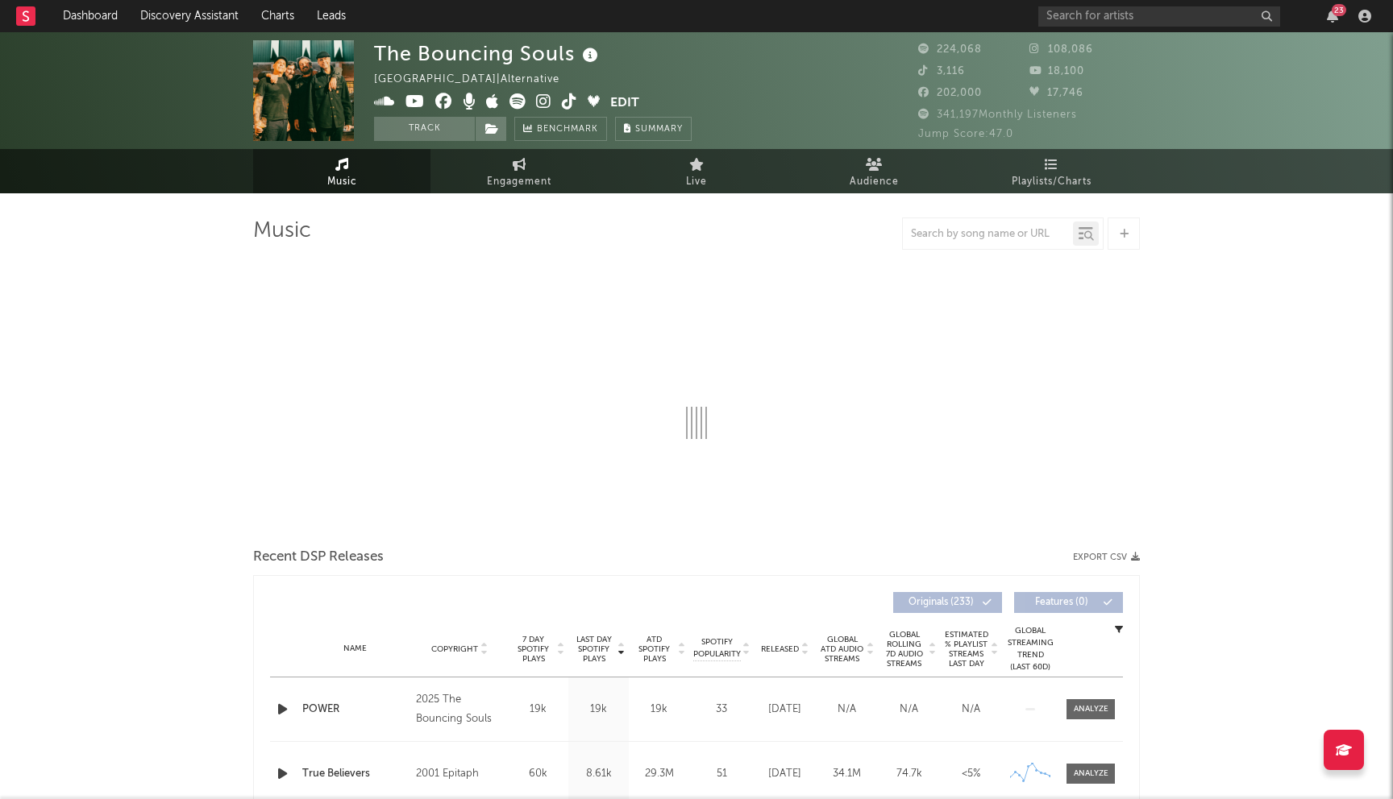
select select "6m"
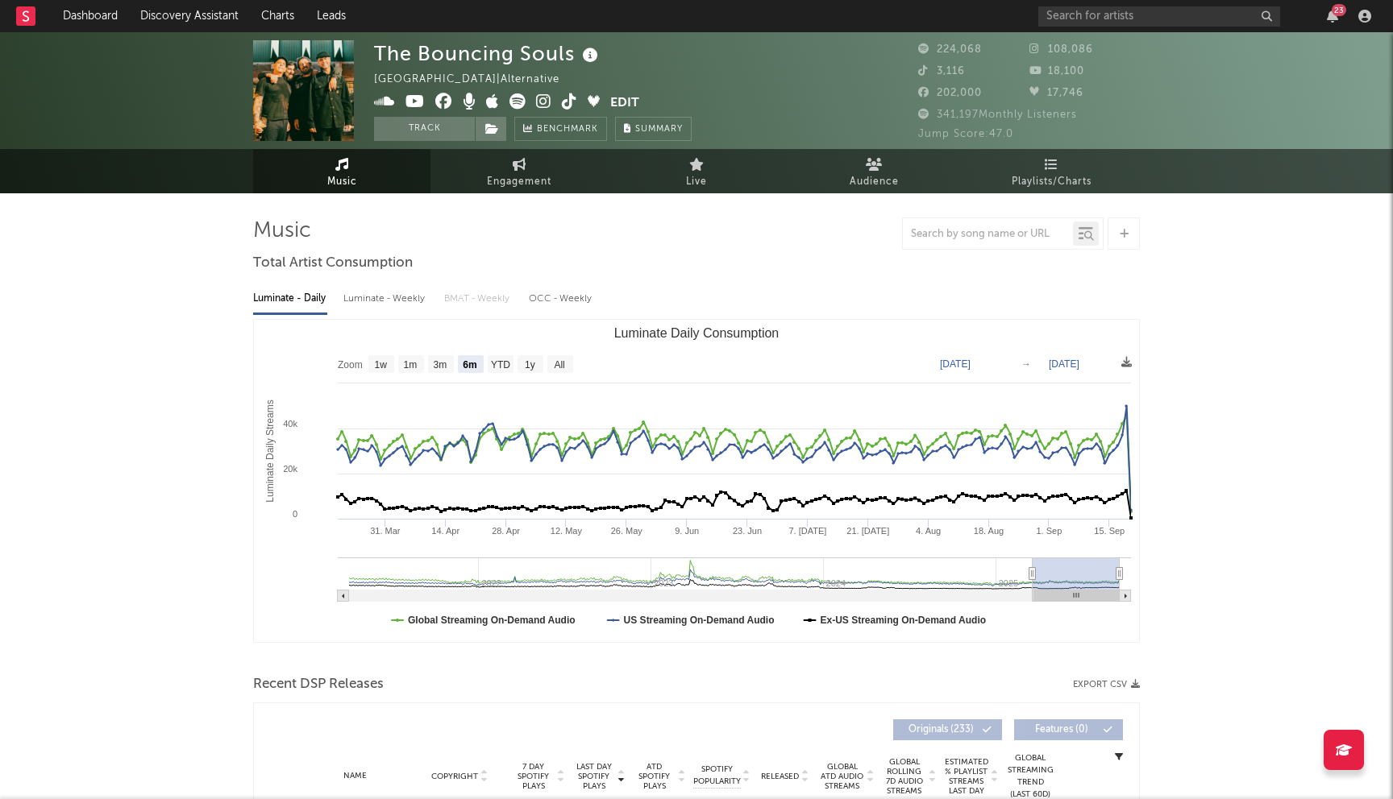
click at [443, 101] on icon at bounding box center [443, 101] width 17 height 16
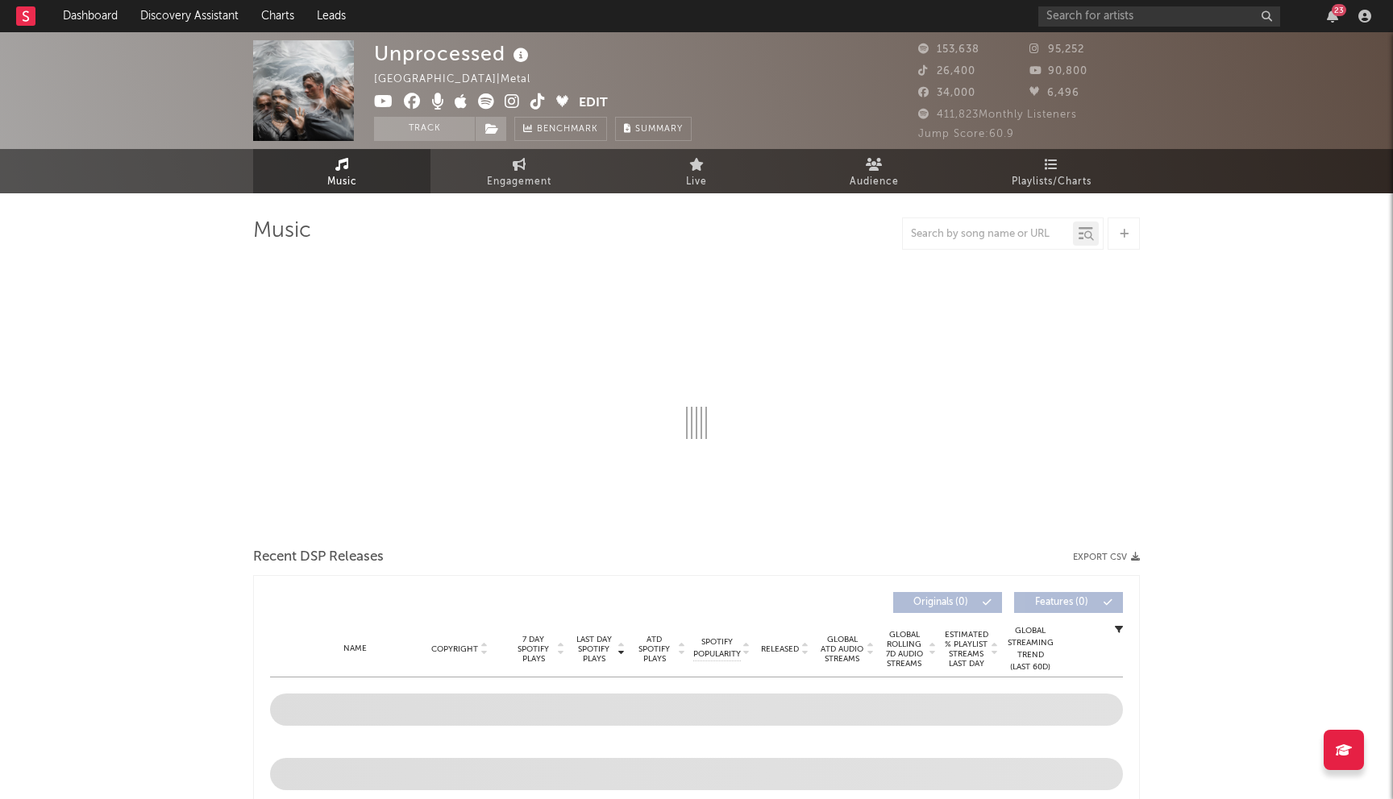
click at [414, 106] on icon at bounding box center [412, 101] width 17 height 16
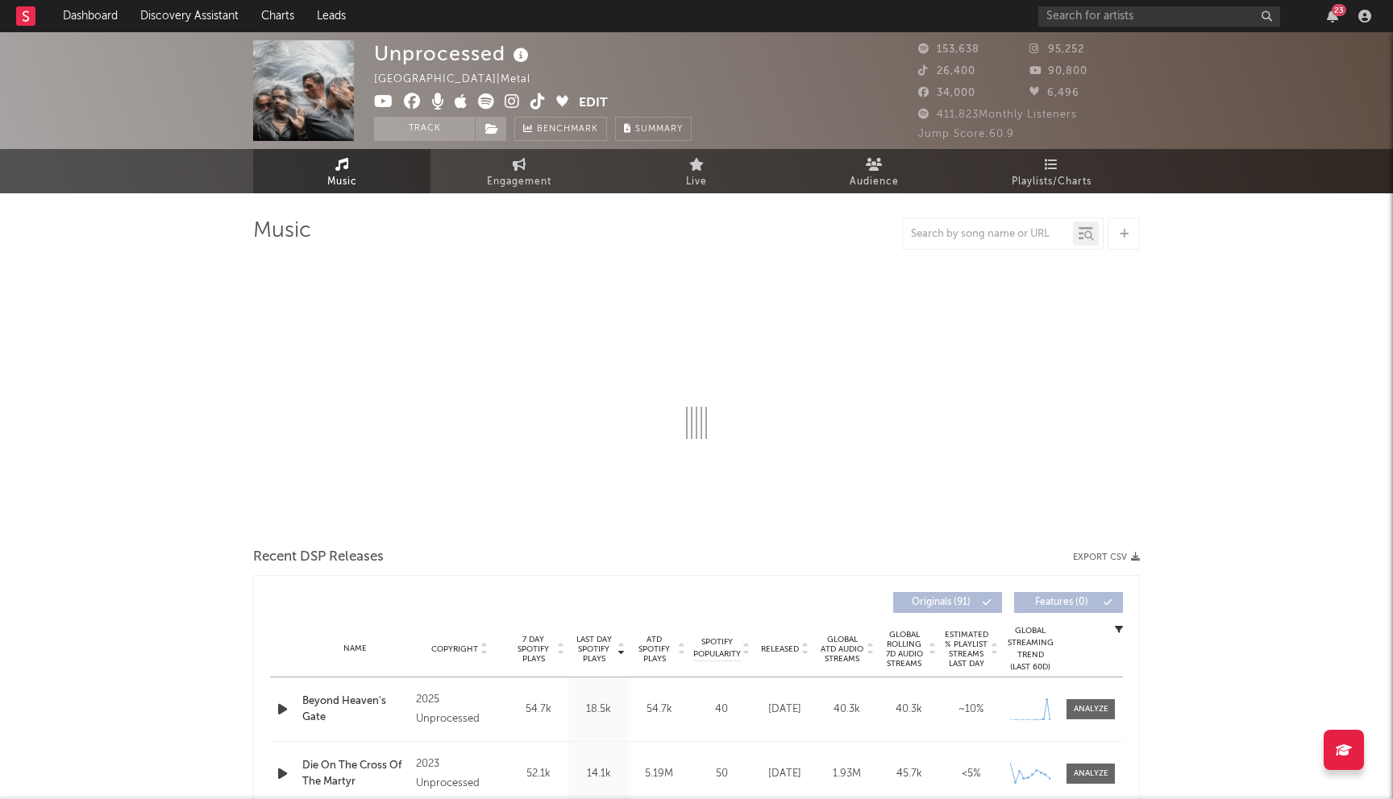
select select "6m"
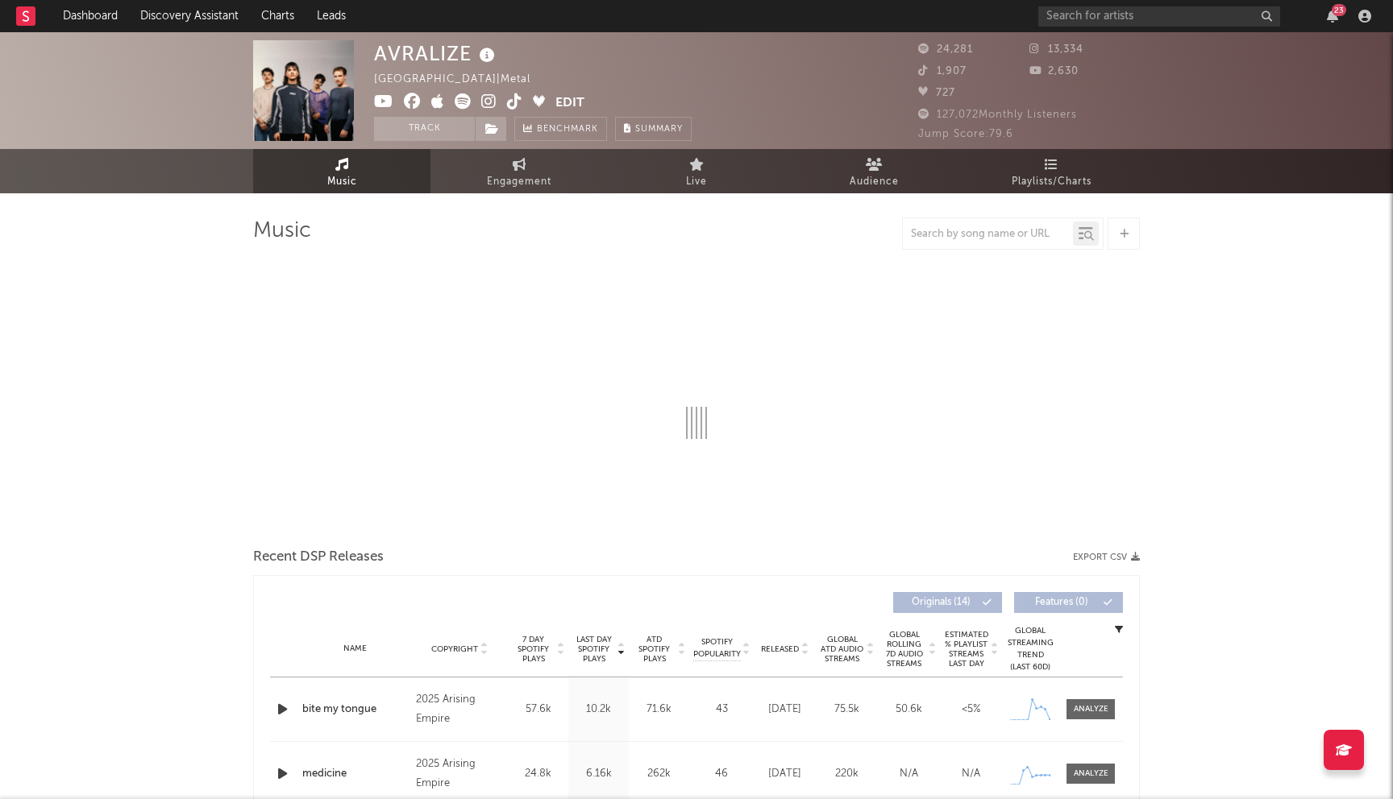
select select "6m"
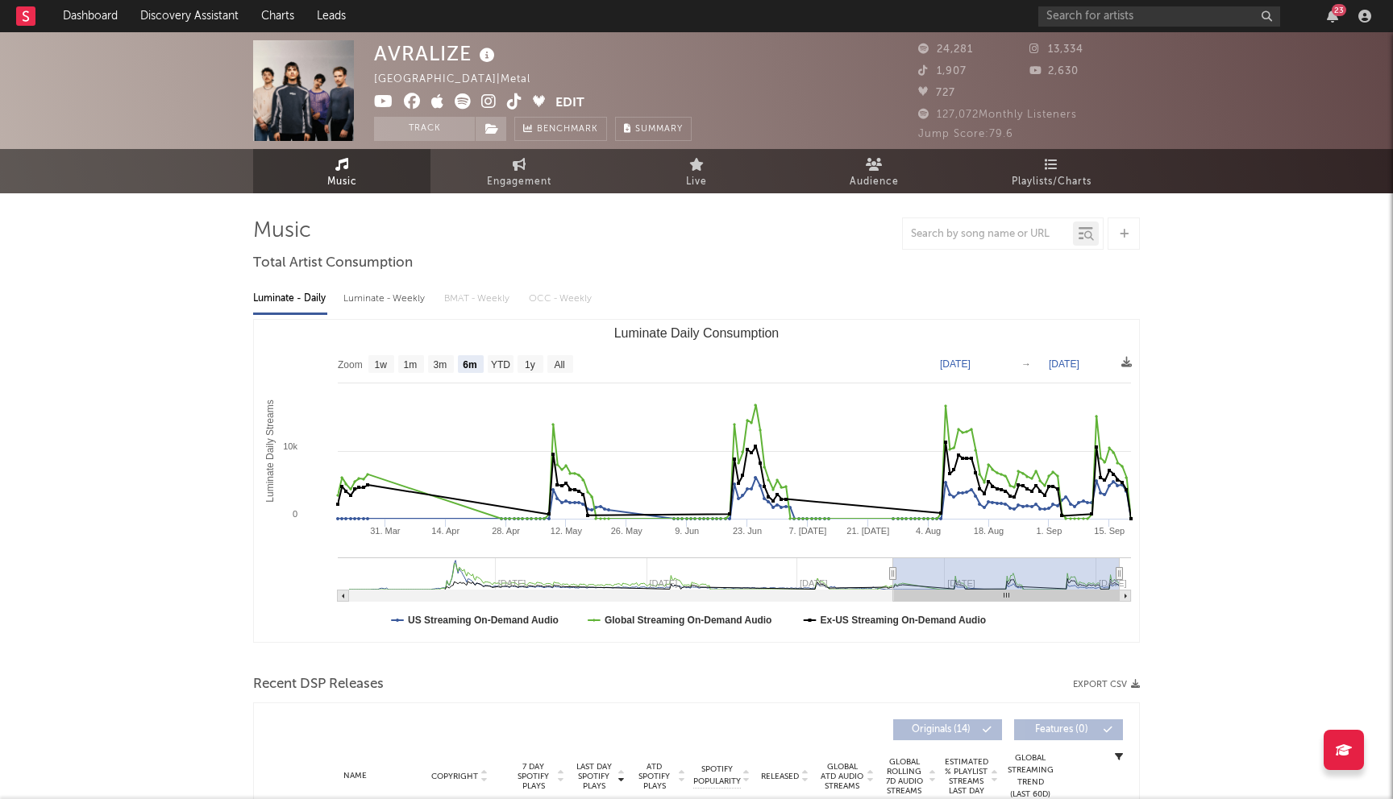
click at [413, 102] on icon at bounding box center [412, 101] width 17 height 16
